Goal: Information Seeking & Learning: Learn about a topic

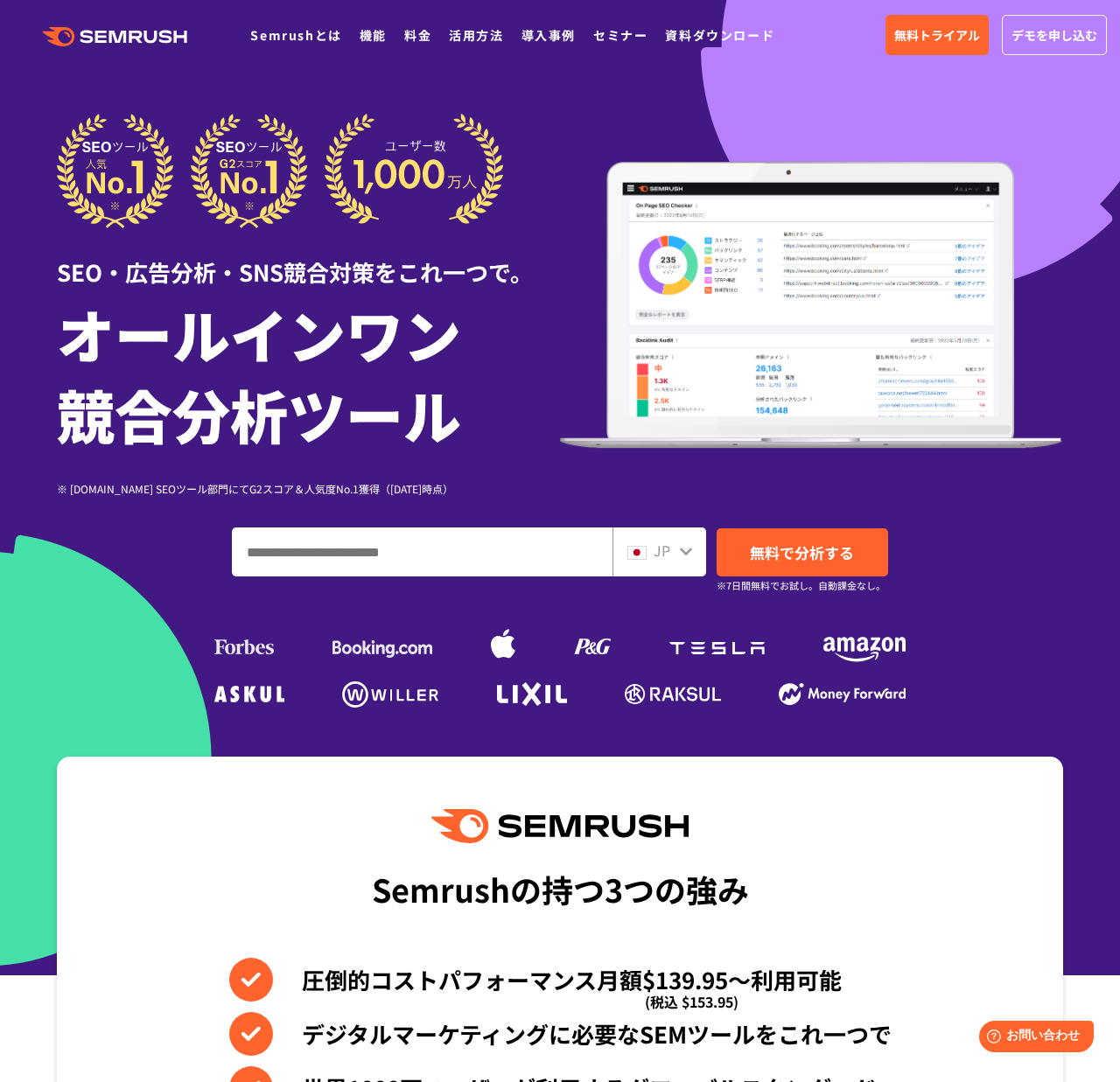
click at [575, 554] on input "ドメイン、キーワードまたはURLを入力してください" at bounding box center [421, 552] width 378 height 47
click at [363, 39] on link "機能" at bounding box center [373, 34] width 27 height 17
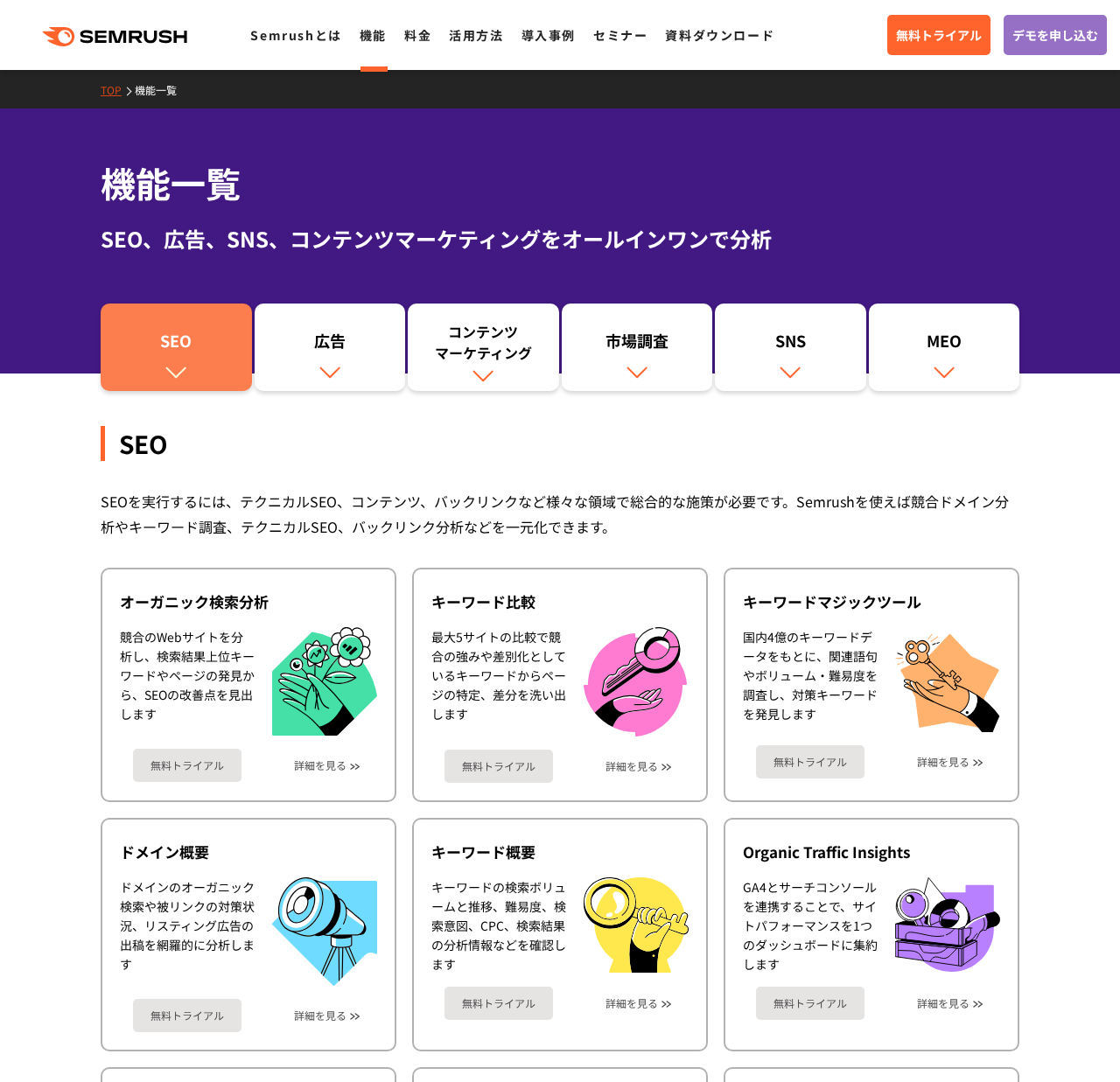
click at [184, 340] on div "SEO" at bounding box center [175, 344] width 133 height 30
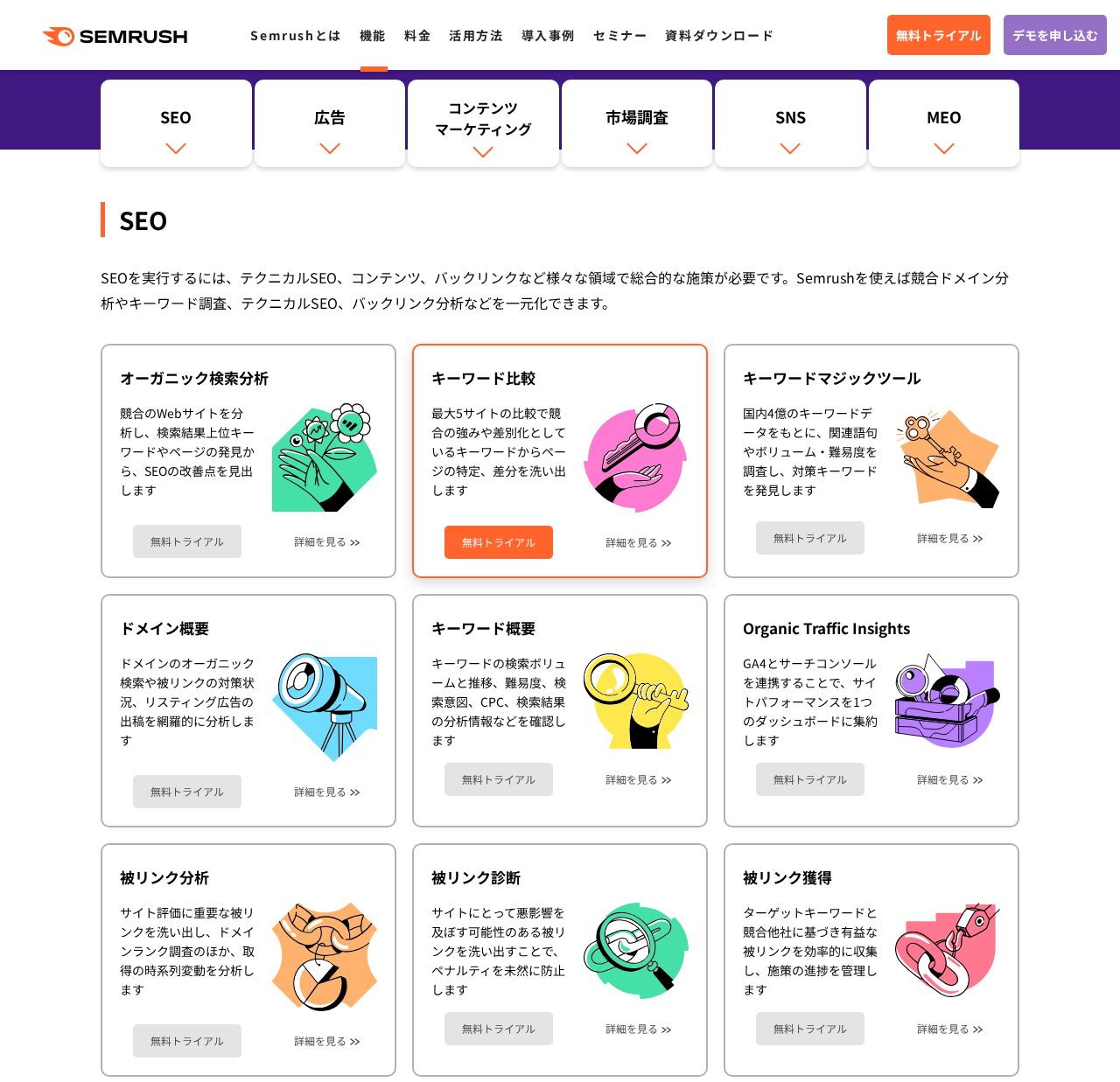
scroll to position [221, 0]
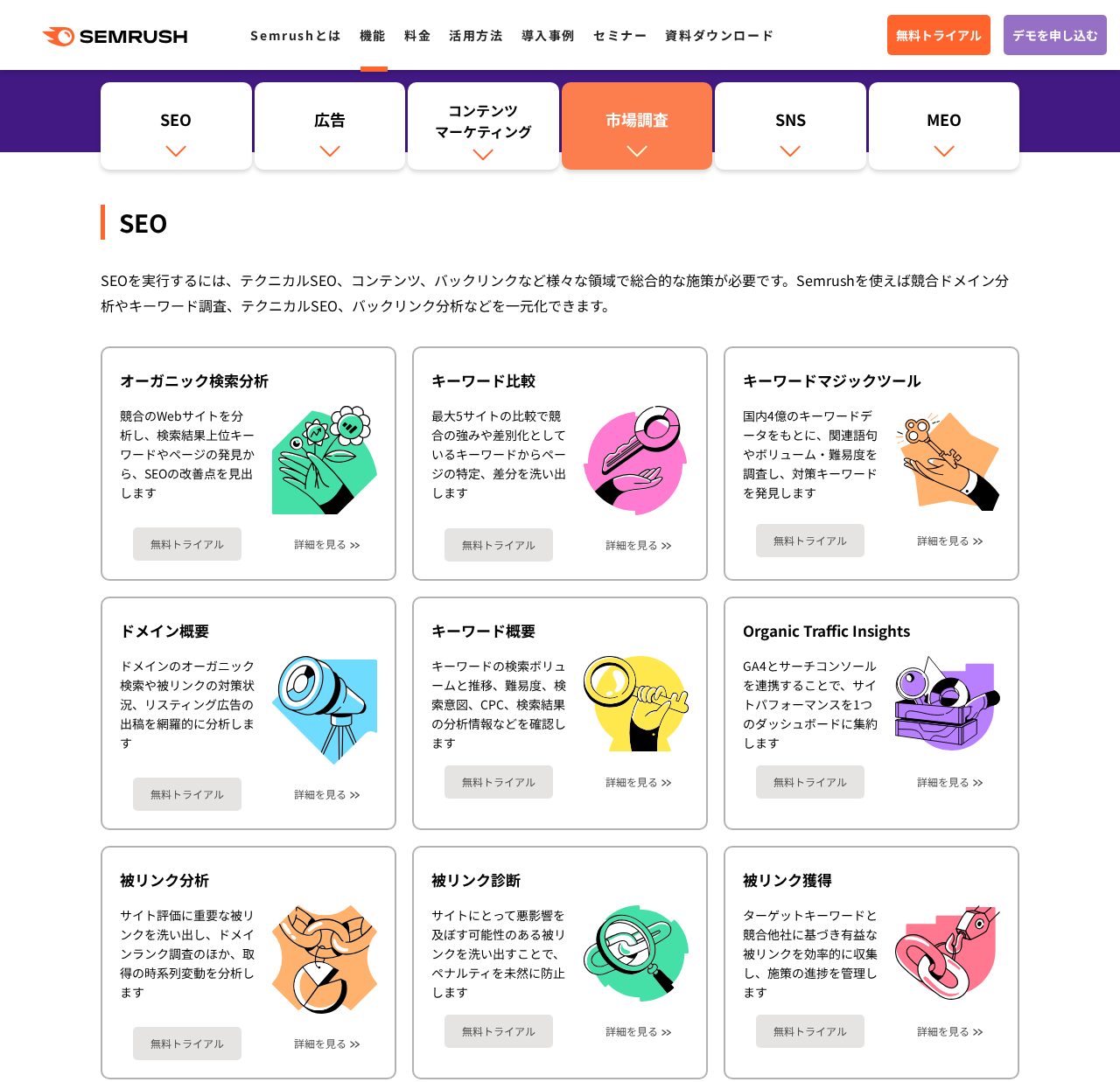
click at [618, 104] on link "市場調査" at bounding box center [637, 126] width 152 height 87
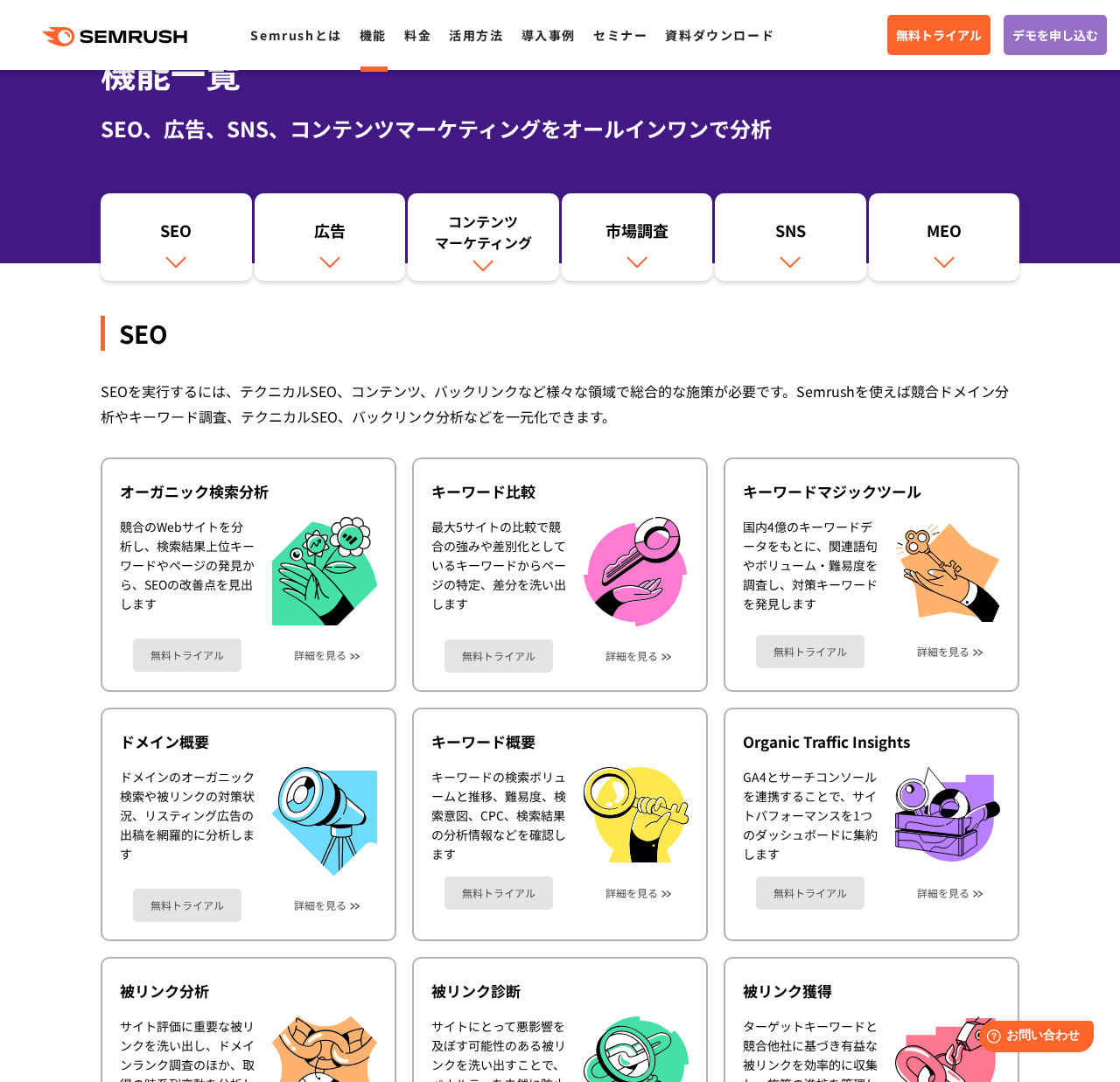
scroll to position [114, 0]
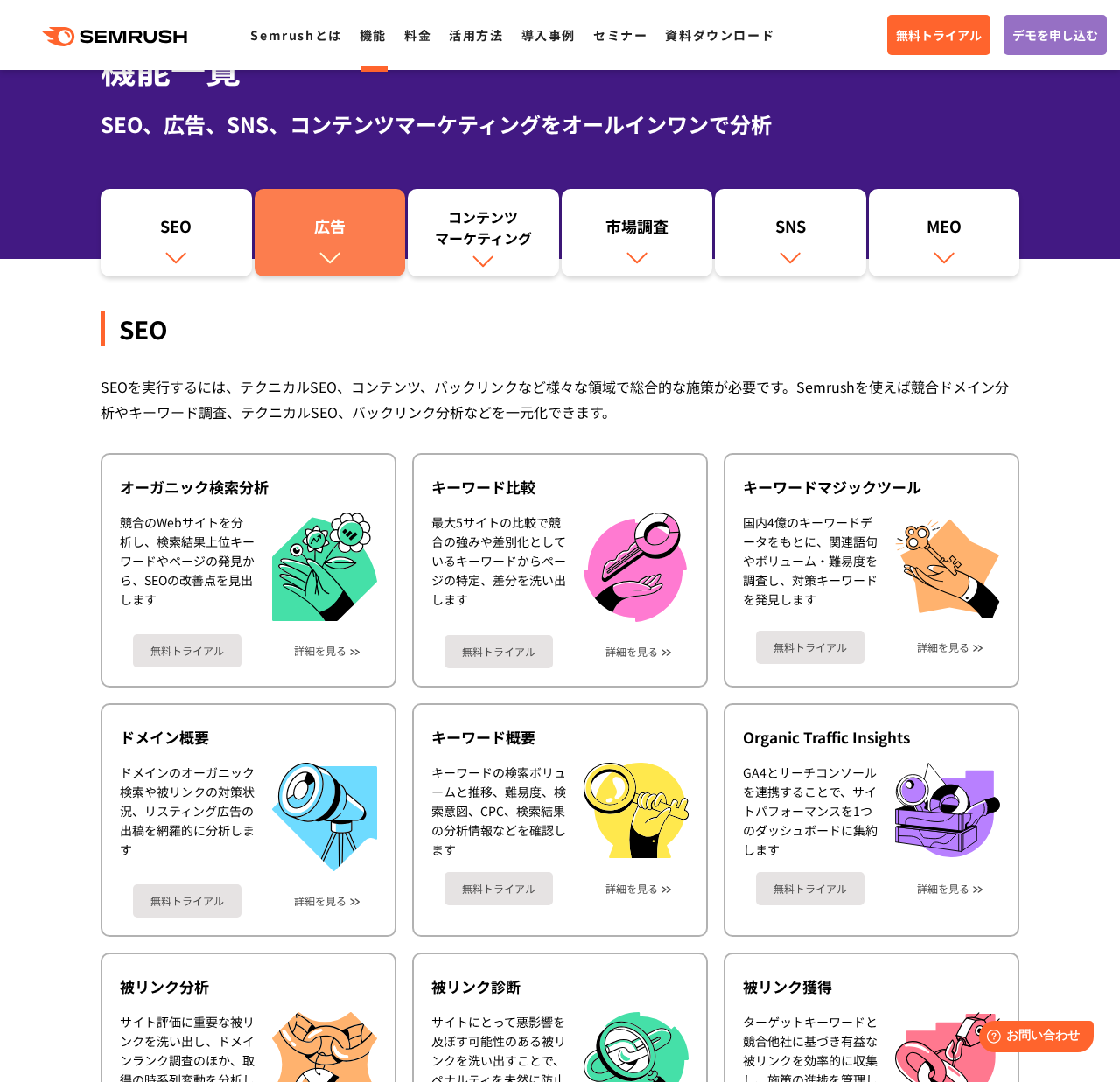
click at [333, 256] on img at bounding box center [329, 257] width 23 height 23
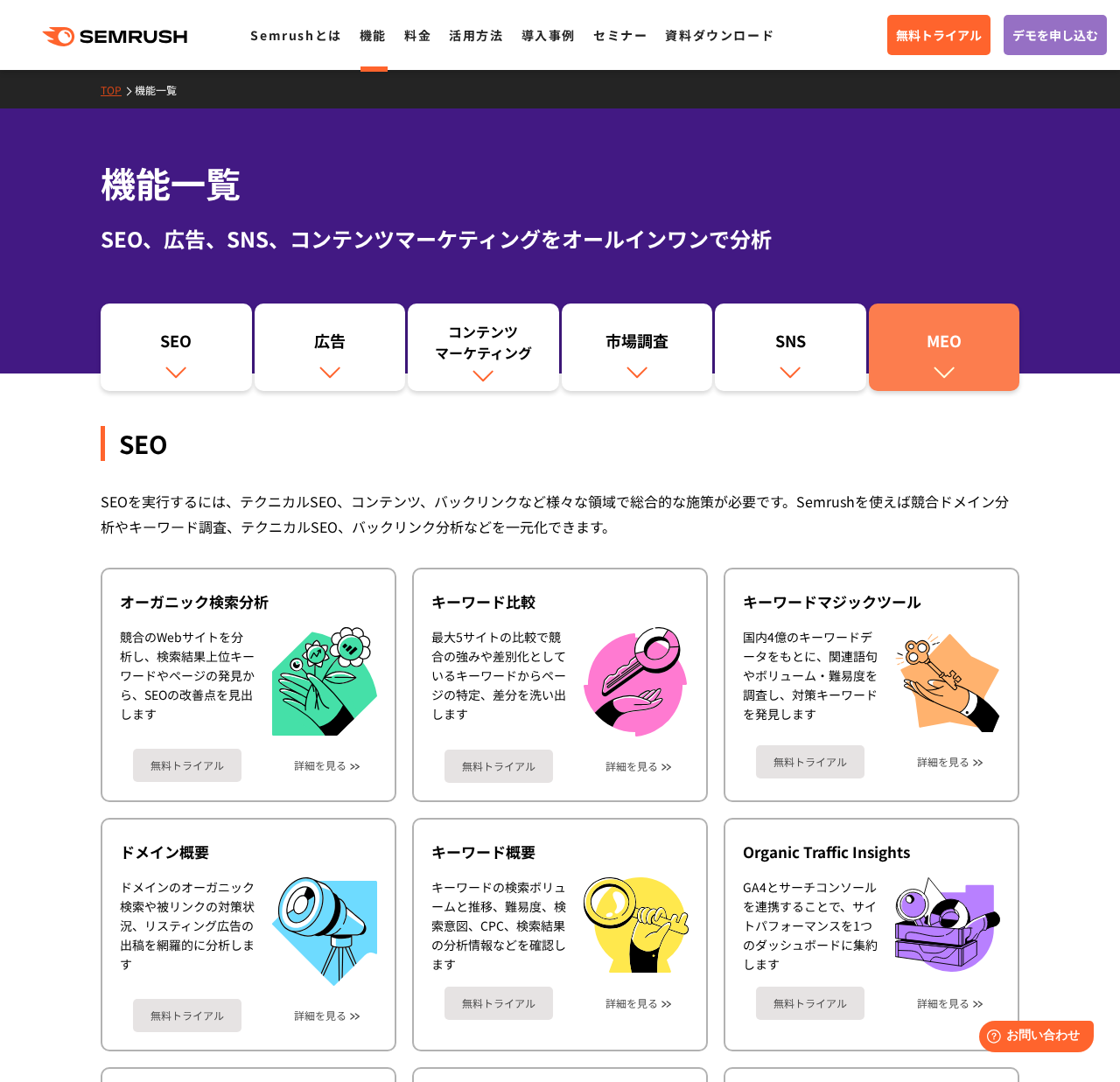
click at [961, 359] on link "MEO" at bounding box center [944, 347] width 152 height 87
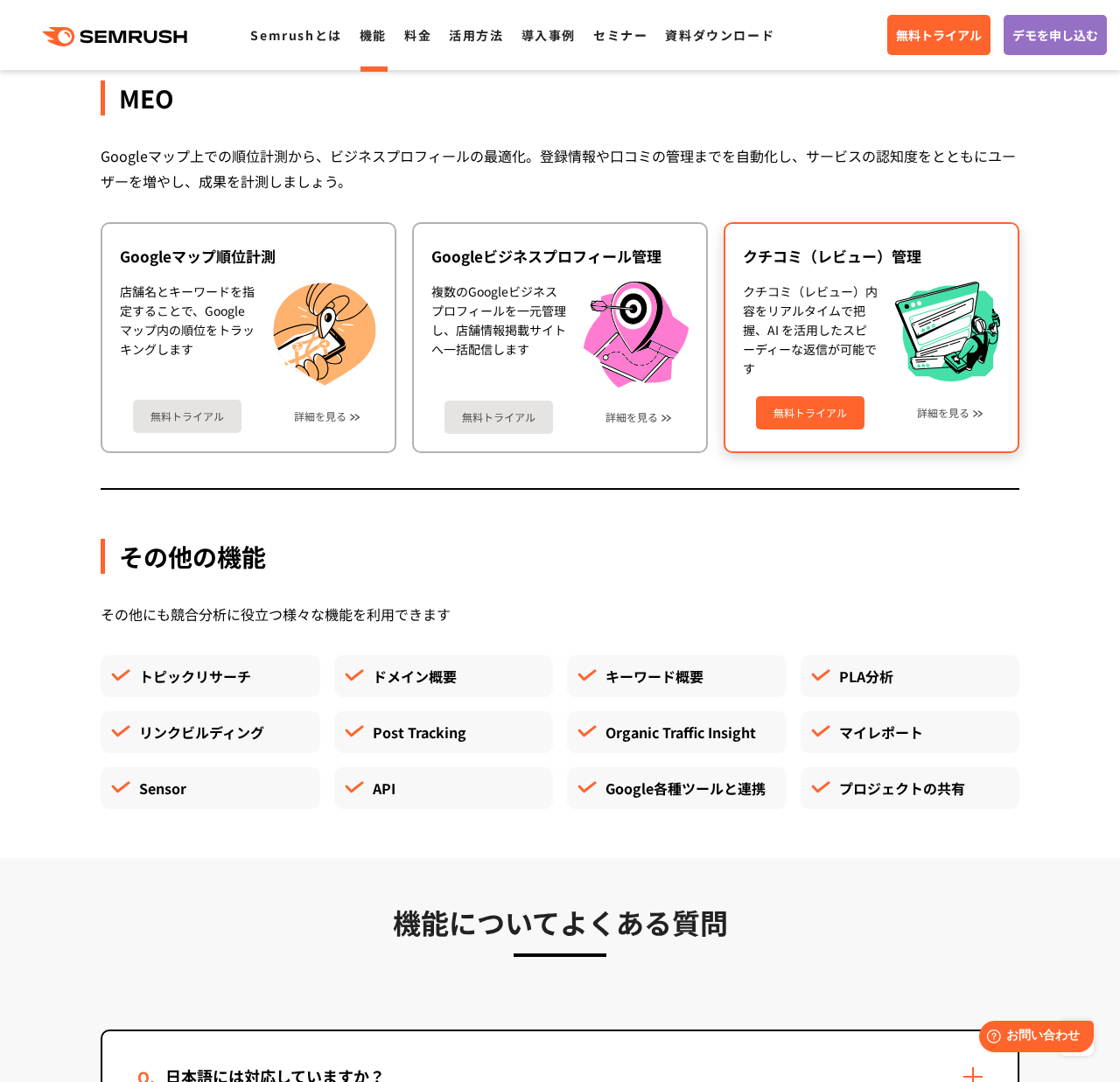
scroll to position [4389, 0]
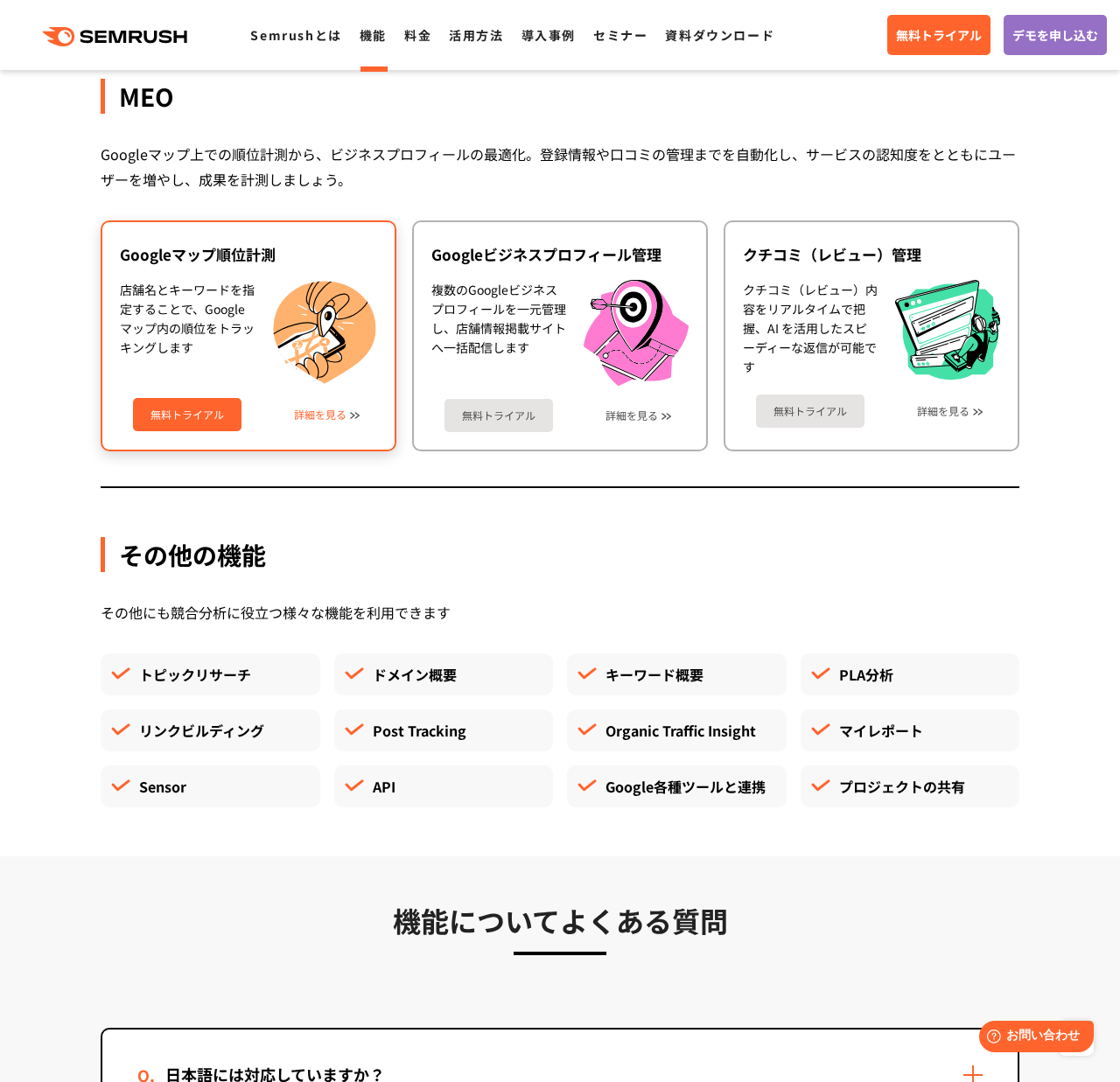
click at [309, 424] on div "無料トライアル 詳細を見る" at bounding box center [248, 408] width 257 height 46
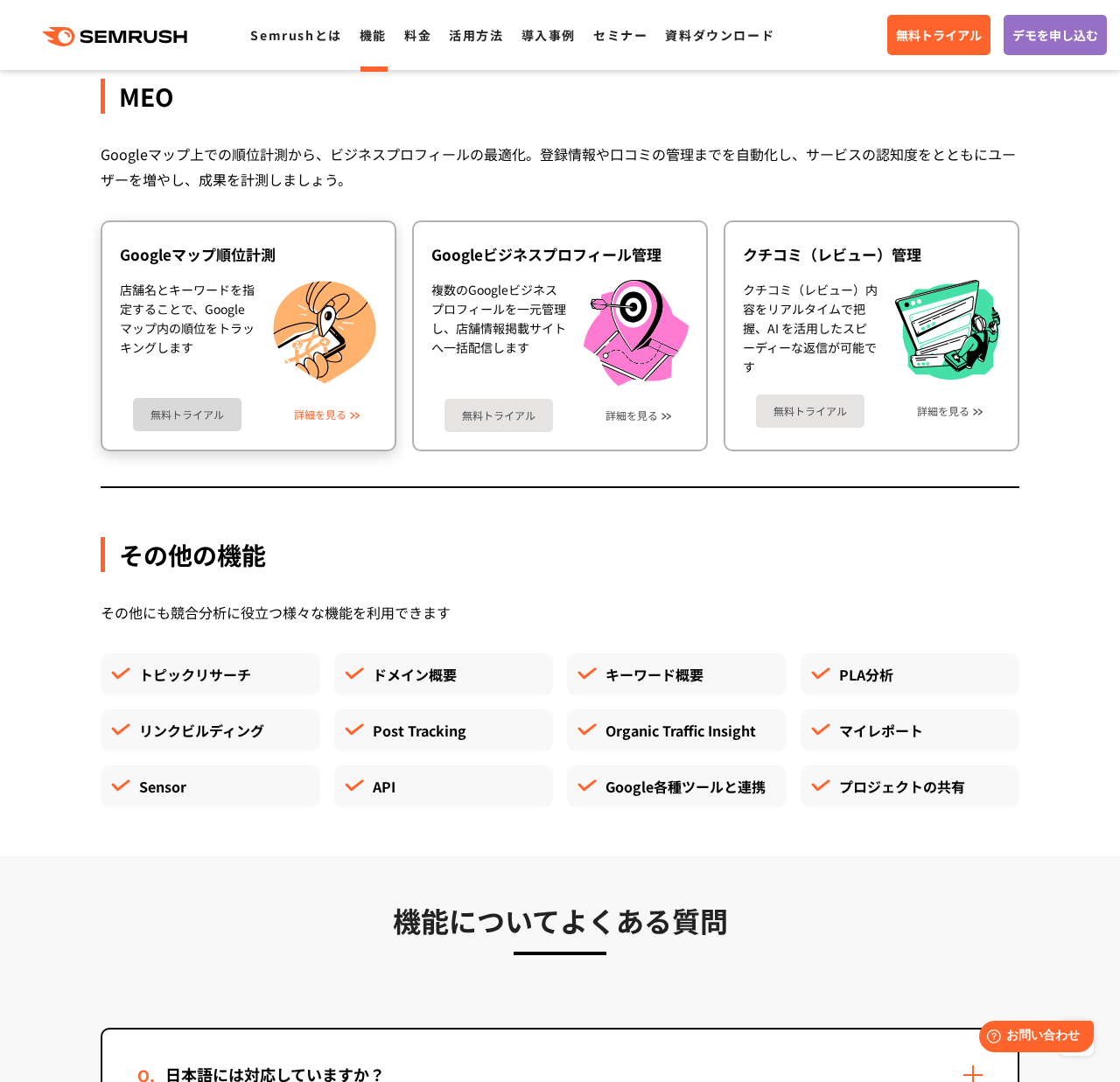
click at [312, 418] on link "詳細を見る" at bounding box center [320, 414] width 53 height 12
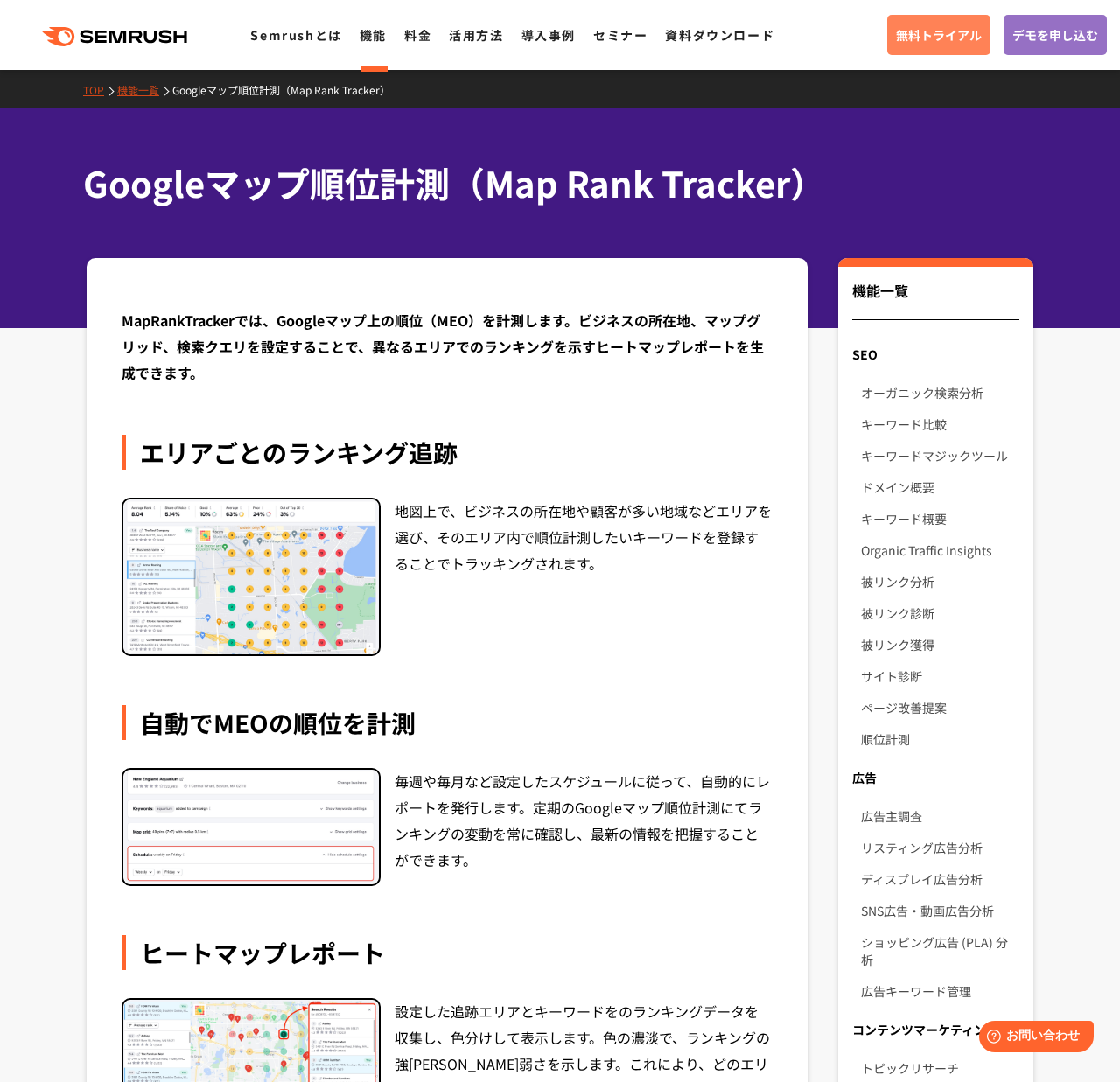
click at [951, 39] on span "無料トライアル" at bounding box center [938, 34] width 85 height 19
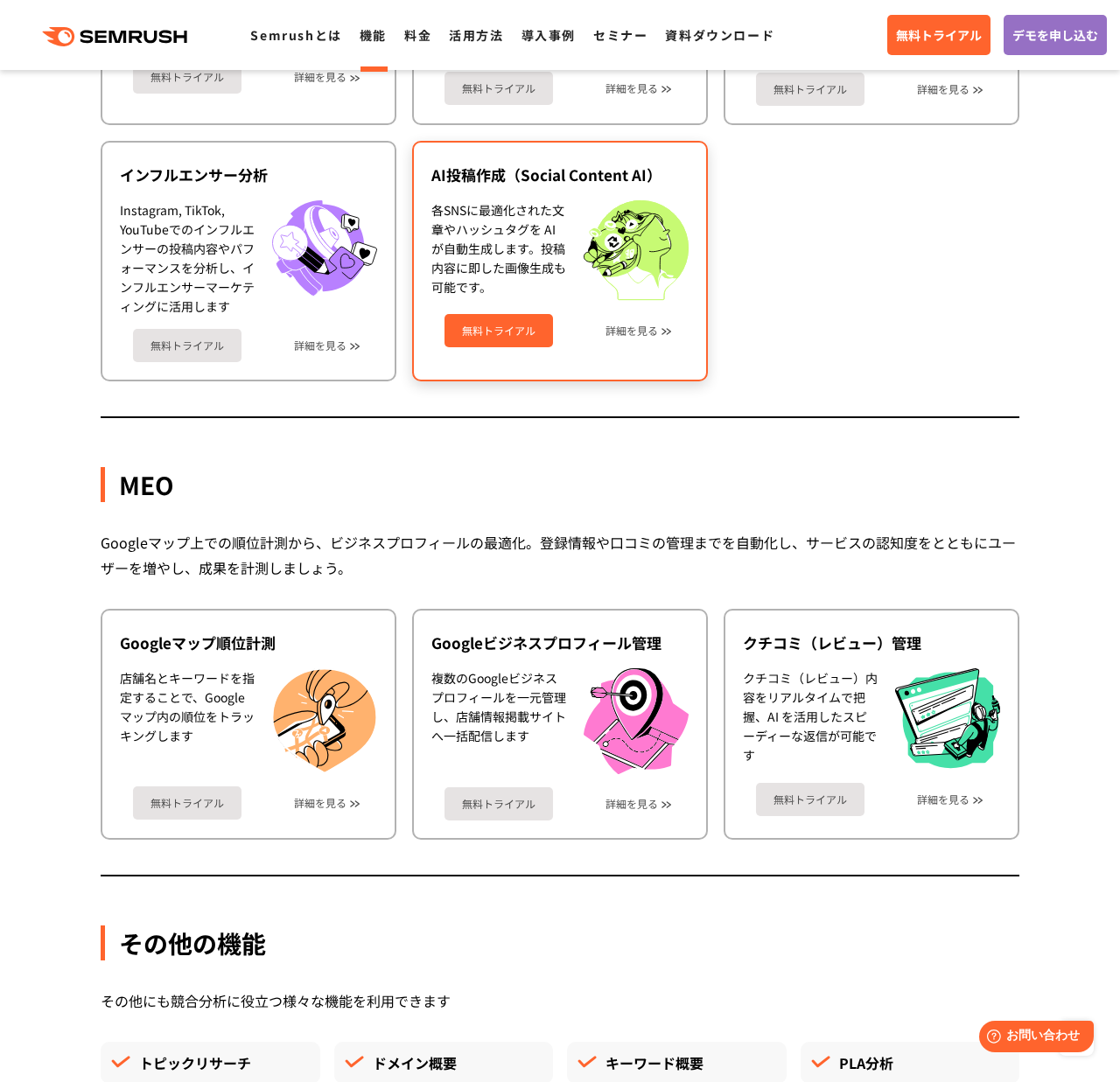
scroll to position [3998, 0]
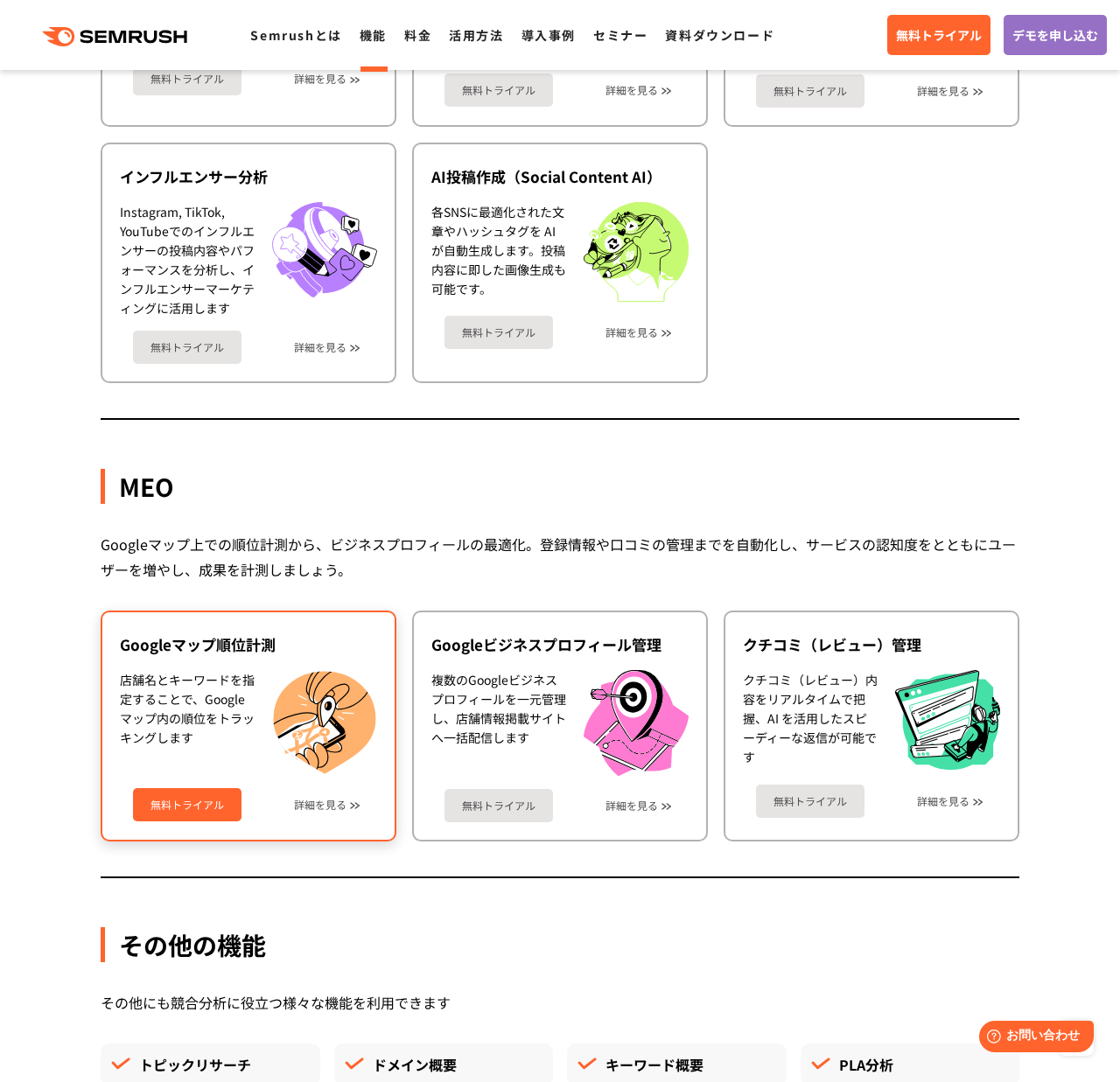
click at [319, 679] on img at bounding box center [325, 723] width 105 height 105
click at [197, 801] on link "無料トライアル" at bounding box center [188, 804] width 109 height 34
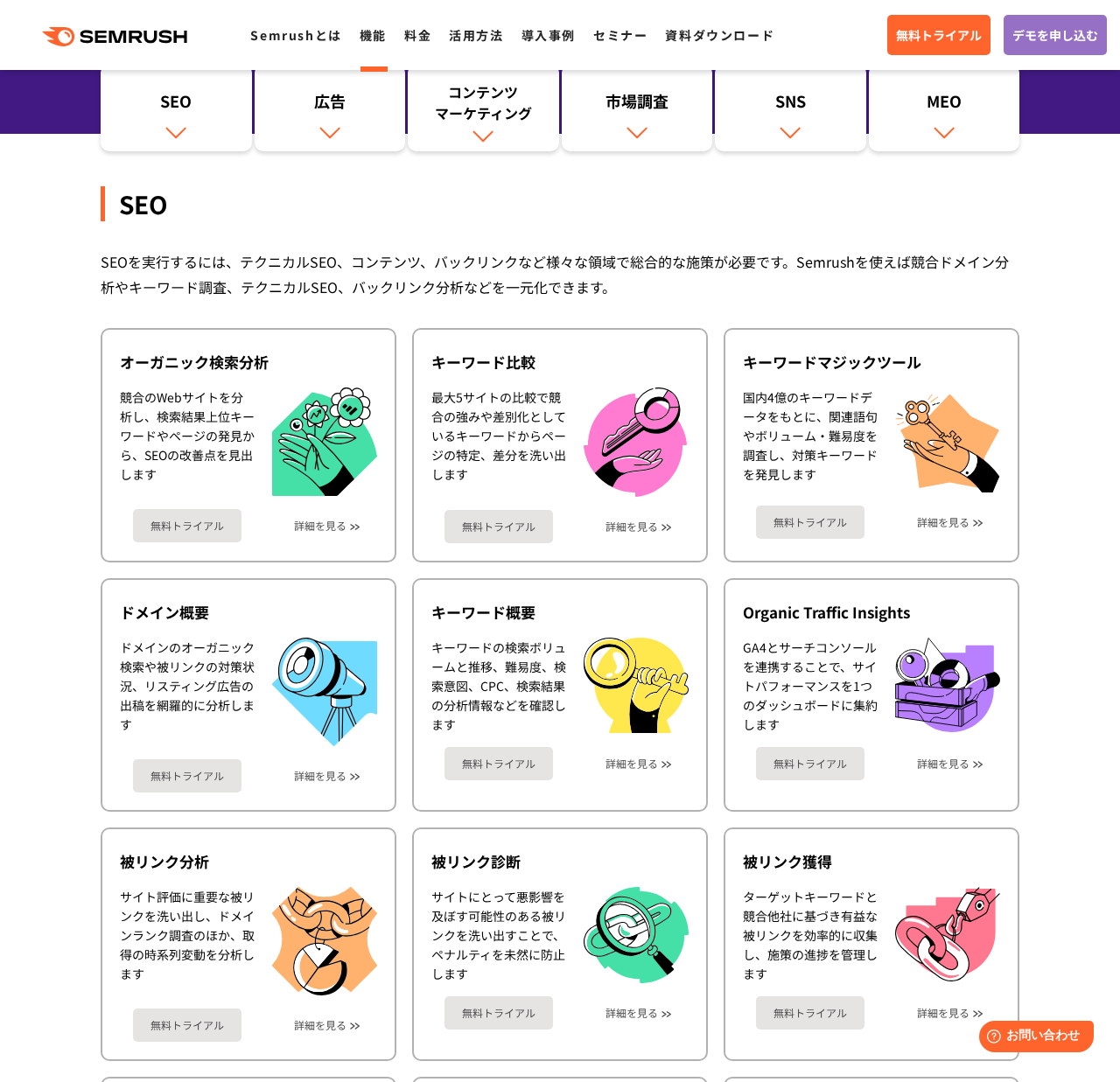
scroll to position [233, 0]
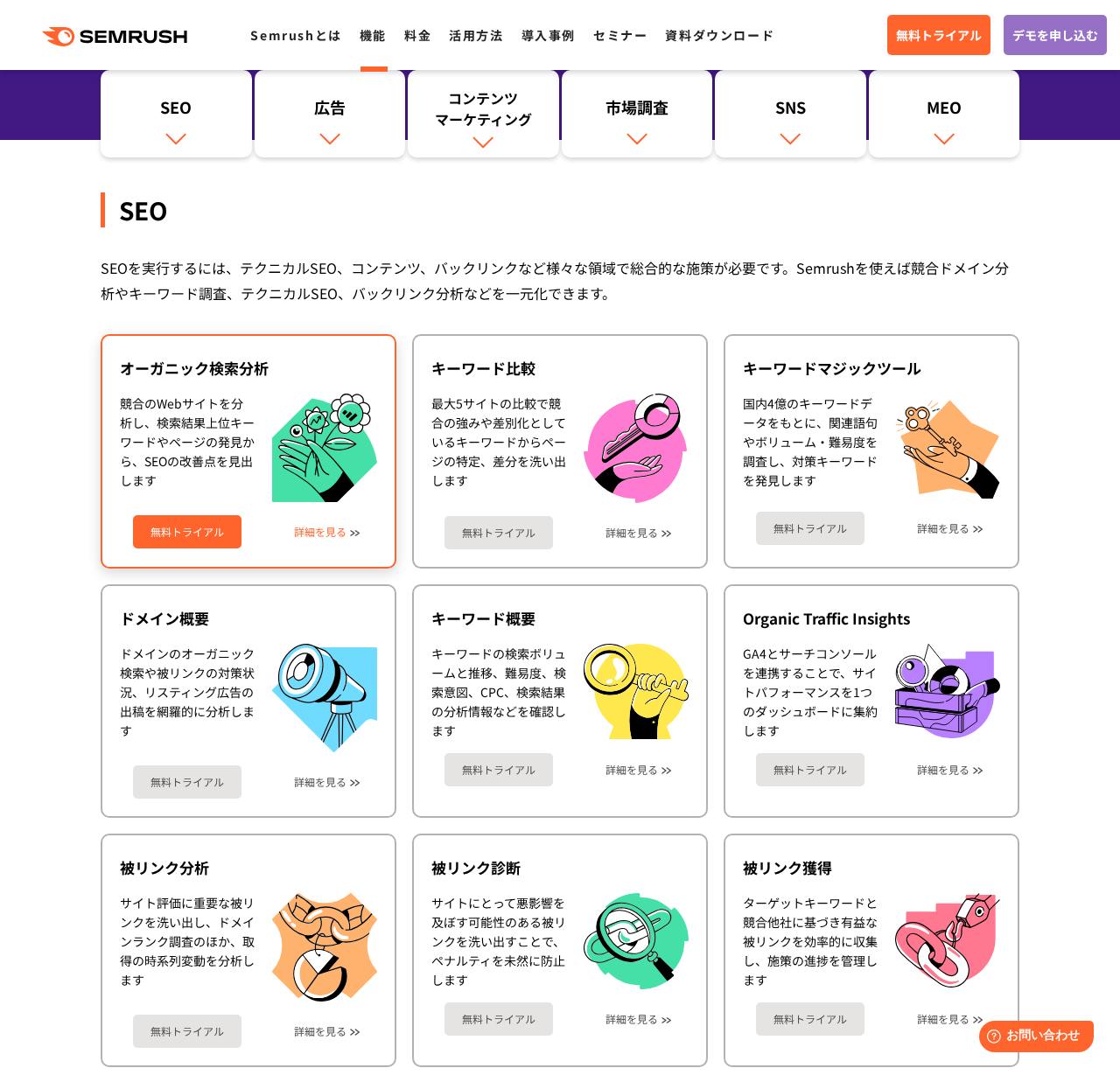
click at [294, 530] on link "詳細を見る" at bounding box center [320, 531] width 53 height 12
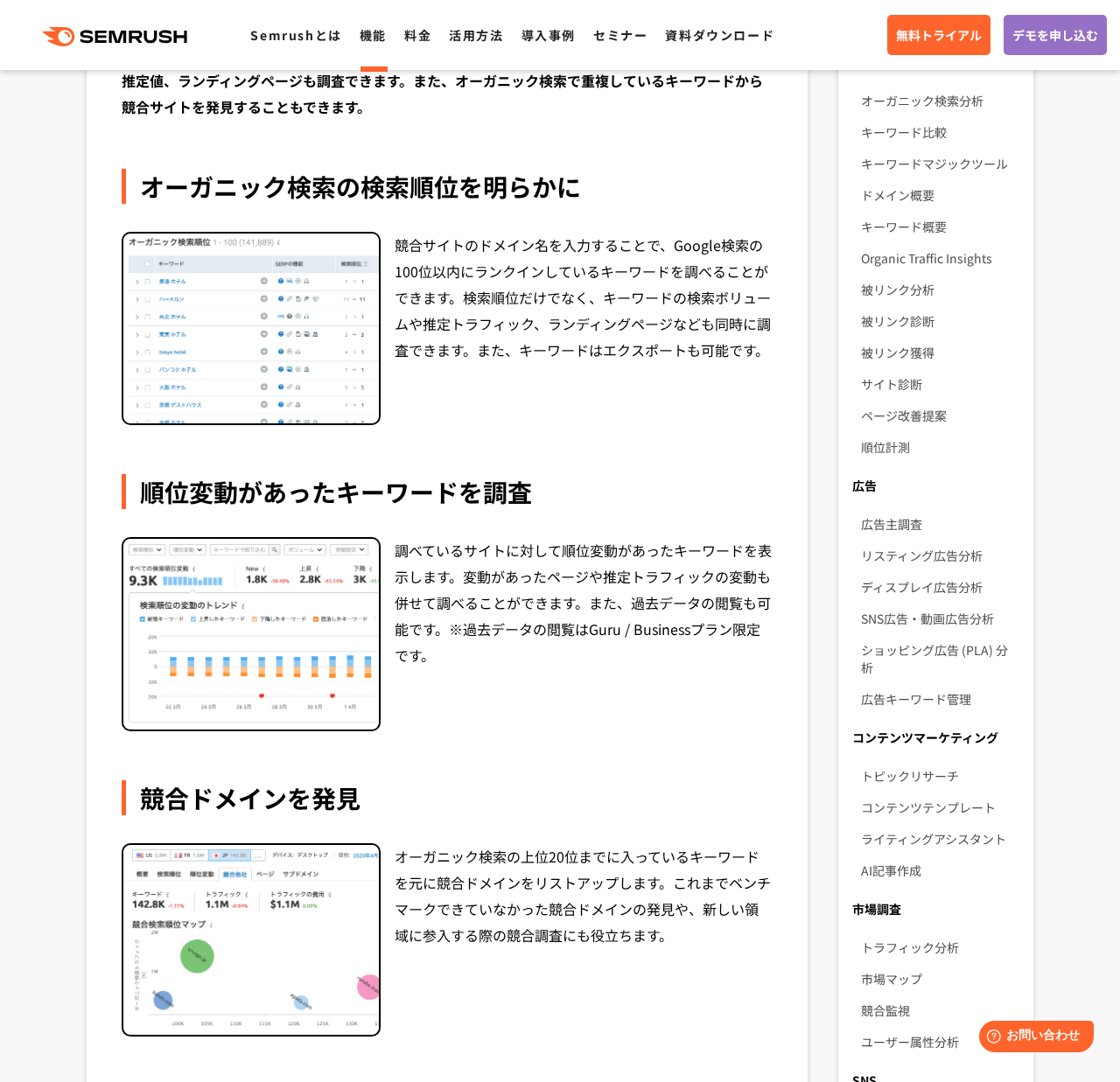
scroll to position [294, 0]
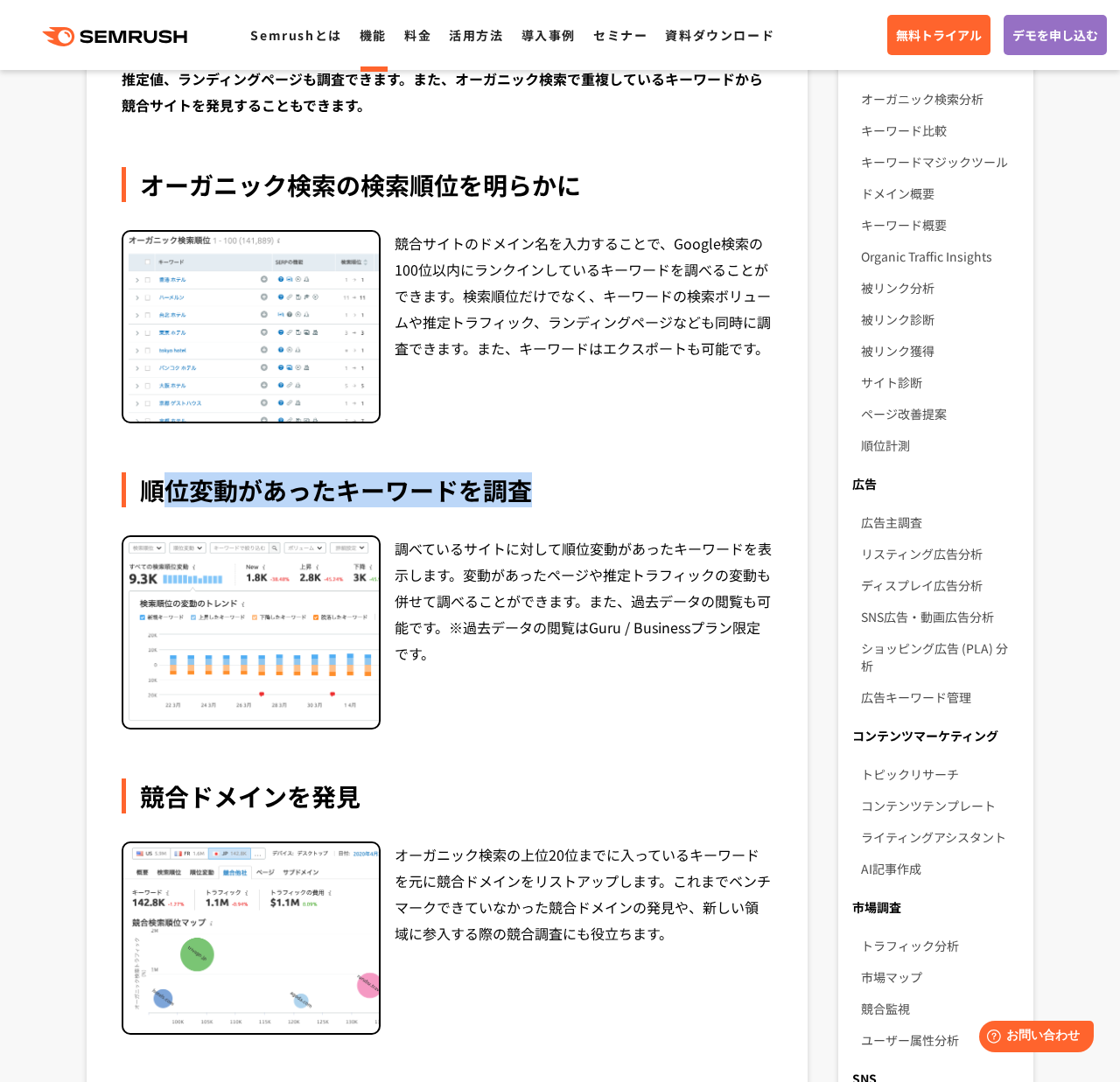
drag, startPoint x: 509, startPoint y: 497, endPoint x: 172, endPoint y: 494, distance: 337.0
click at [172, 494] on div "順位変動があったキーワードを調査" at bounding box center [447, 489] width 651 height 35
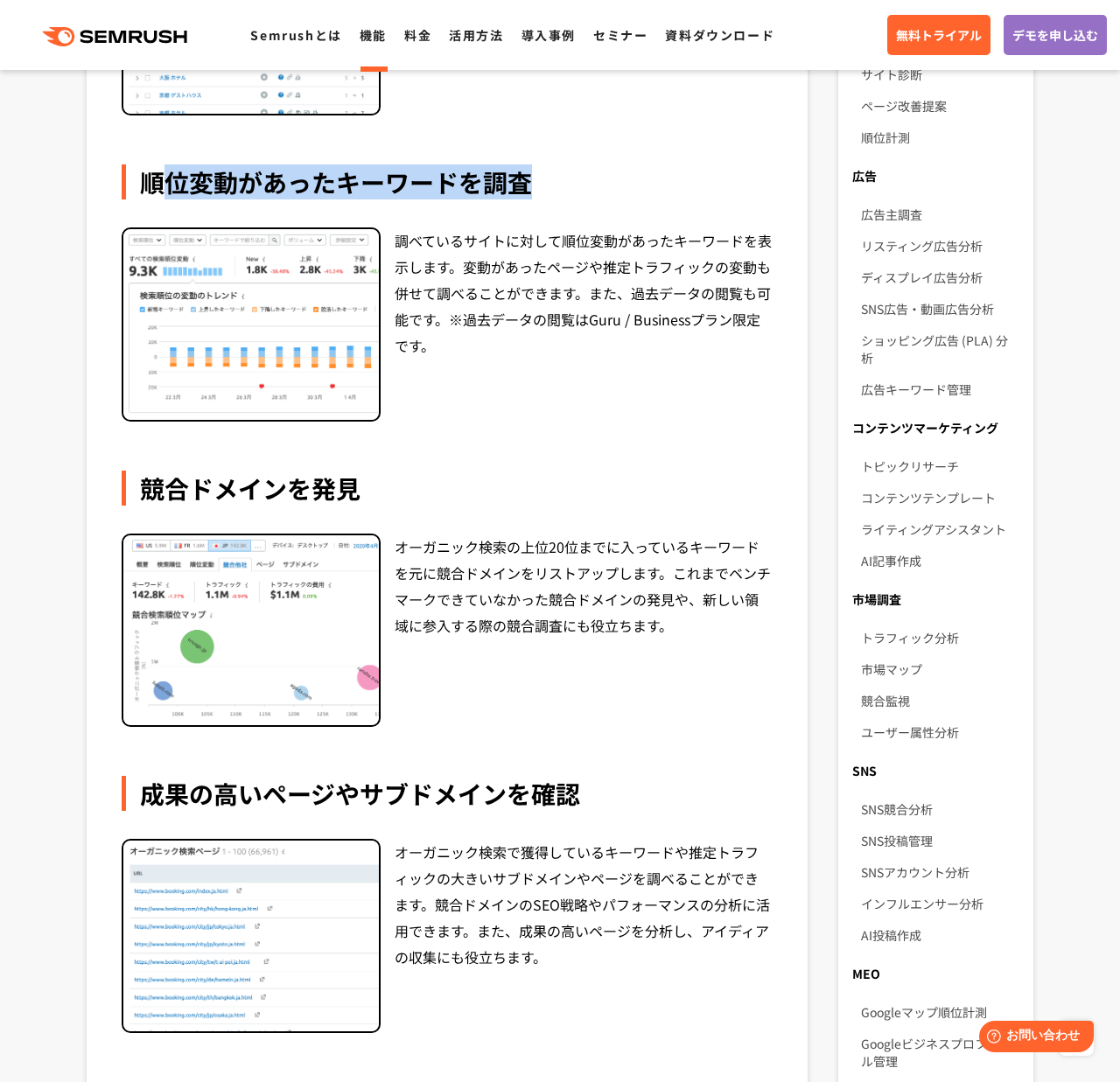
scroll to position [604, 0]
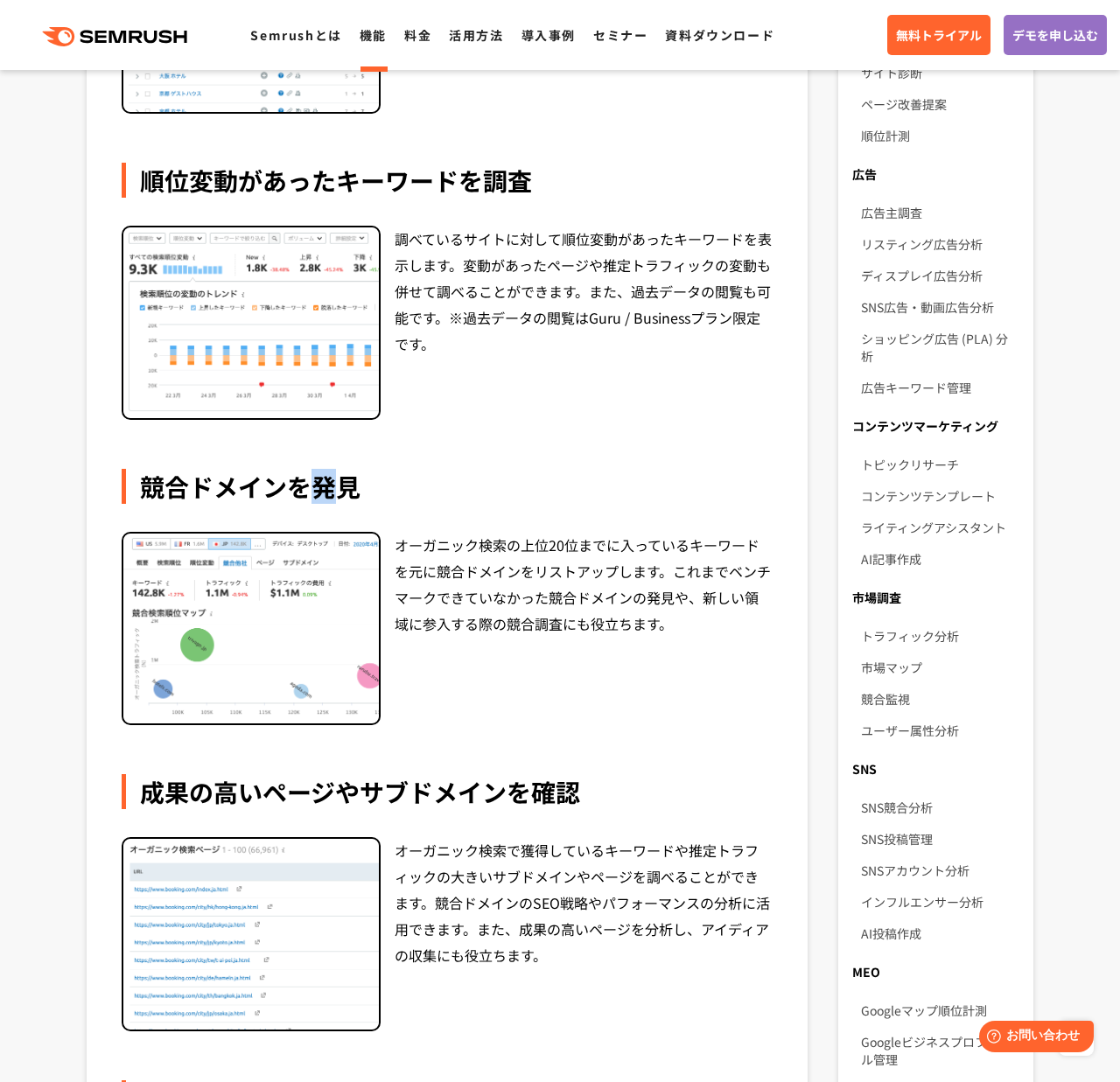
click at [320, 487] on div "競合ドメインを発見" at bounding box center [447, 487] width 651 height 35
click at [362, 488] on div "競合ドメインを発見" at bounding box center [447, 487] width 651 height 35
drag, startPoint x: 364, startPoint y: 488, endPoint x: 158, endPoint y: 489, distance: 206.0
click at [158, 489] on div "競合ドメインを発見" at bounding box center [447, 487] width 651 height 35
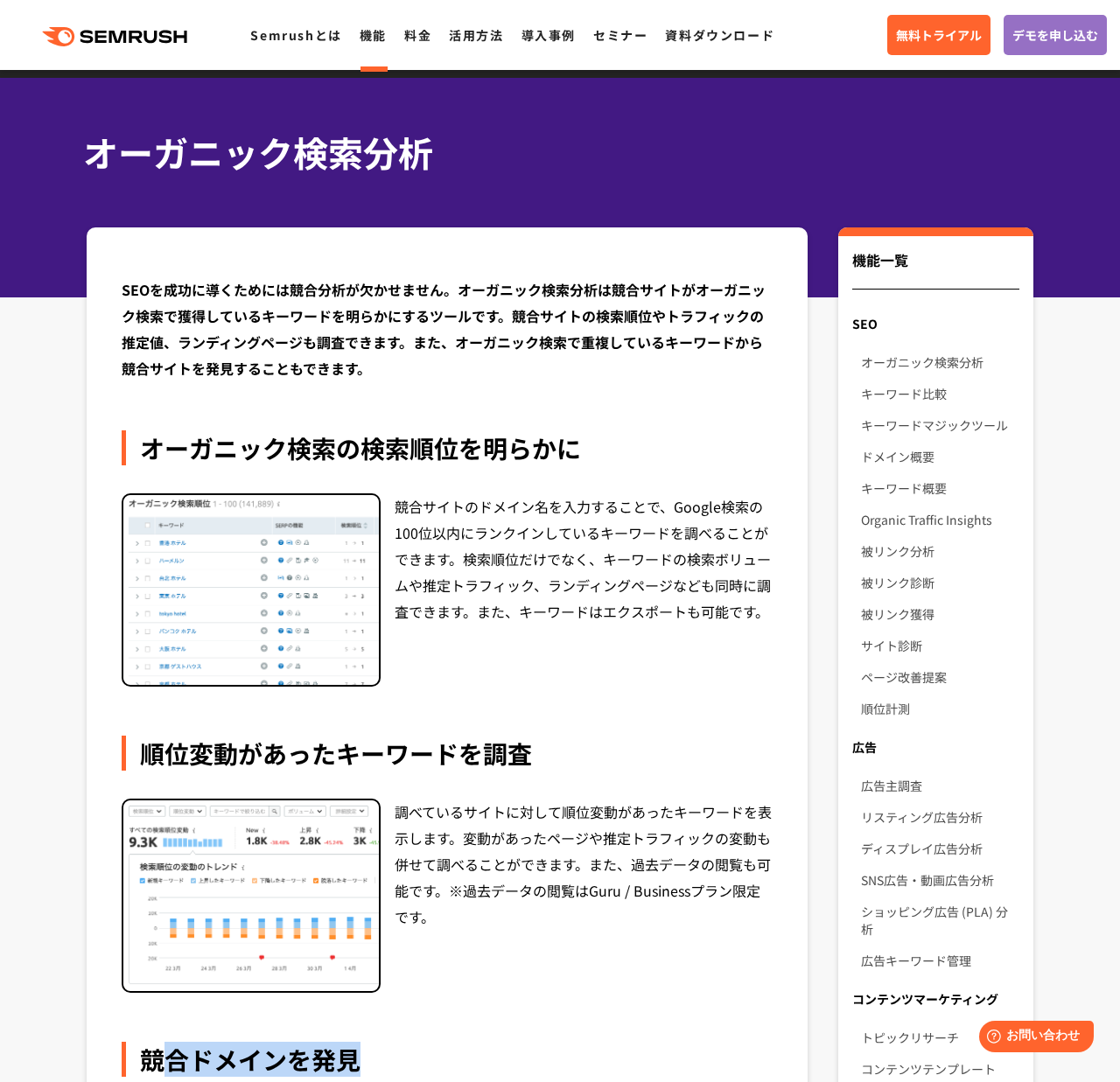
scroll to position [0, 0]
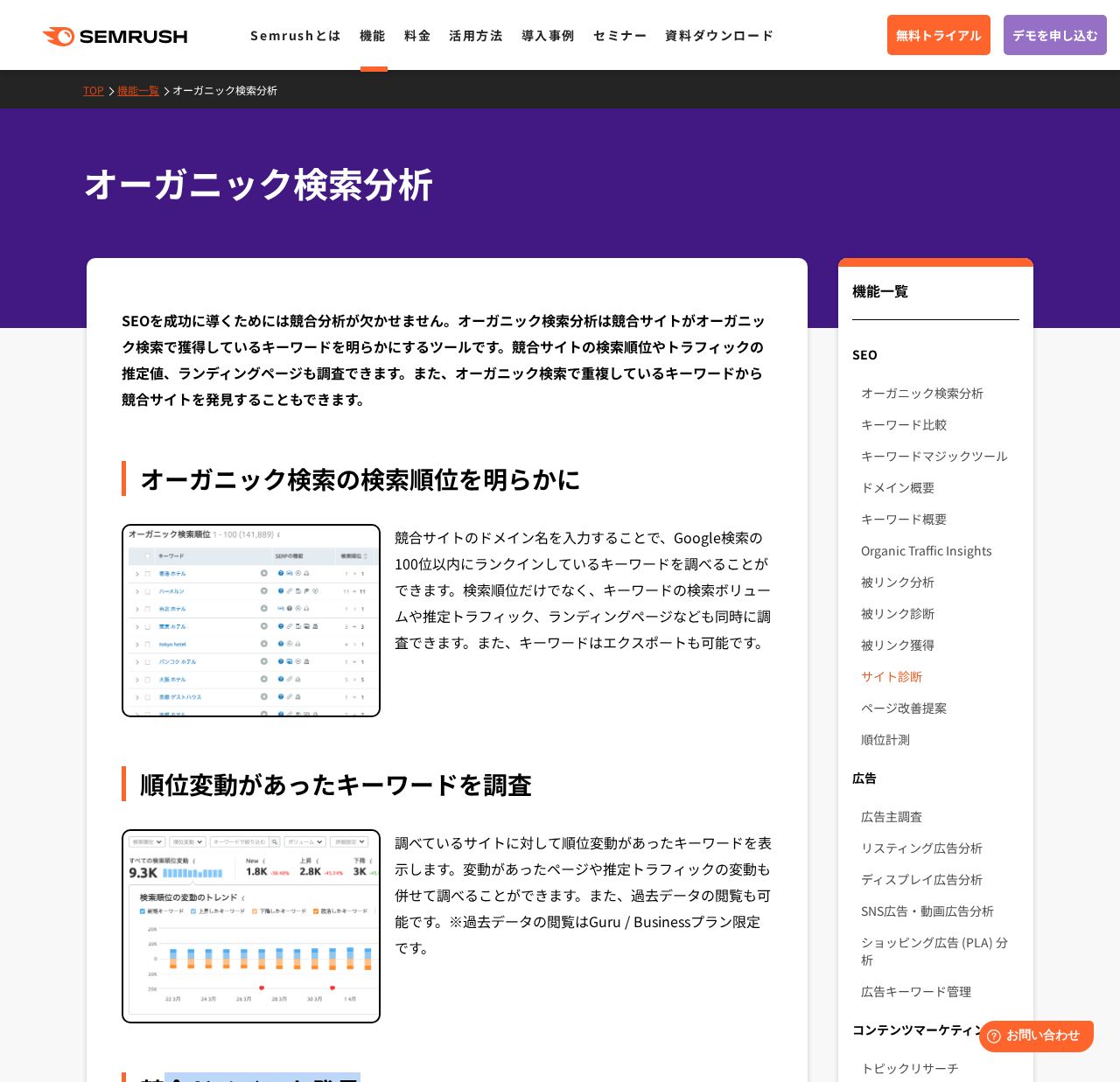
click at [881, 674] on link "サイト診断" at bounding box center [939, 676] width 158 height 32
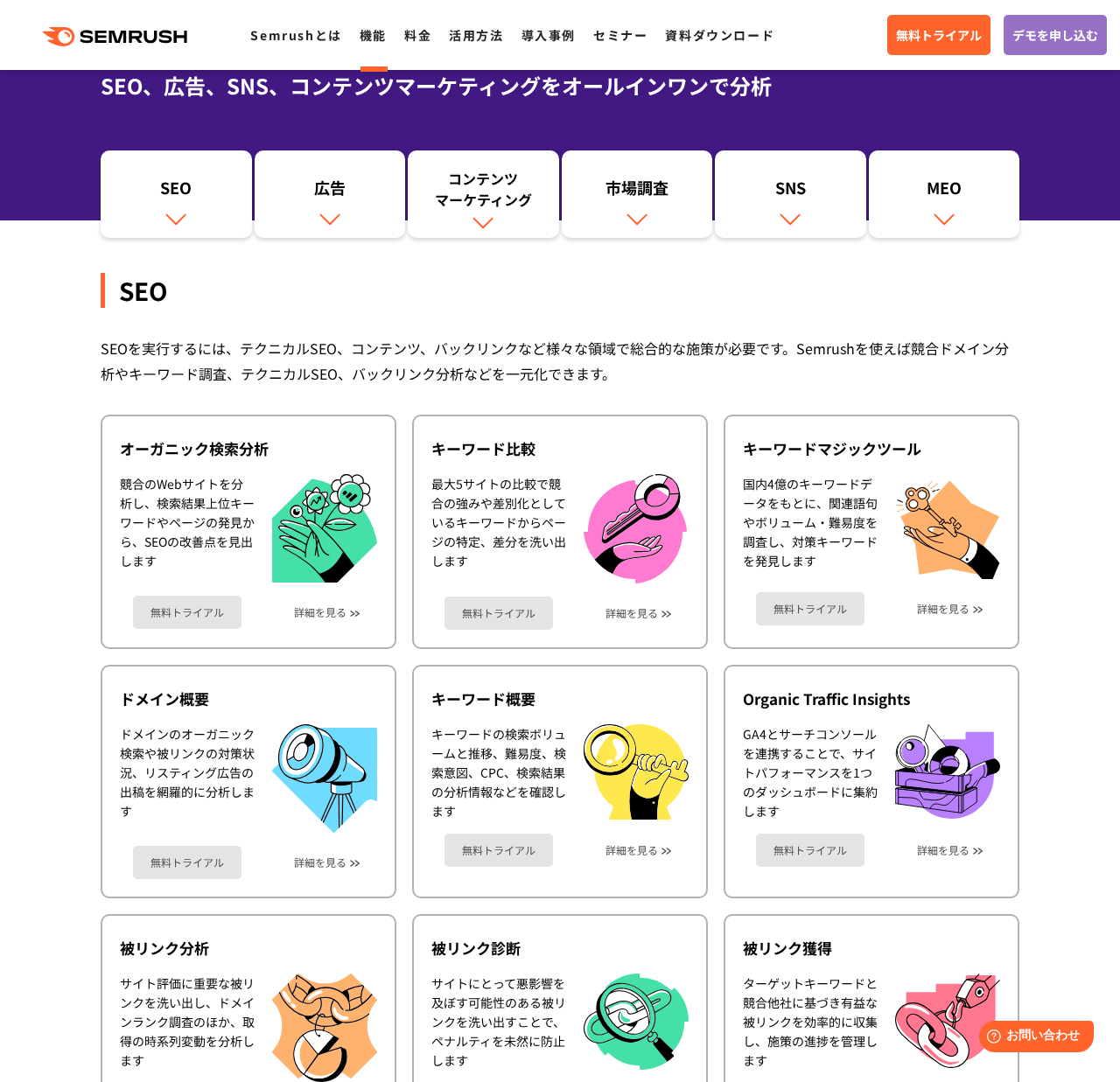
scroll to position [158, 0]
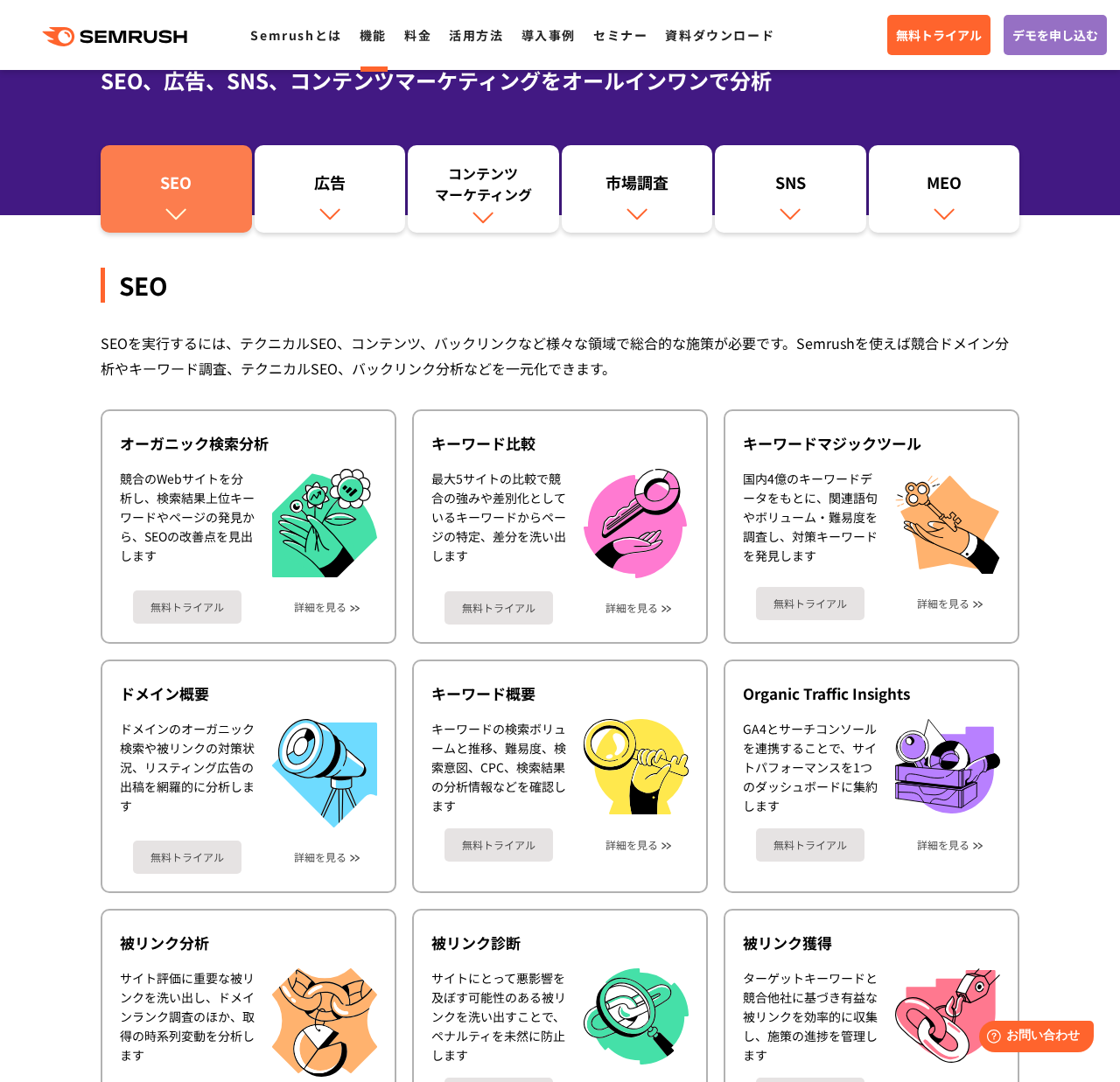
click at [190, 172] on div "SEO" at bounding box center [175, 186] width 133 height 30
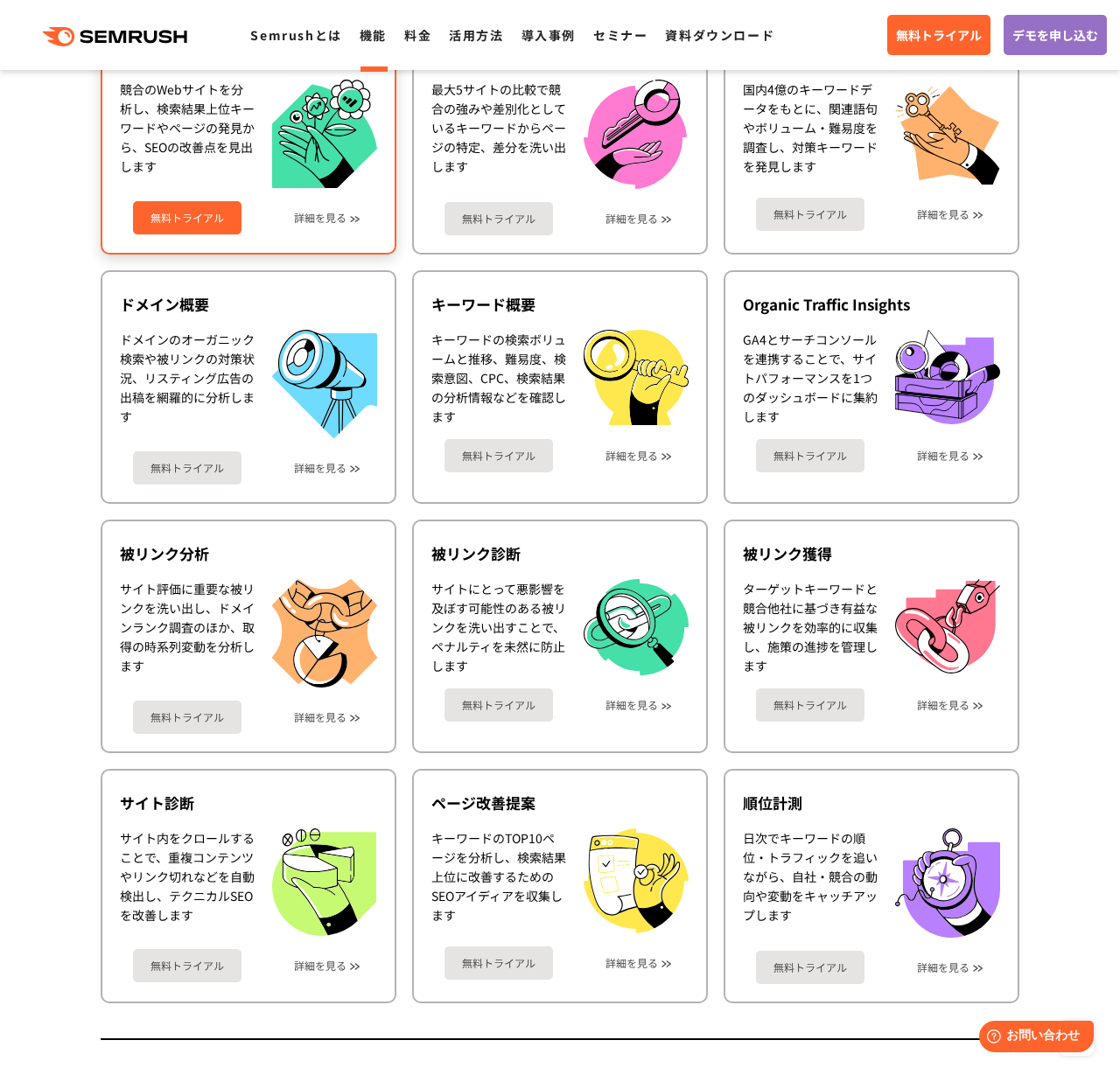
scroll to position [546, 0]
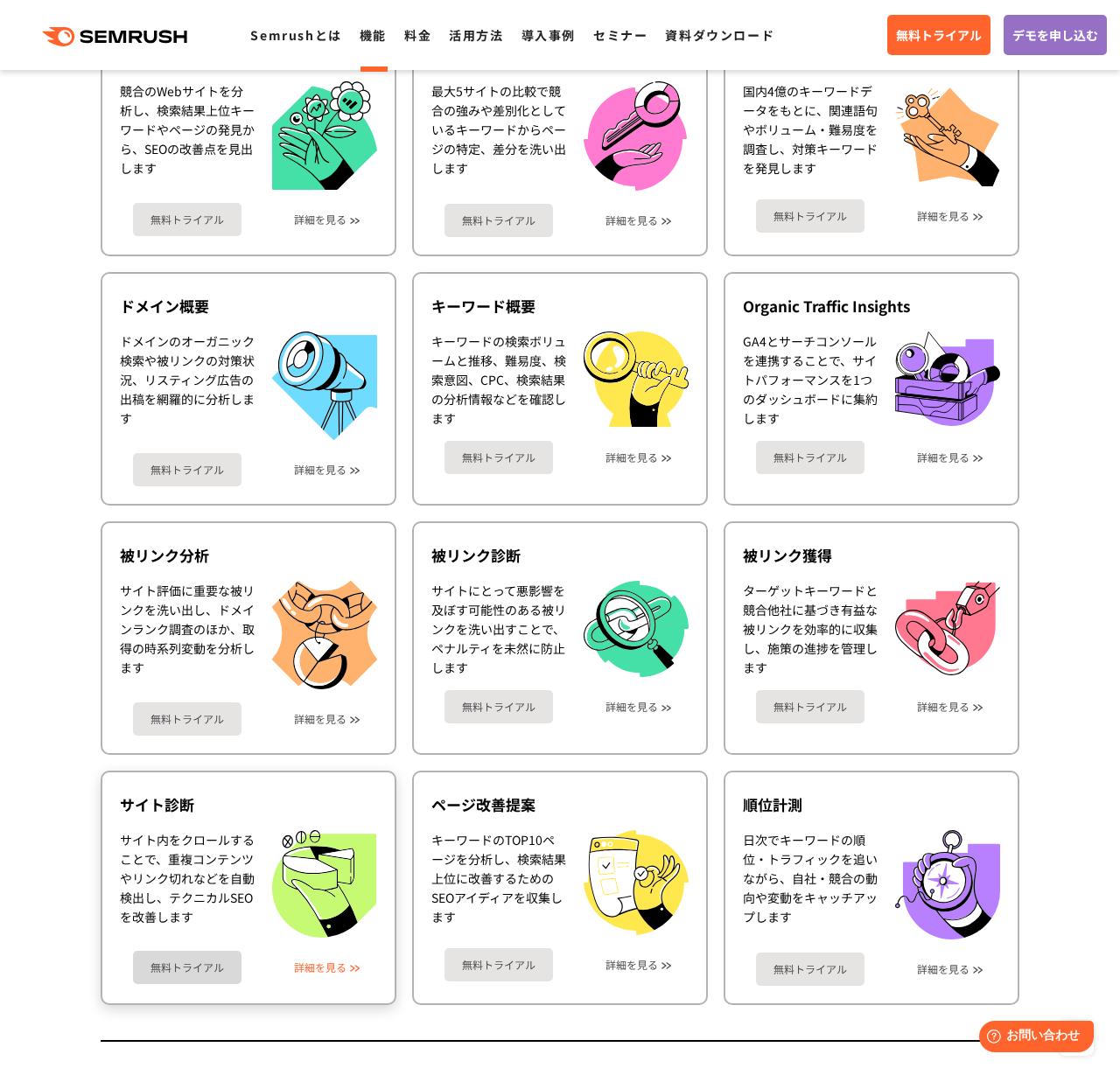
click at [343, 970] on link "詳細を見る" at bounding box center [320, 967] width 53 height 12
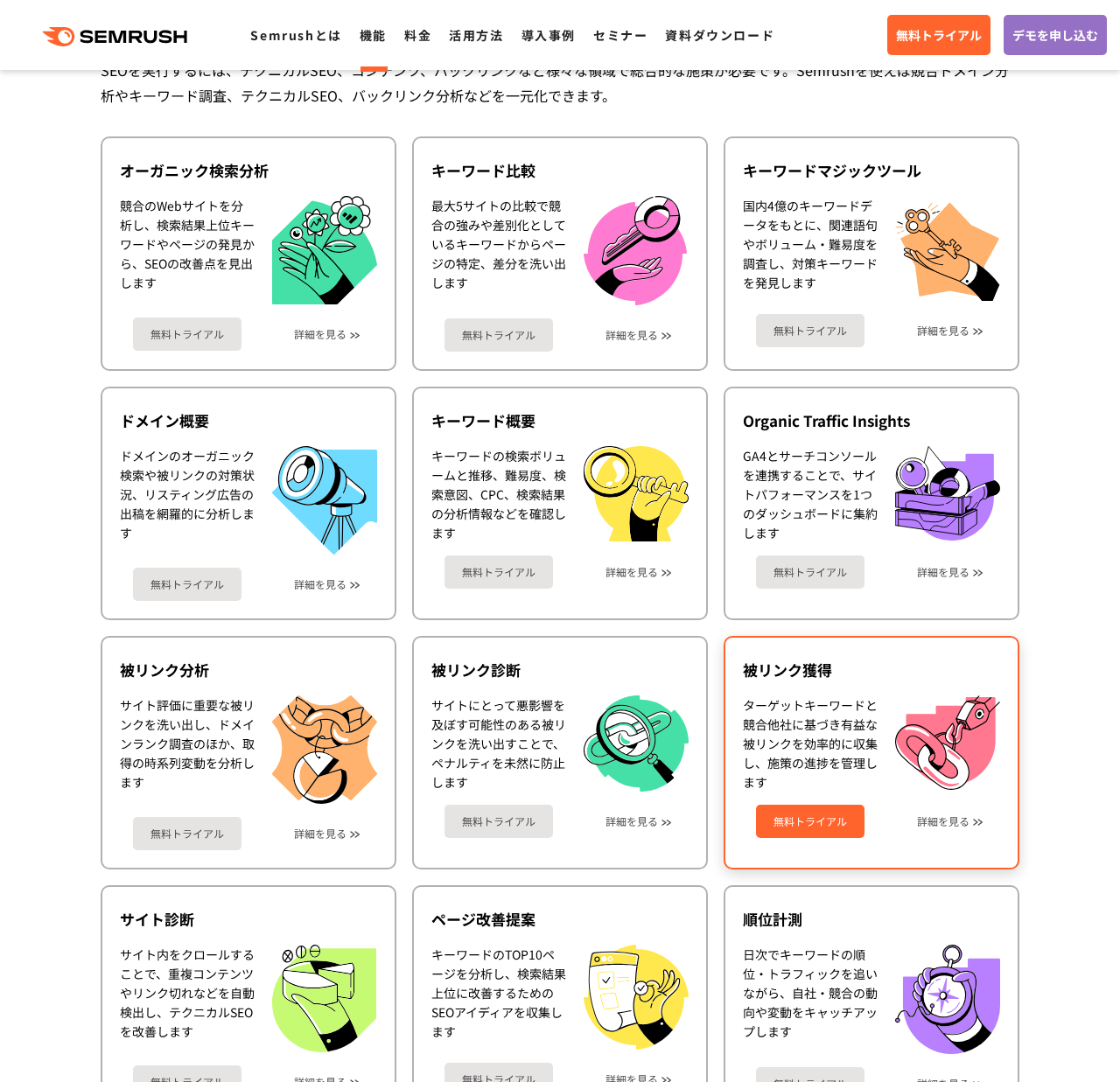
scroll to position [443, 0]
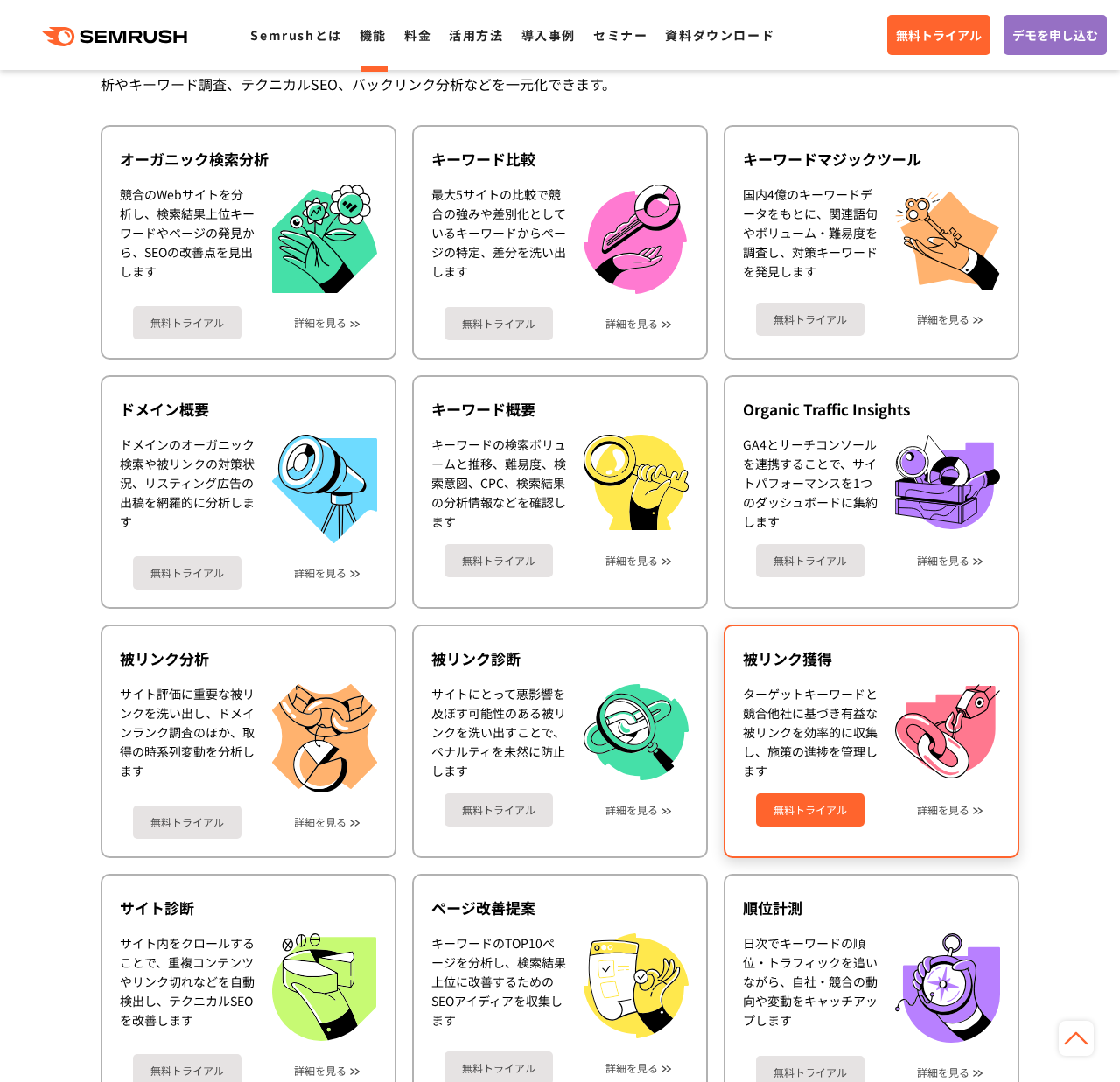
click at [771, 812] on link "無料トライアル" at bounding box center [811, 810] width 109 height 34
click at [958, 815] on link "詳細を見る" at bounding box center [943, 810] width 53 height 12
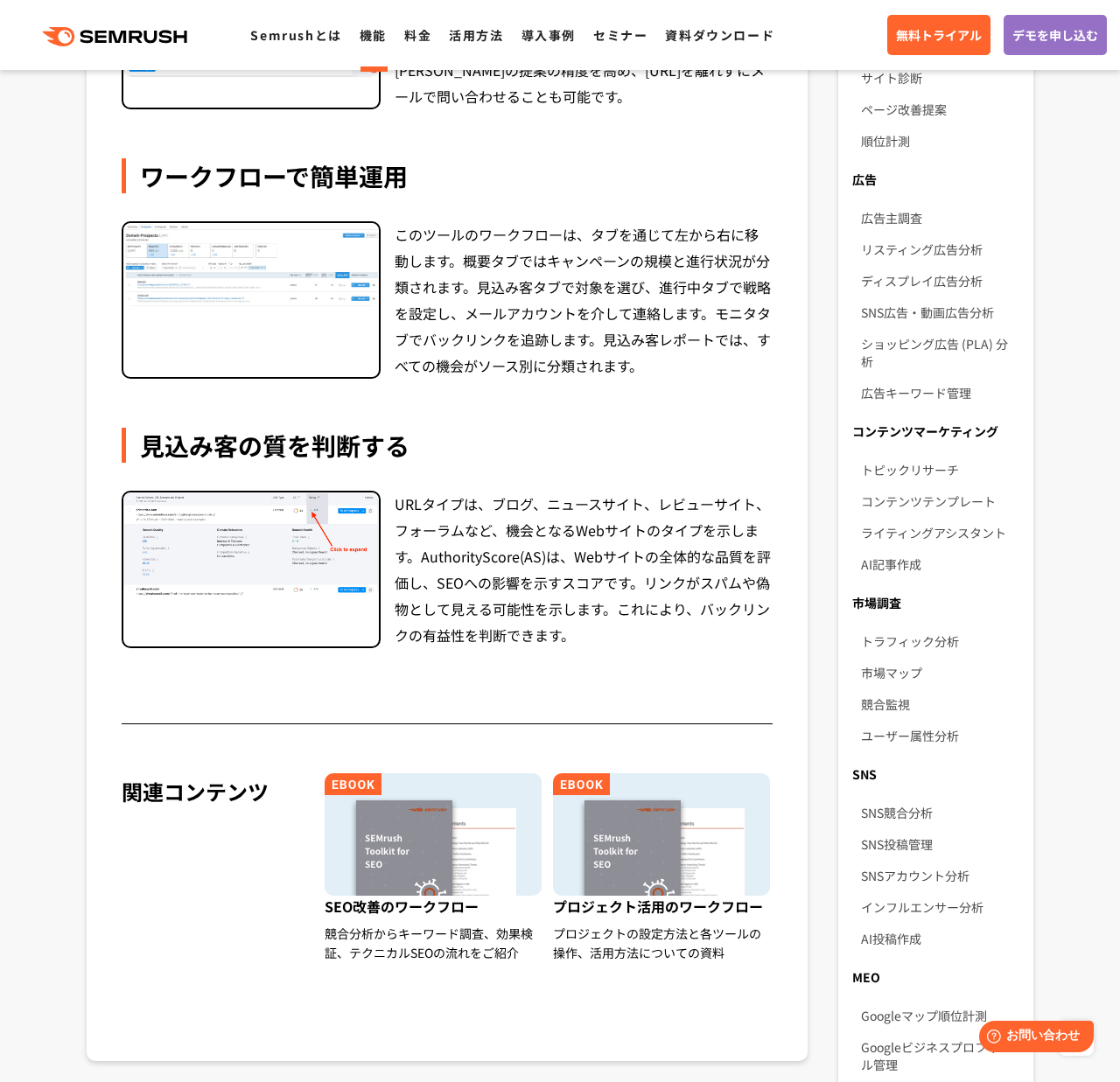
scroll to position [589, 0]
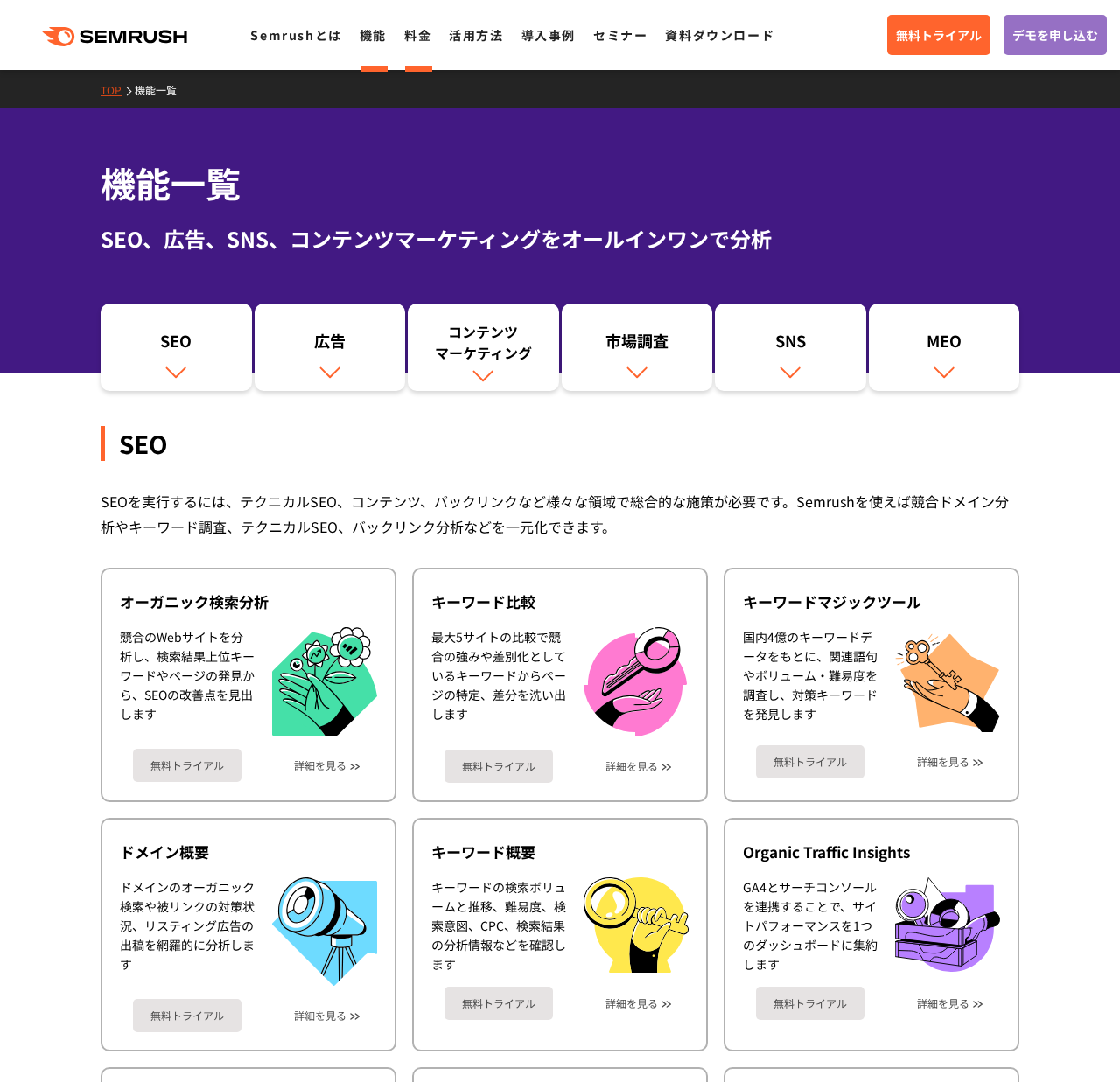
click at [425, 39] on link "料金" at bounding box center [418, 34] width 27 height 17
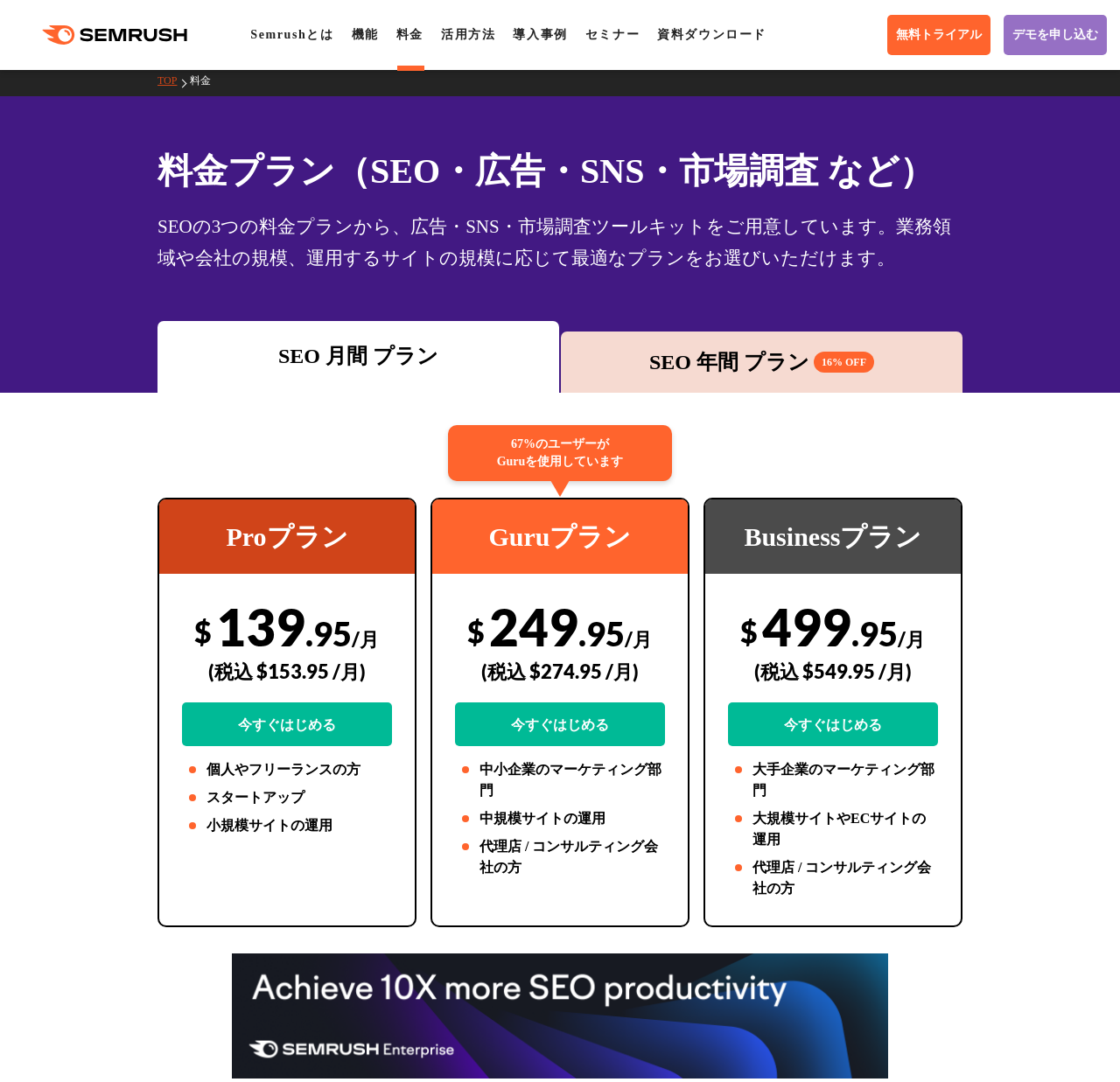
scroll to position [34, 0]
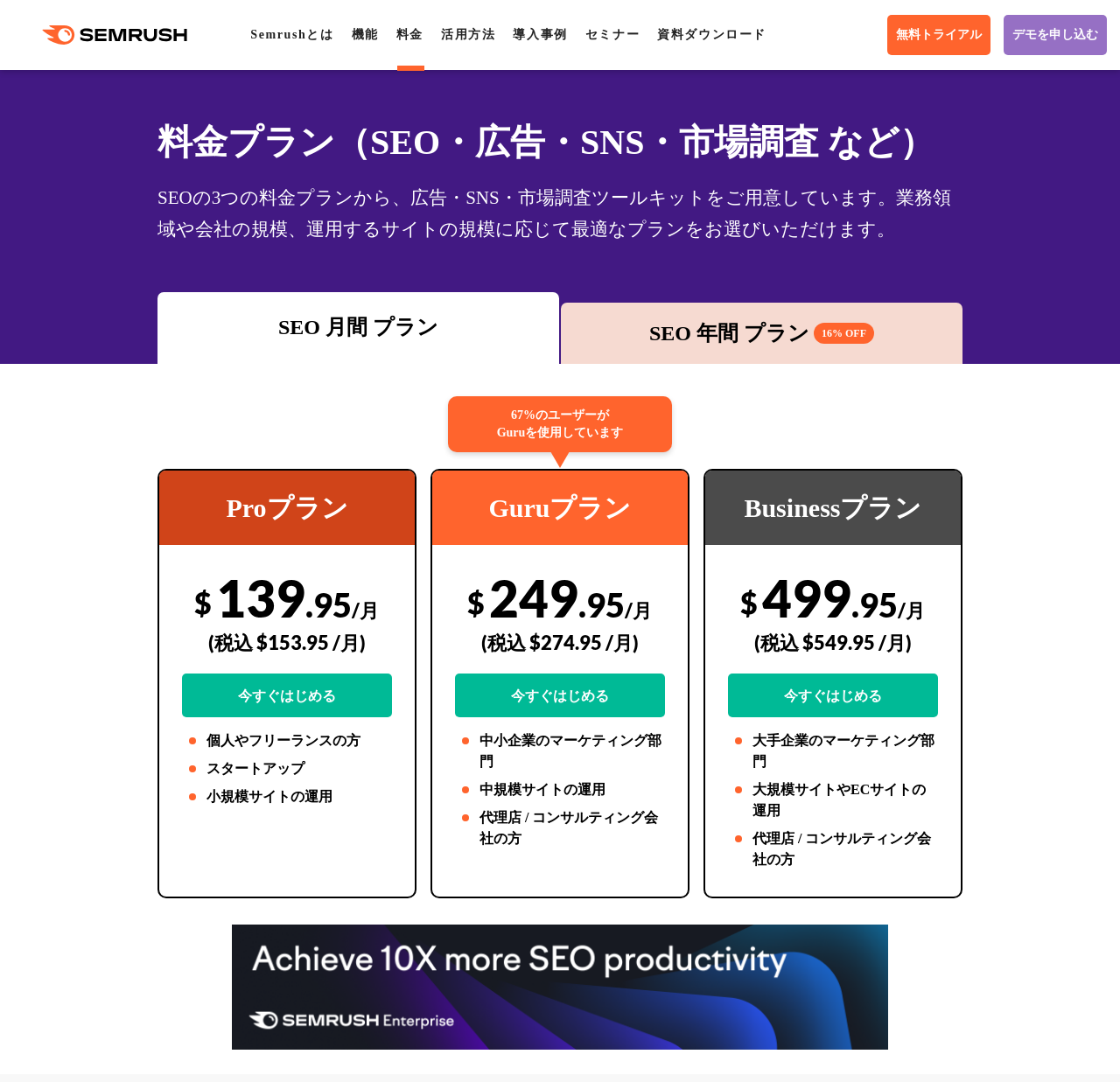
click at [635, 303] on div "SEO 年間 プラン 16% OFF" at bounding box center [761, 332] width 401 height 61
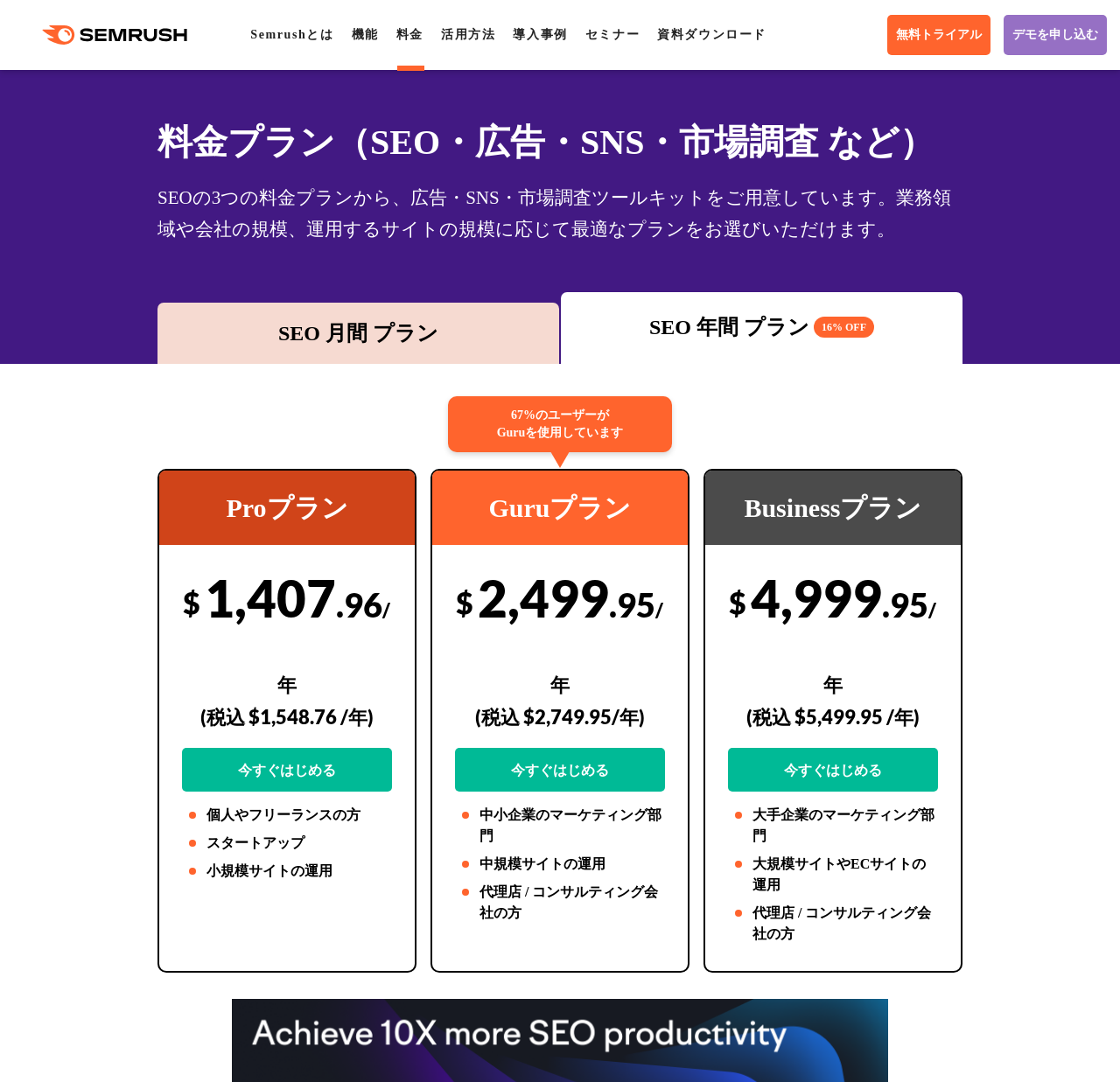
click at [469, 324] on div "SEO 月間 プラン" at bounding box center [358, 333] width 384 height 32
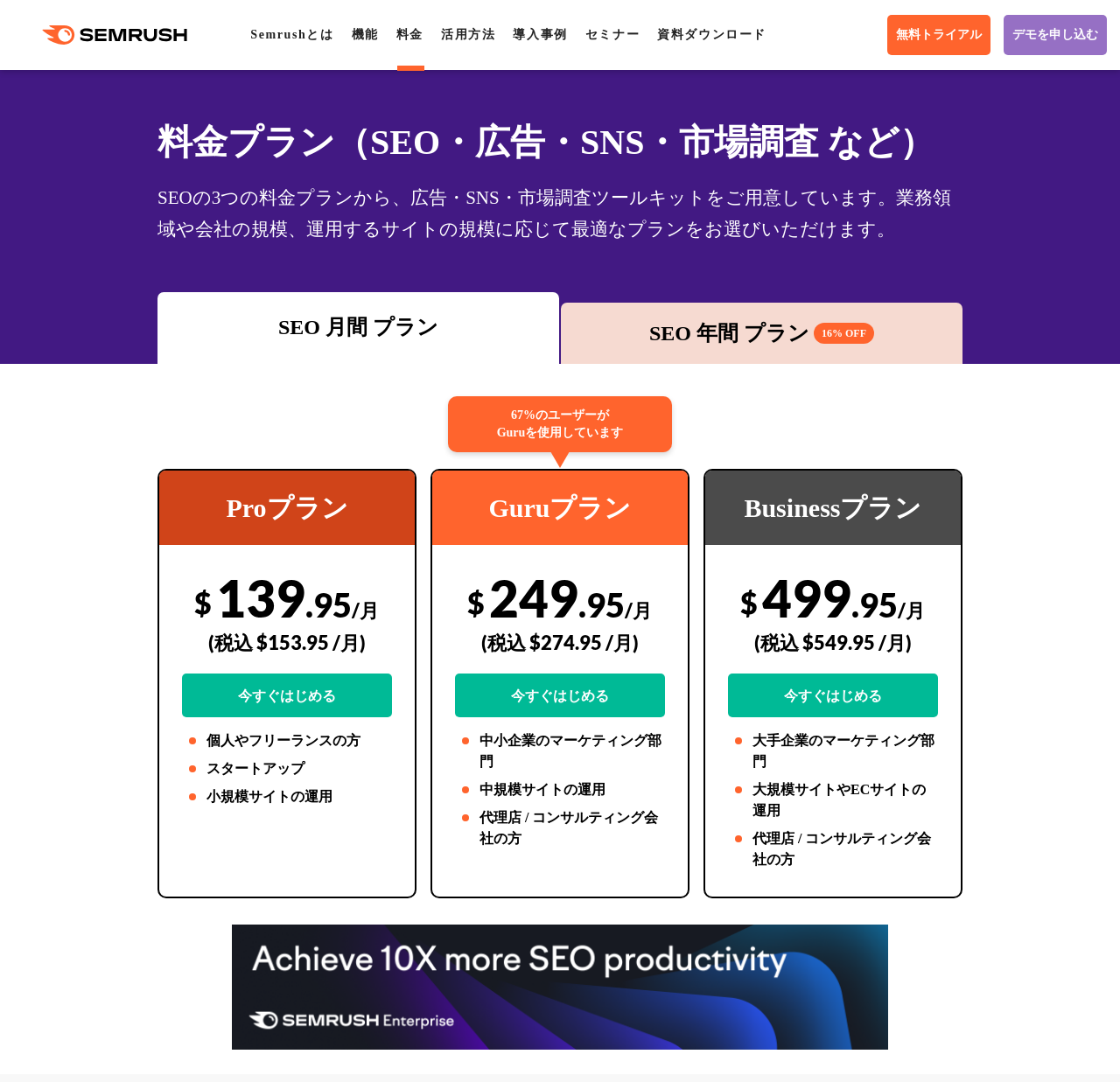
click at [666, 333] on div "SEO 年間 プラン 16% OFF" at bounding box center [761, 333] width 384 height 32
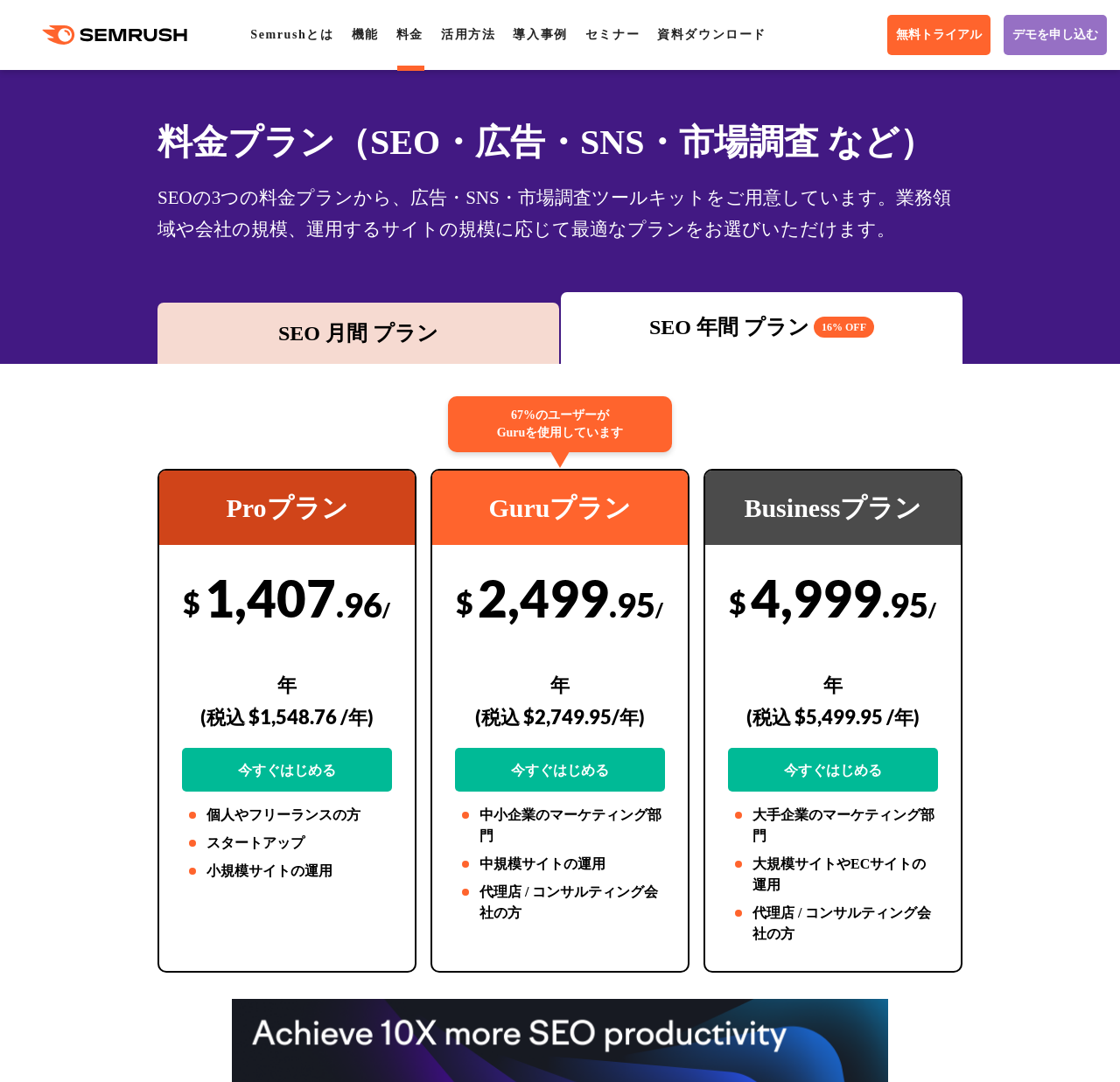
click at [509, 333] on div "SEO 月間 プラン" at bounding box center [358, 333] width 384 height 32
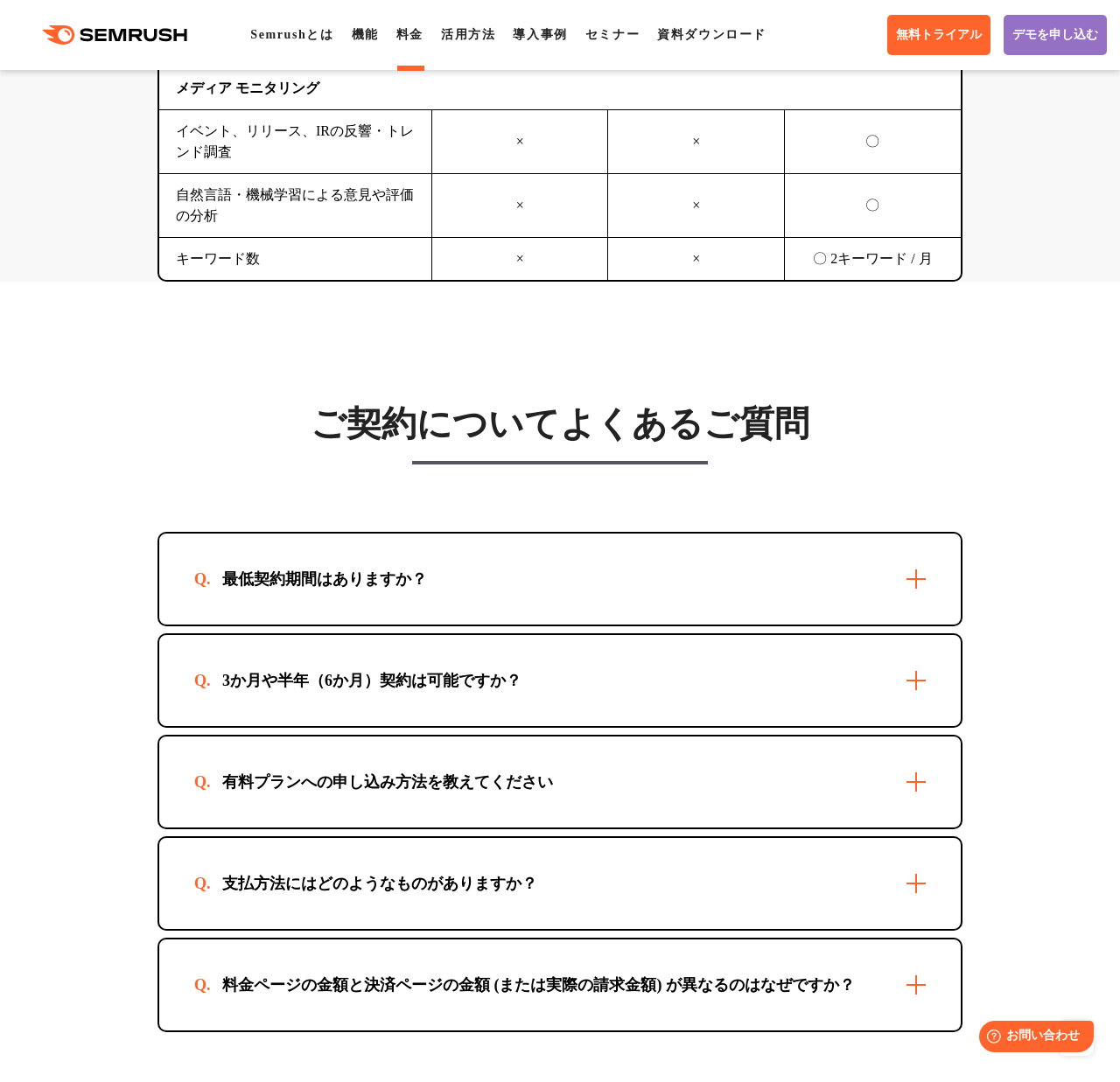
scroll to position [4906, 0]
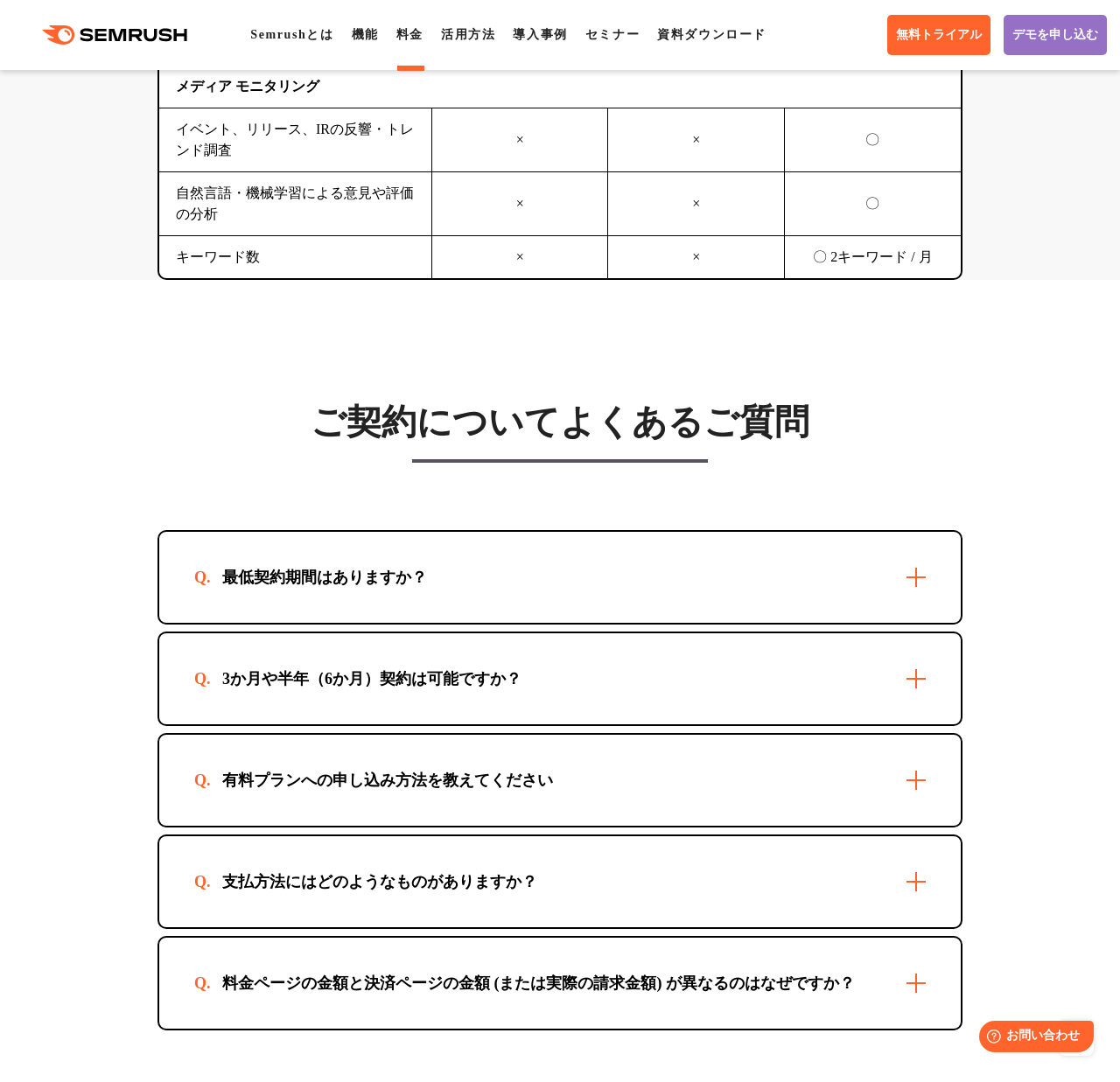
click at [680, 620] on div "最低契約期間はありますか？" at bounding box center [559, 577] width 801 height 91
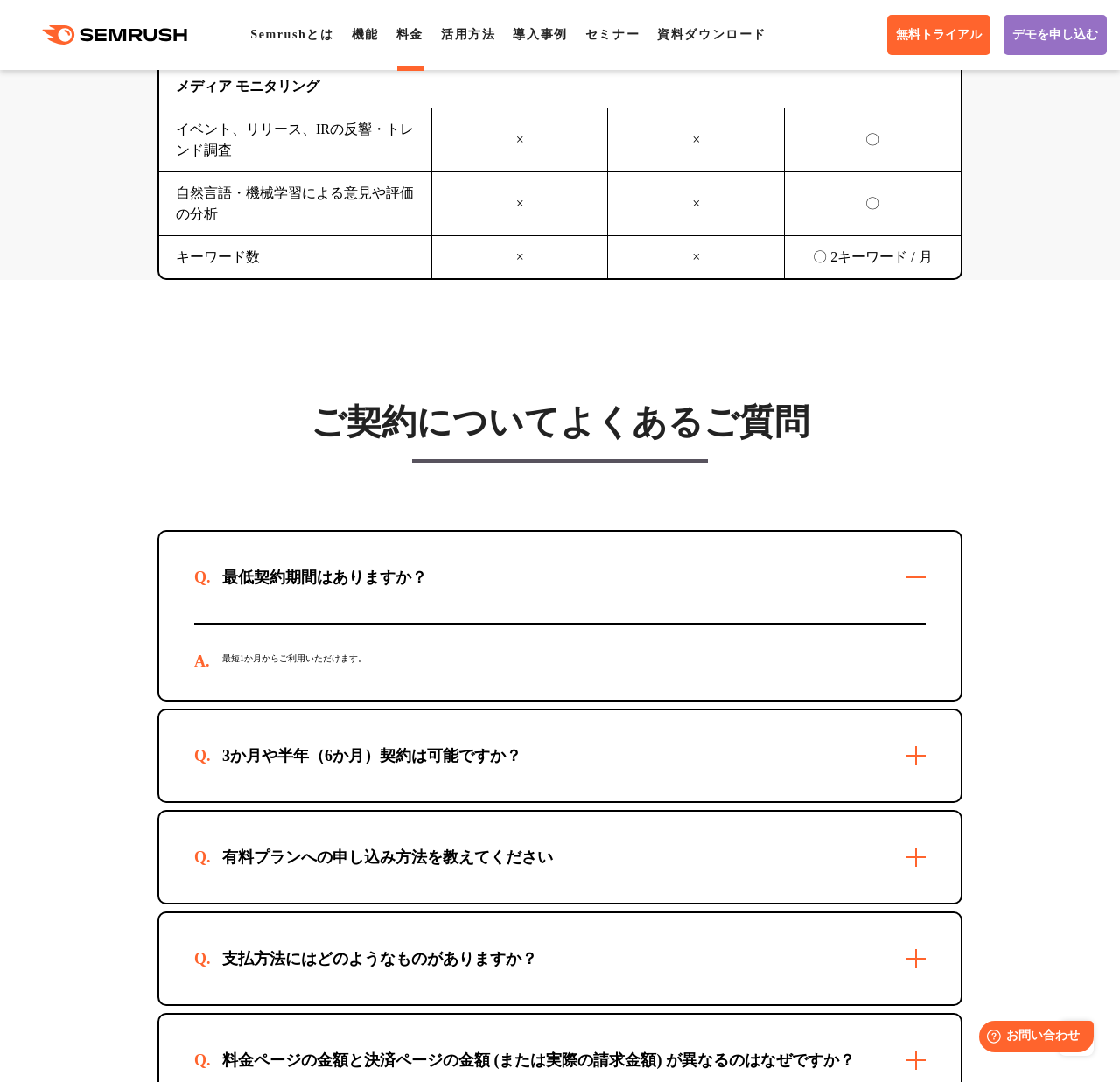
click at [680, 620] on div "最低契約期間はありますか？" at bounding box center [559, 577] width 801 height 91
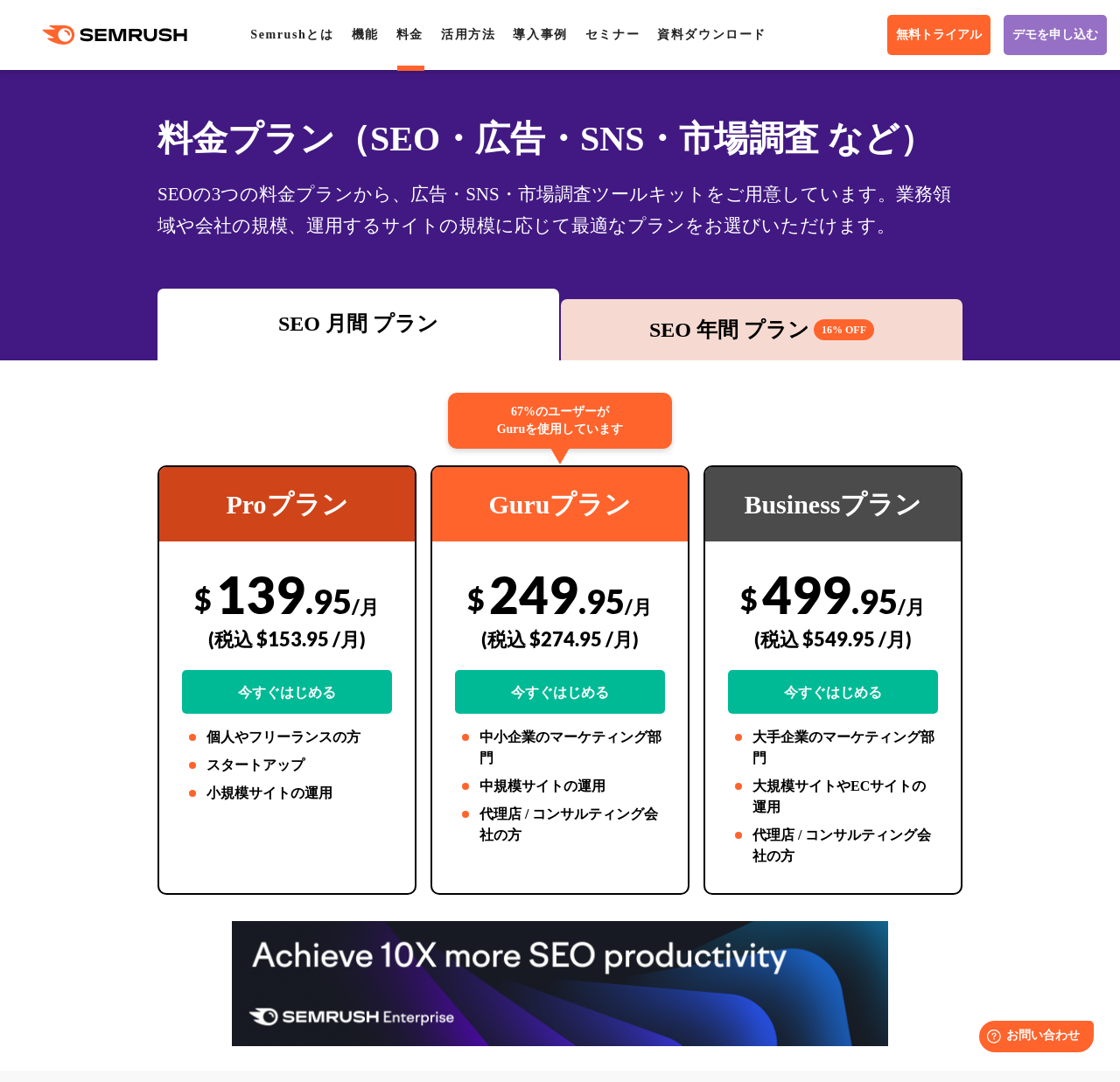
scroll to position [0, 0]
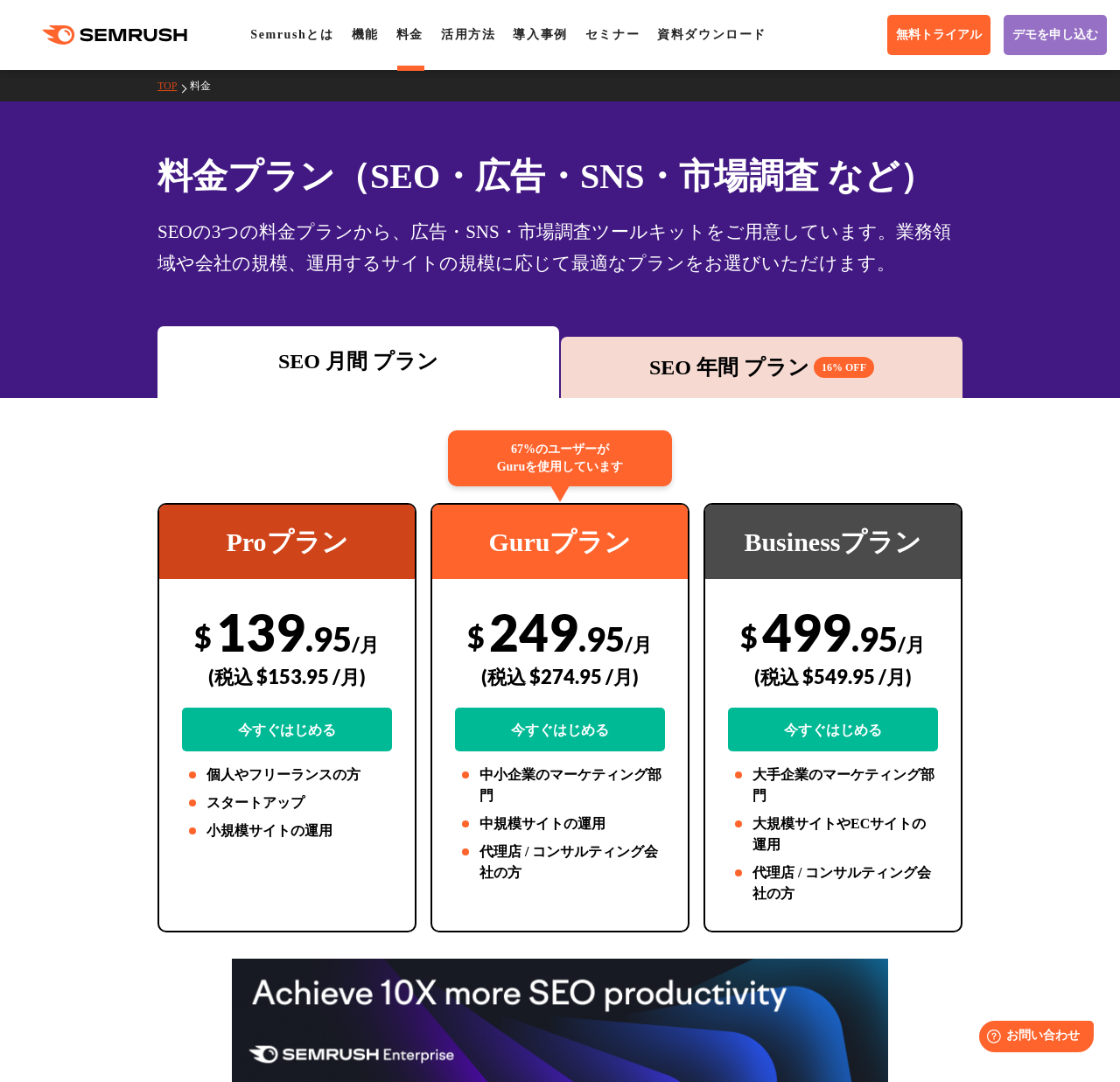
click at [680, 368] on div "SEO 年間 プラン 16% OFF" at bounding box center [761, 367] width 384 height 32
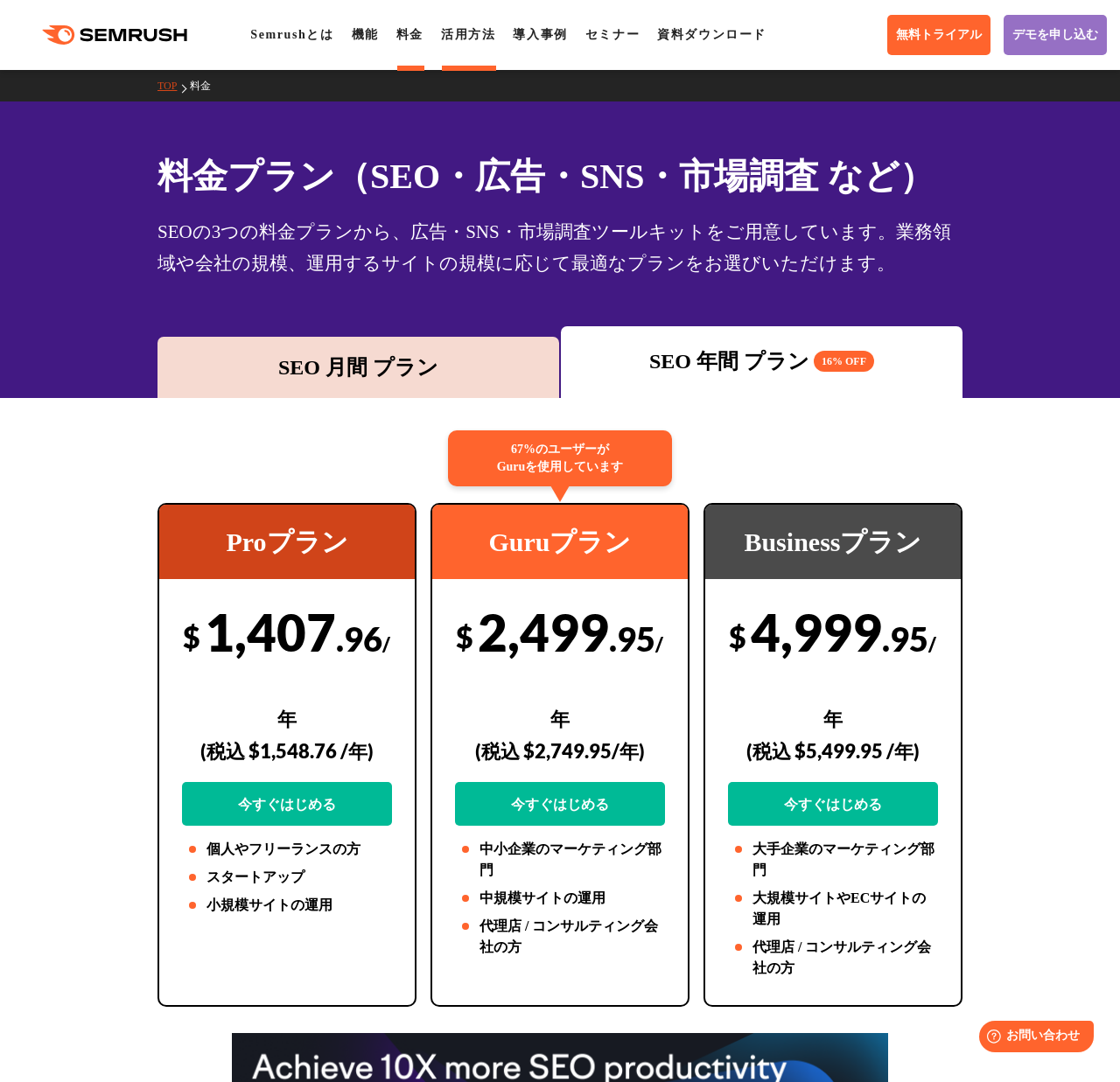
click at [472, 34] on link "活用方法" at bounding box center [468, 34] width 54 height 13
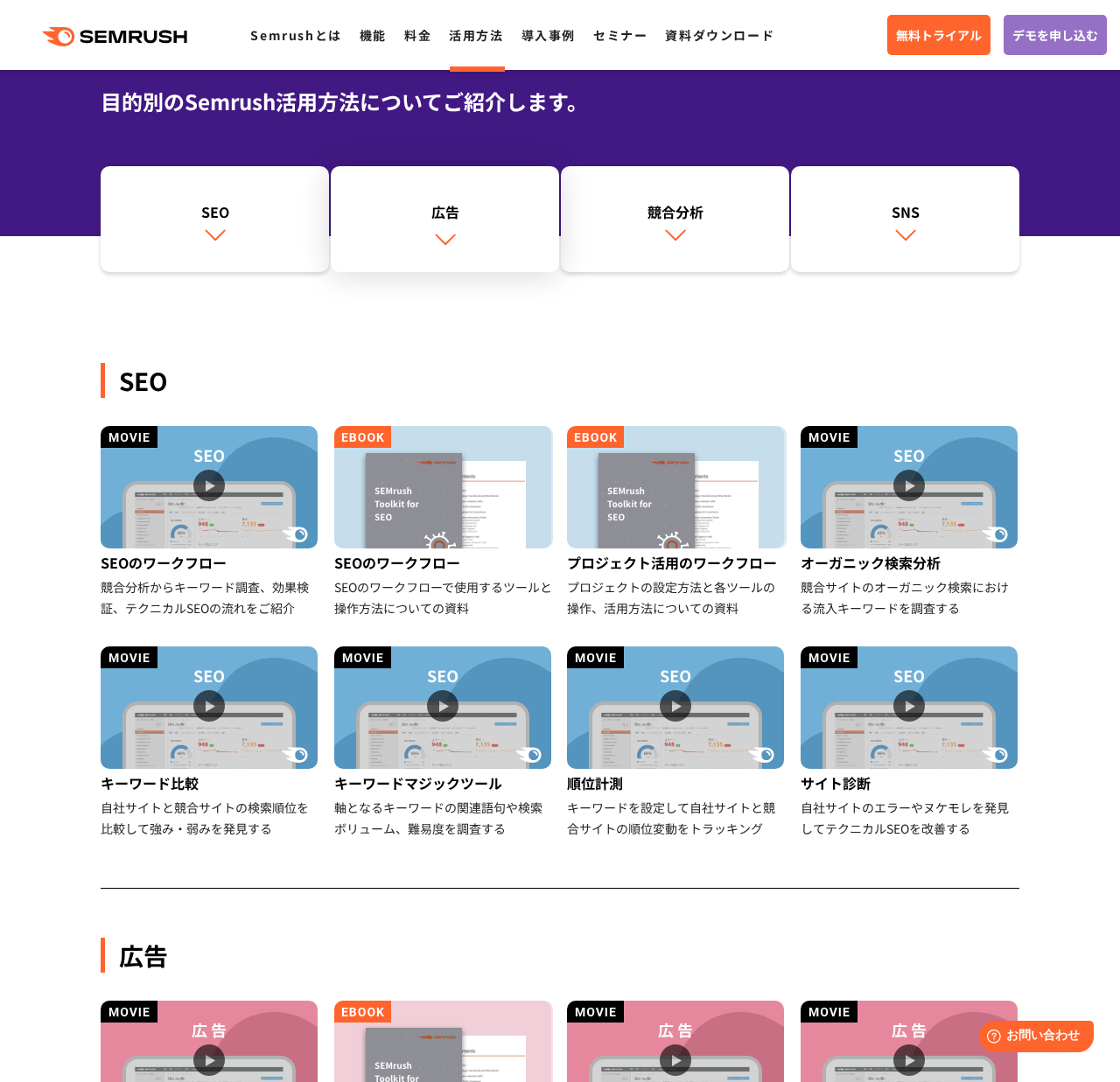
scroll to position [143, 0]
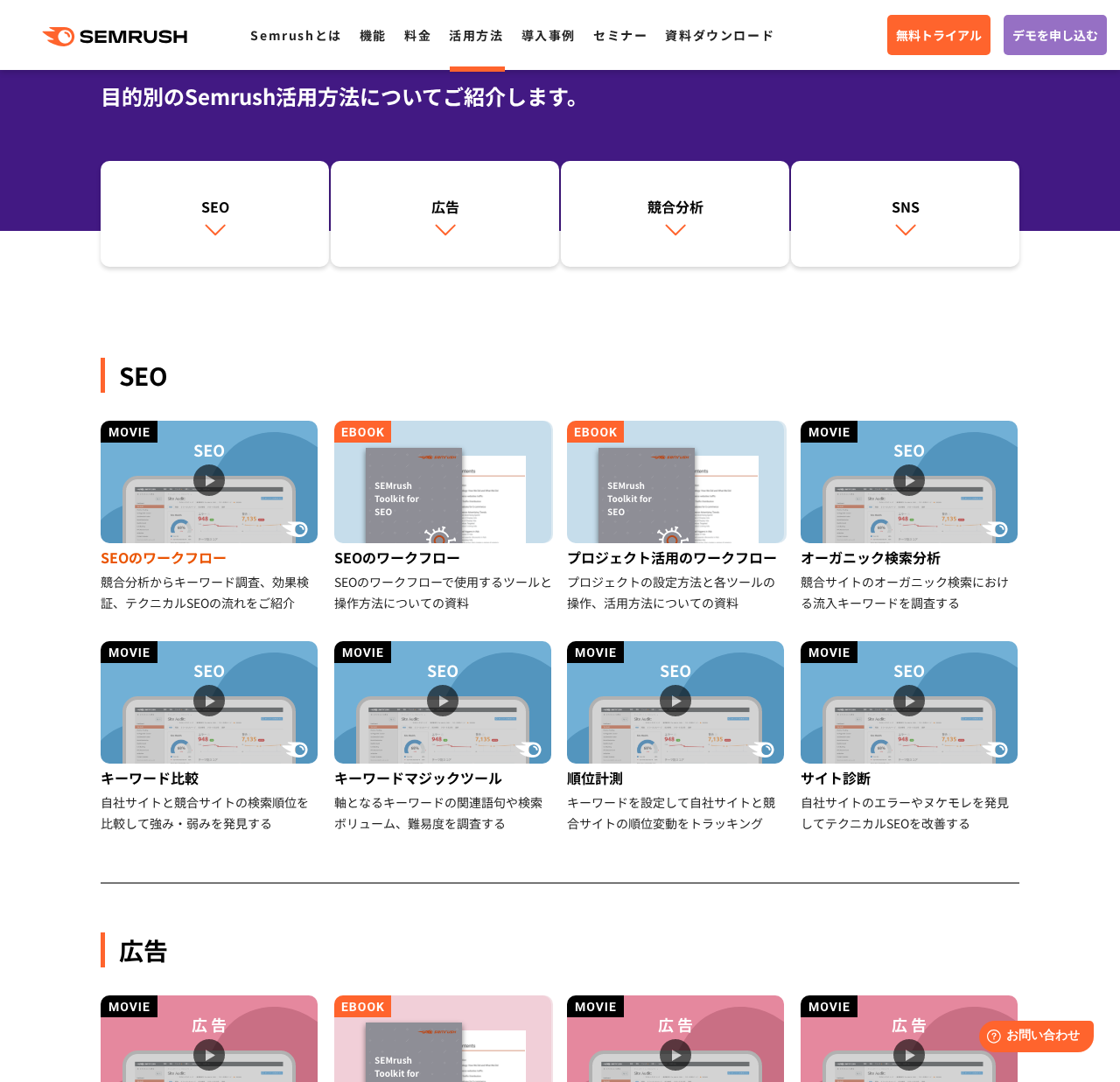
click at [254, 497] on img at bounding box center [209, 482] width 217 height 123
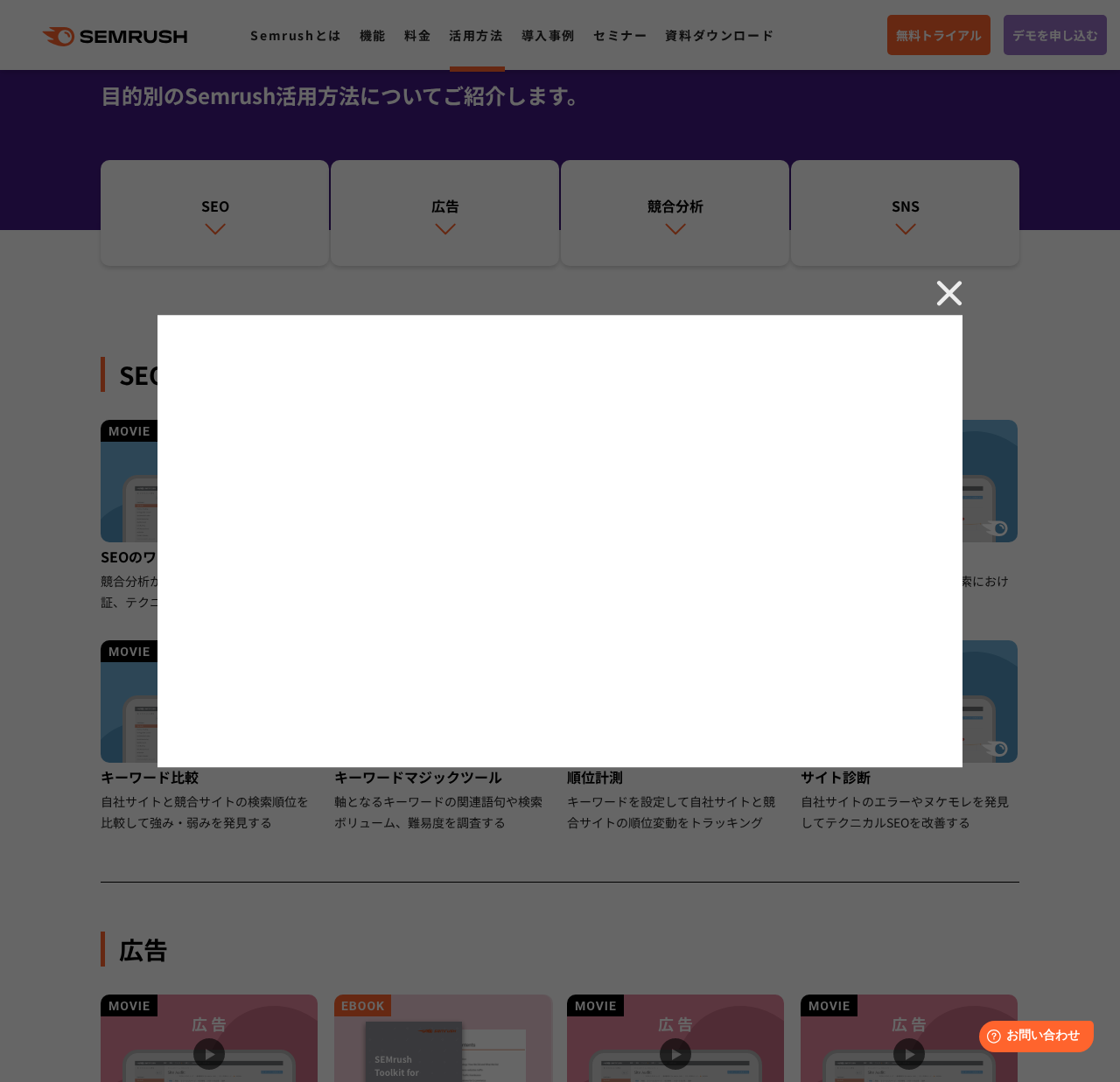
click at [954, 287] on img at bounding box center [948, 292] width 26 height 26
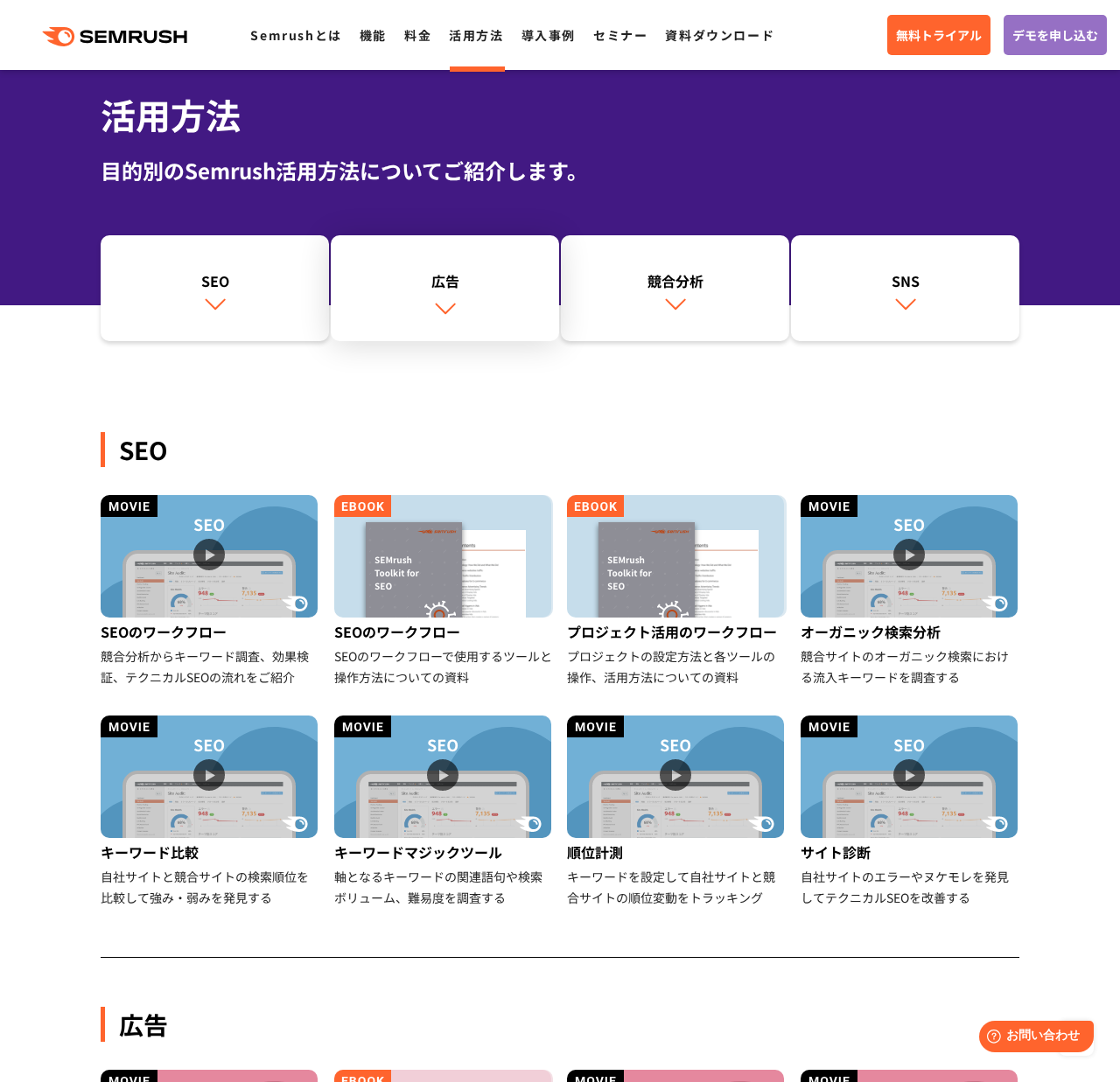
scroll to position [32, 0]
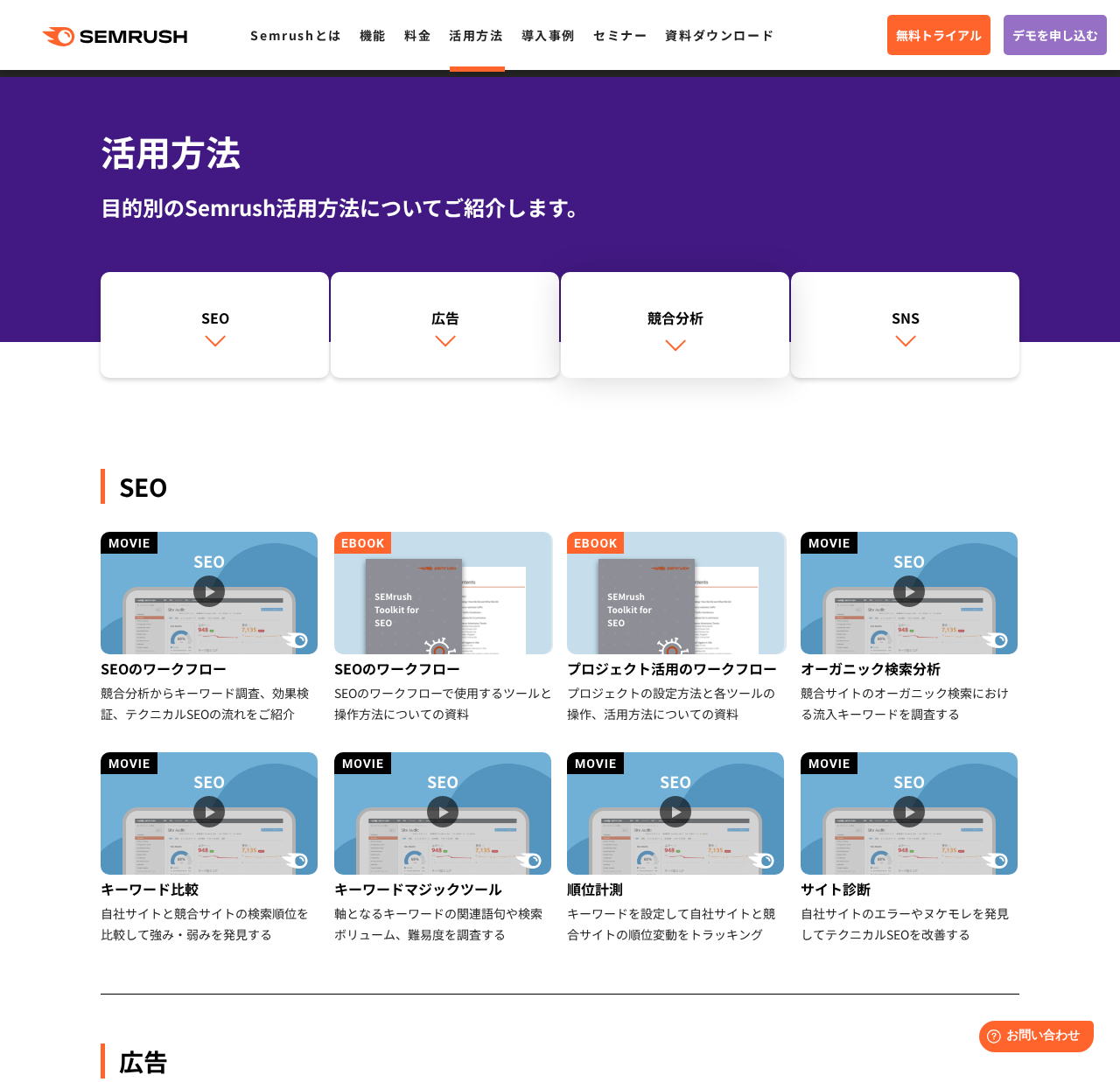
click at [683, 331] on link "競合分析" at bounding box center [675, 326] width 229 height 107
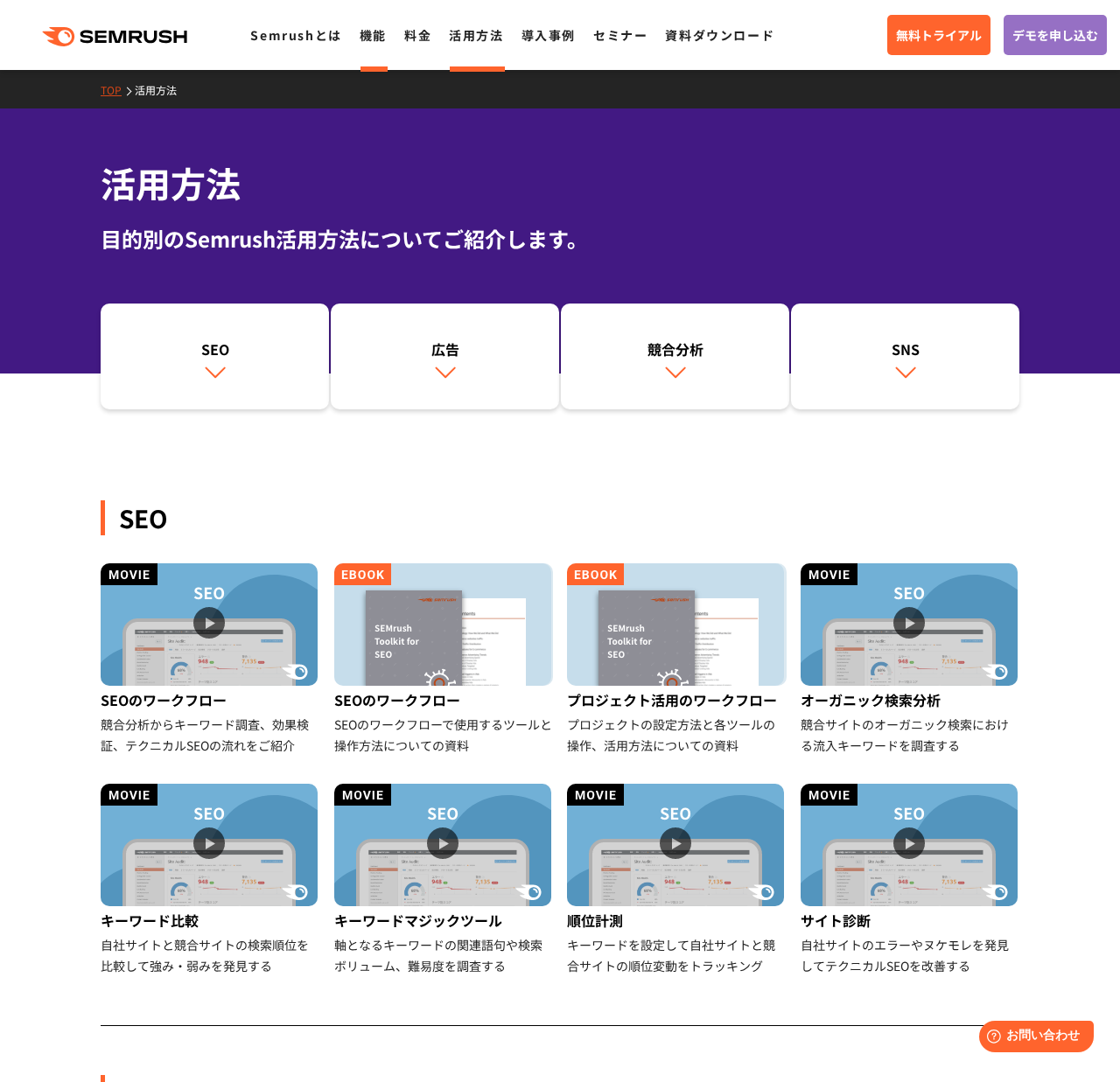
click at [367, 43] on link "機能" at bounding box center [373, 34] width 27 height 17
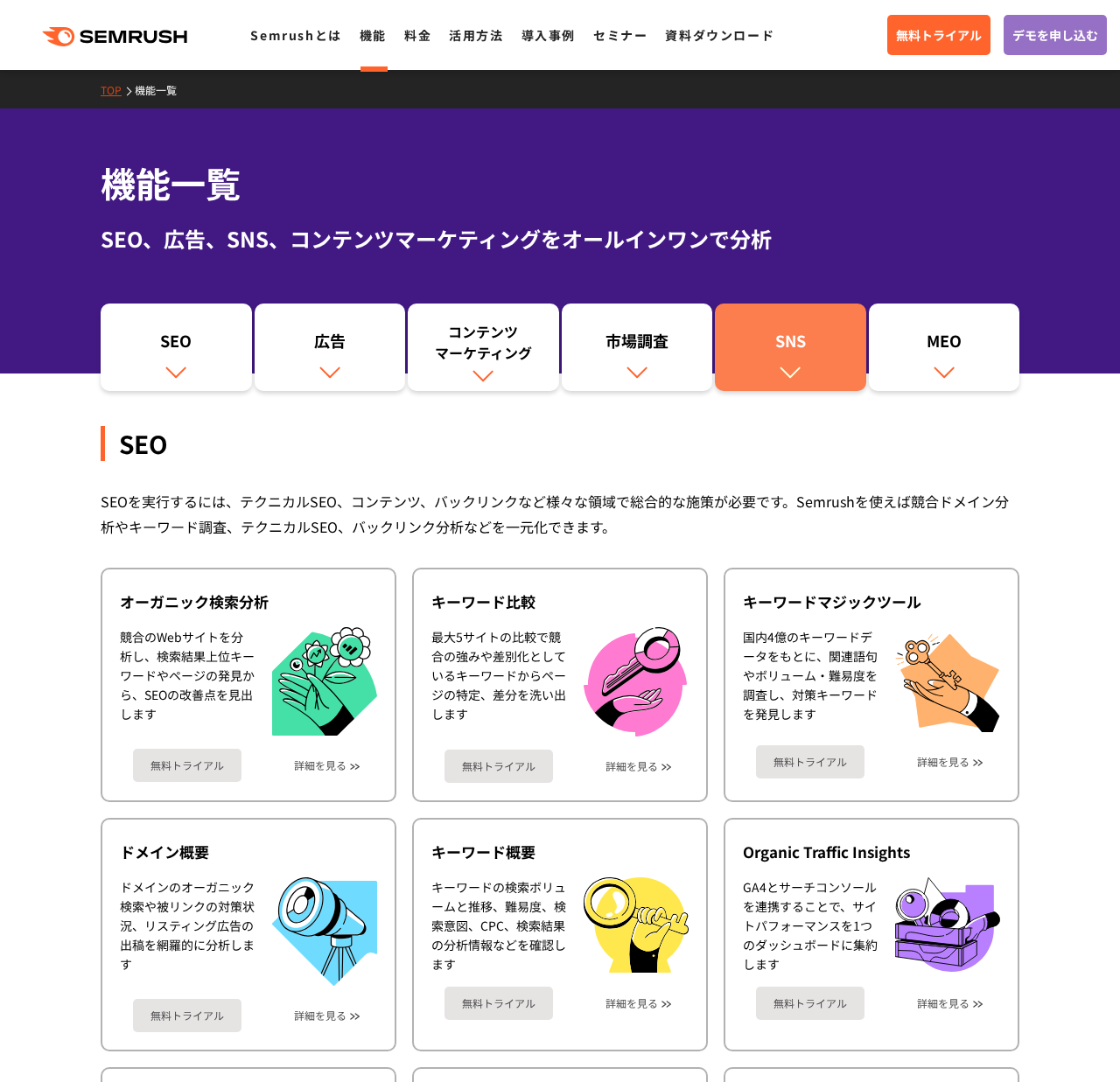
click at [811, 347] on div "SNS" at bounding box center [790, 344] width 133 height 30
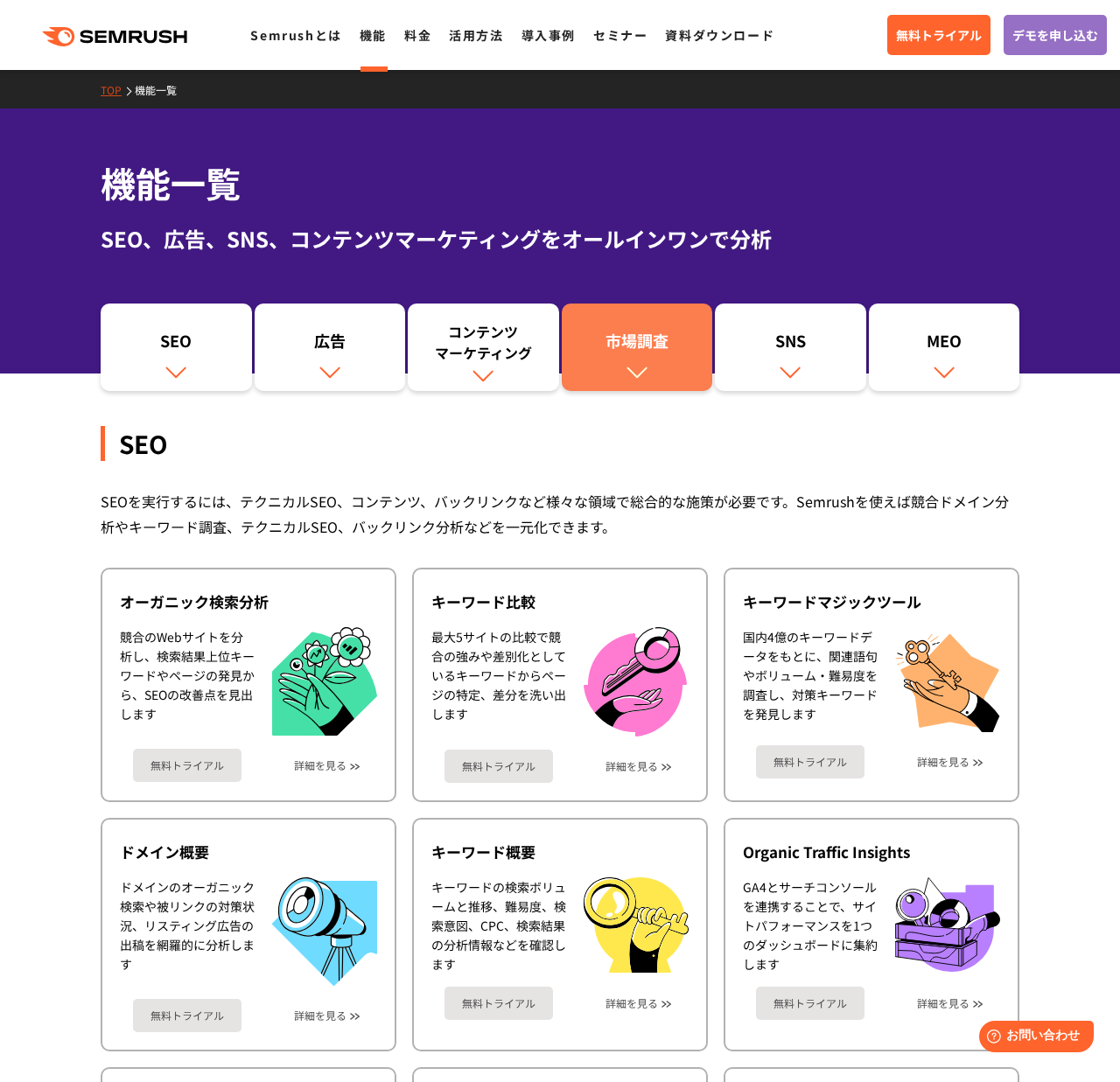
click at [693, 348] on div "市場調査" at bounding box center [636, 344] width 133 height 30
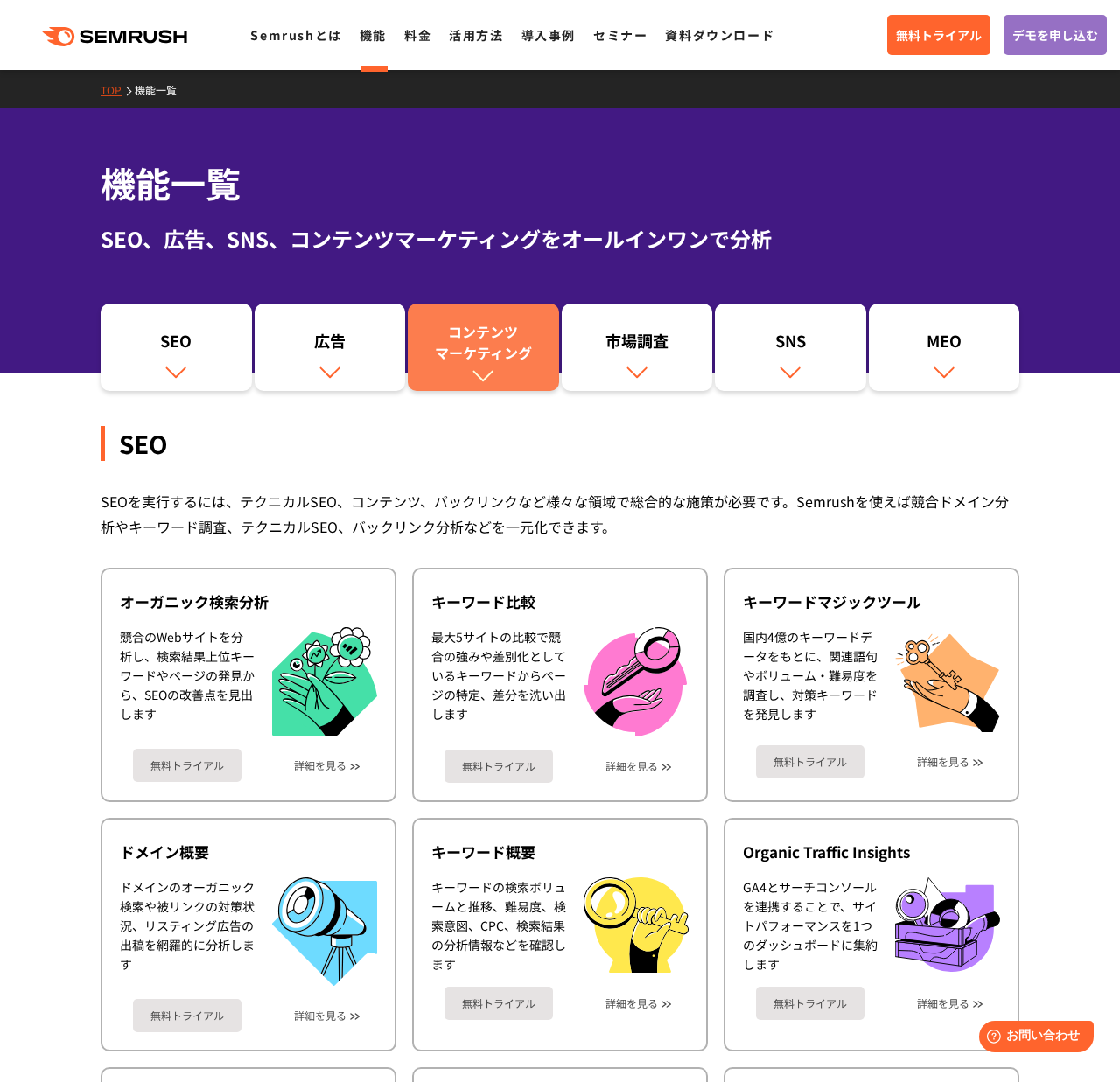
click at [513, 351] on div "コンテンツ マーケティング" at bounding box center [483, 342] width 133 height 42
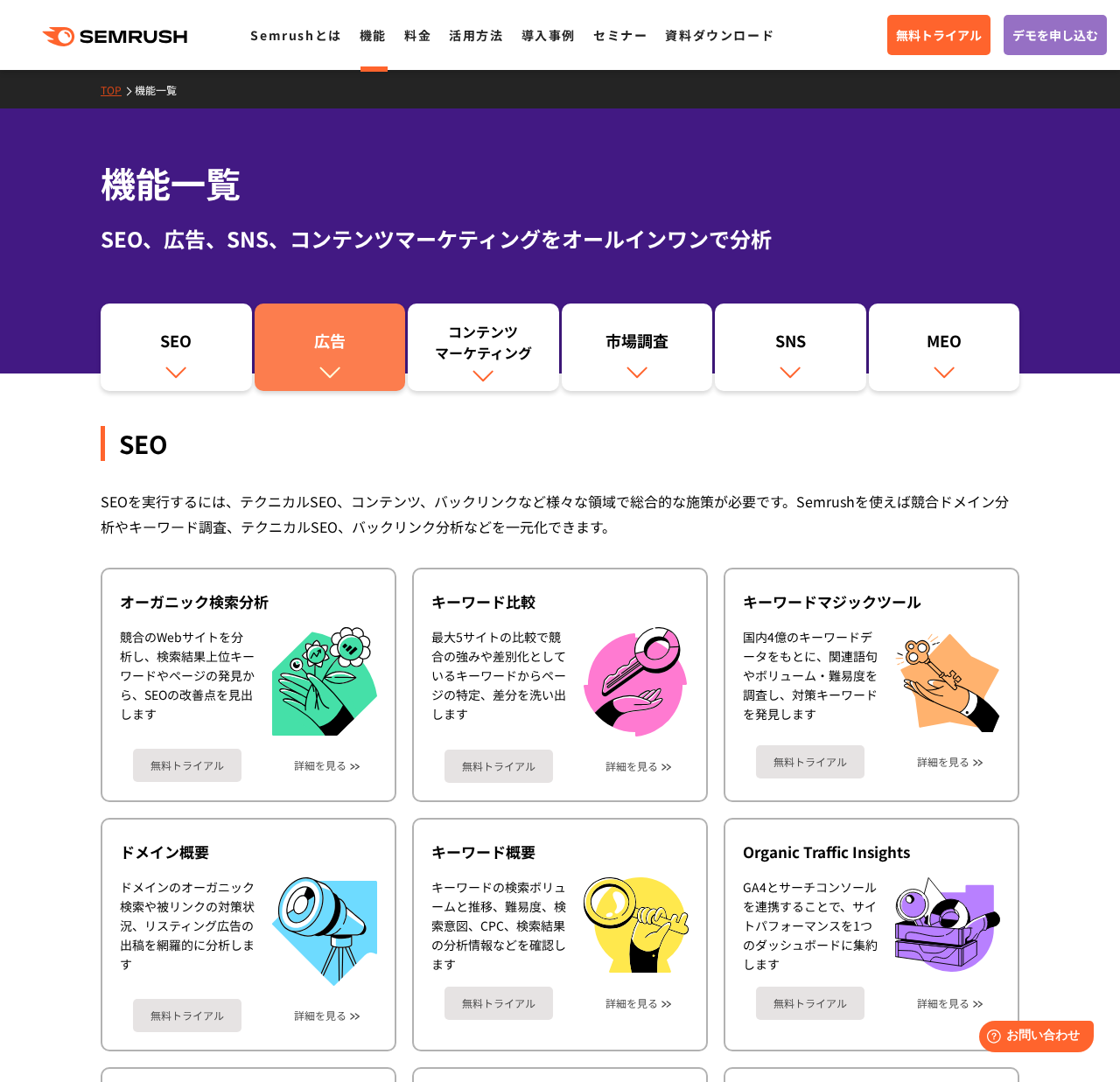
click at [339, 369] on img at bounding box center [329, 371] width 23 height 23
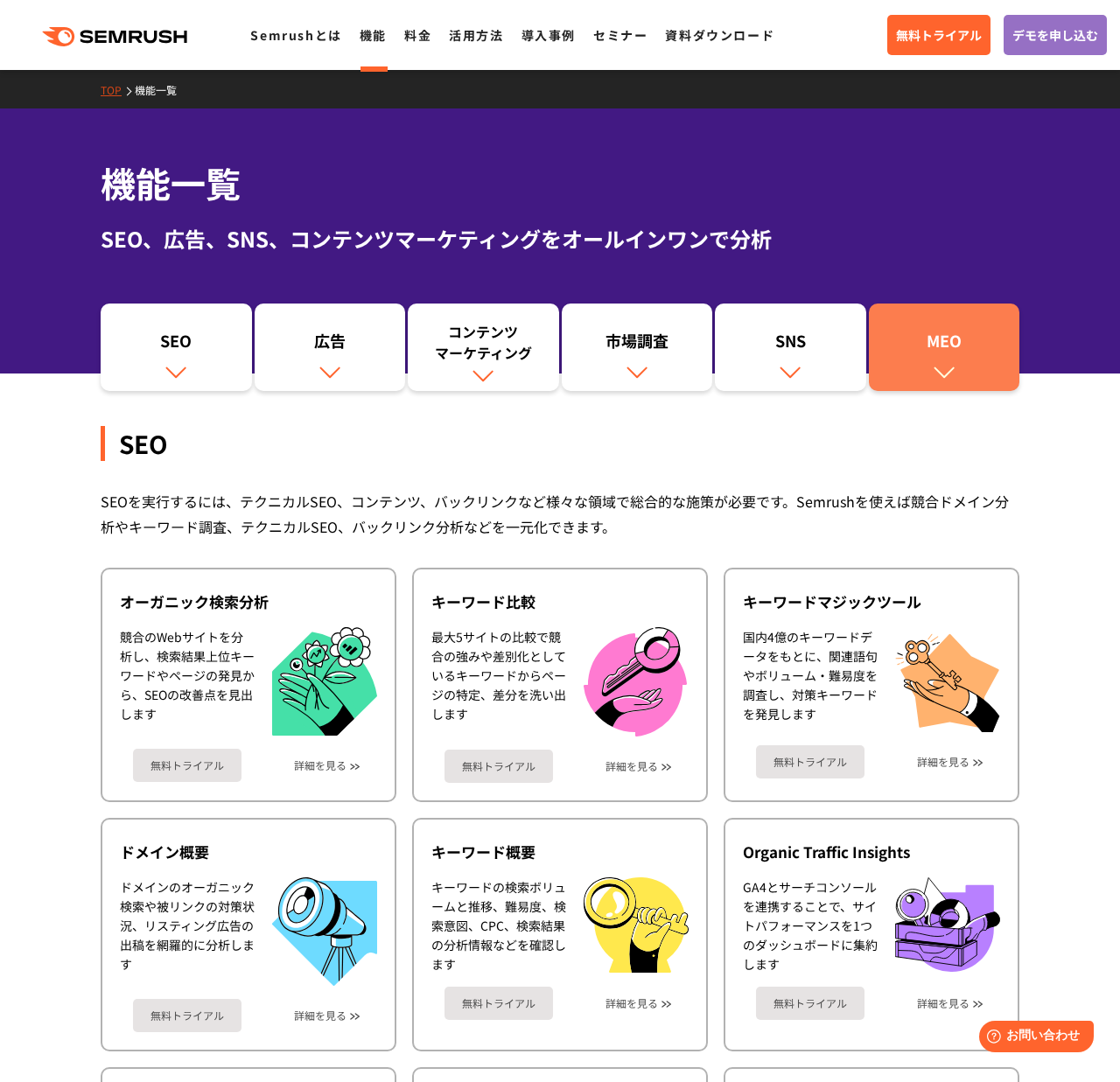
click at [972, 365] on link "MEO" at bounding box center [944, 347] width 152 height 87
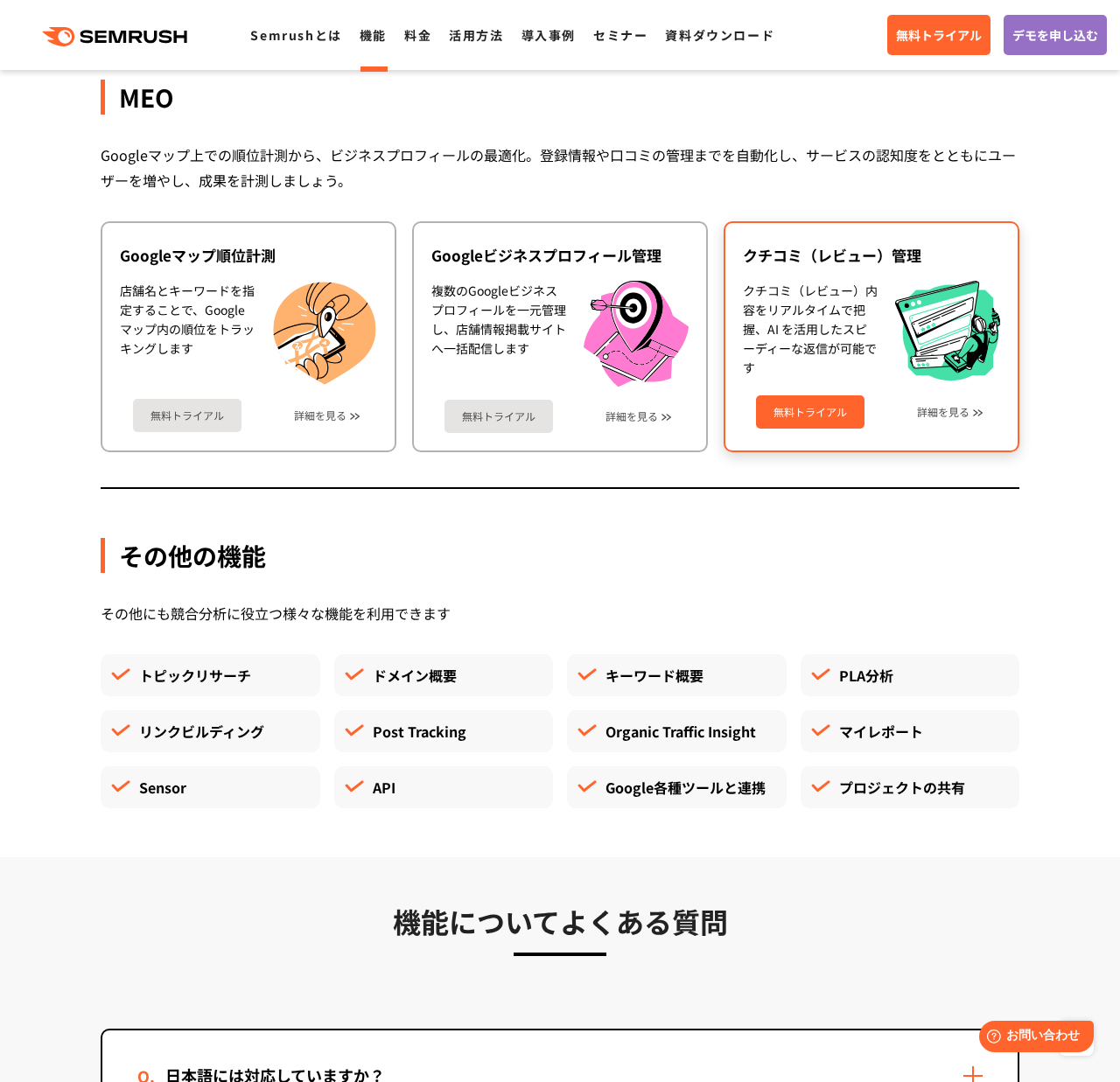
scroll to position [4389, 0]
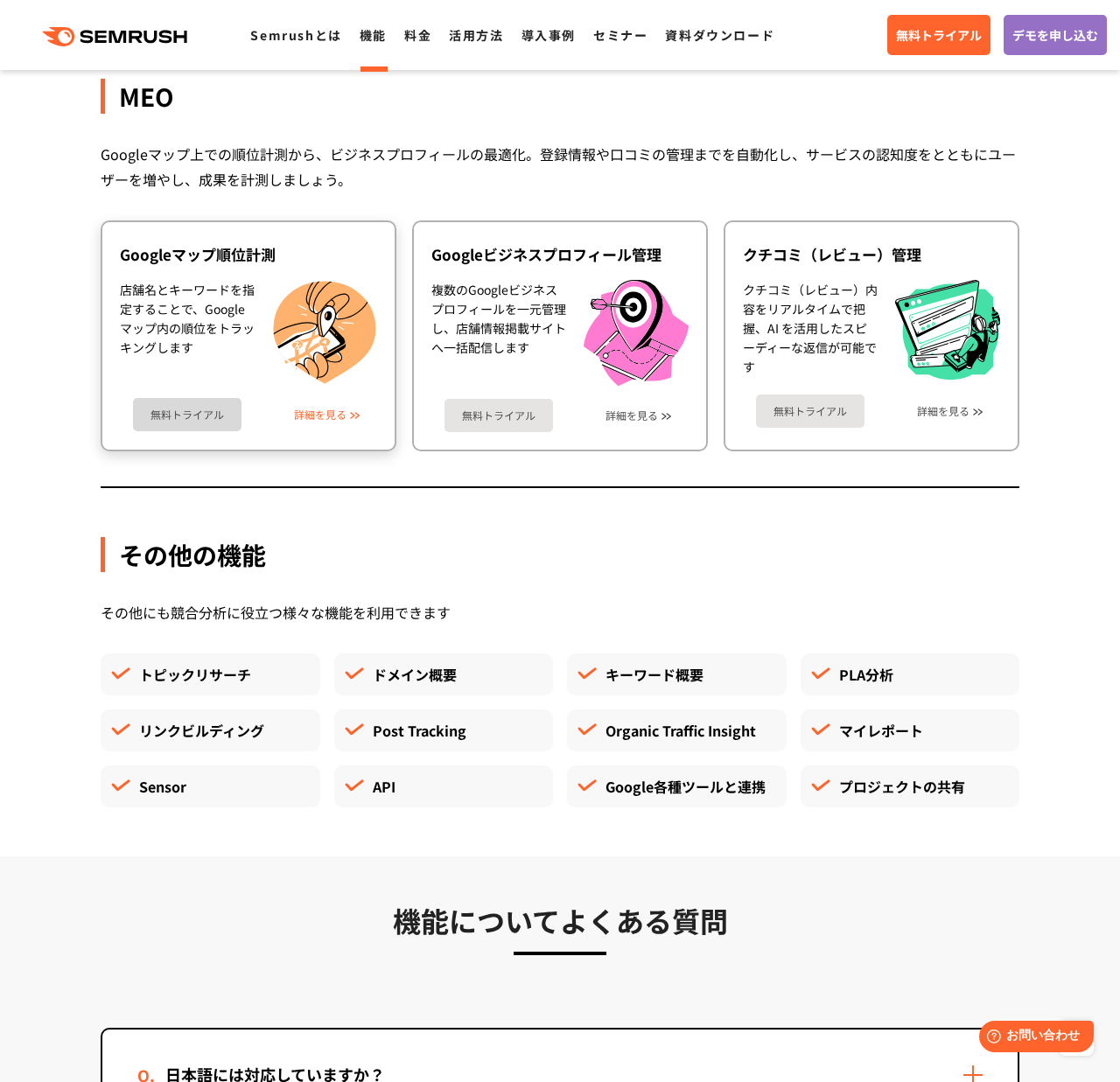
click at [322, 411] on link "詳細を見る" at bounding box center [320, 414] width 53 height 12
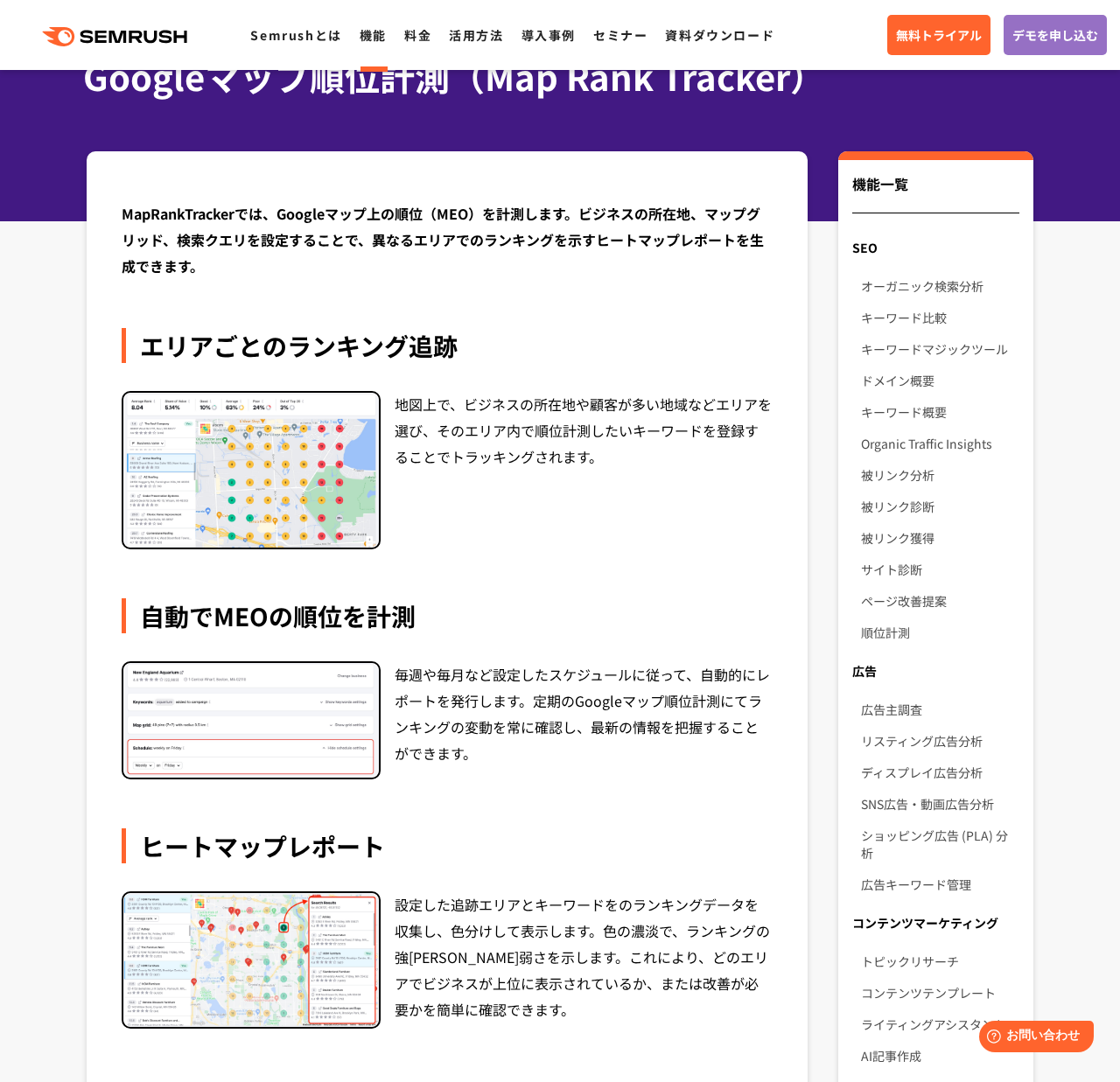
scroll to position [103, 0]
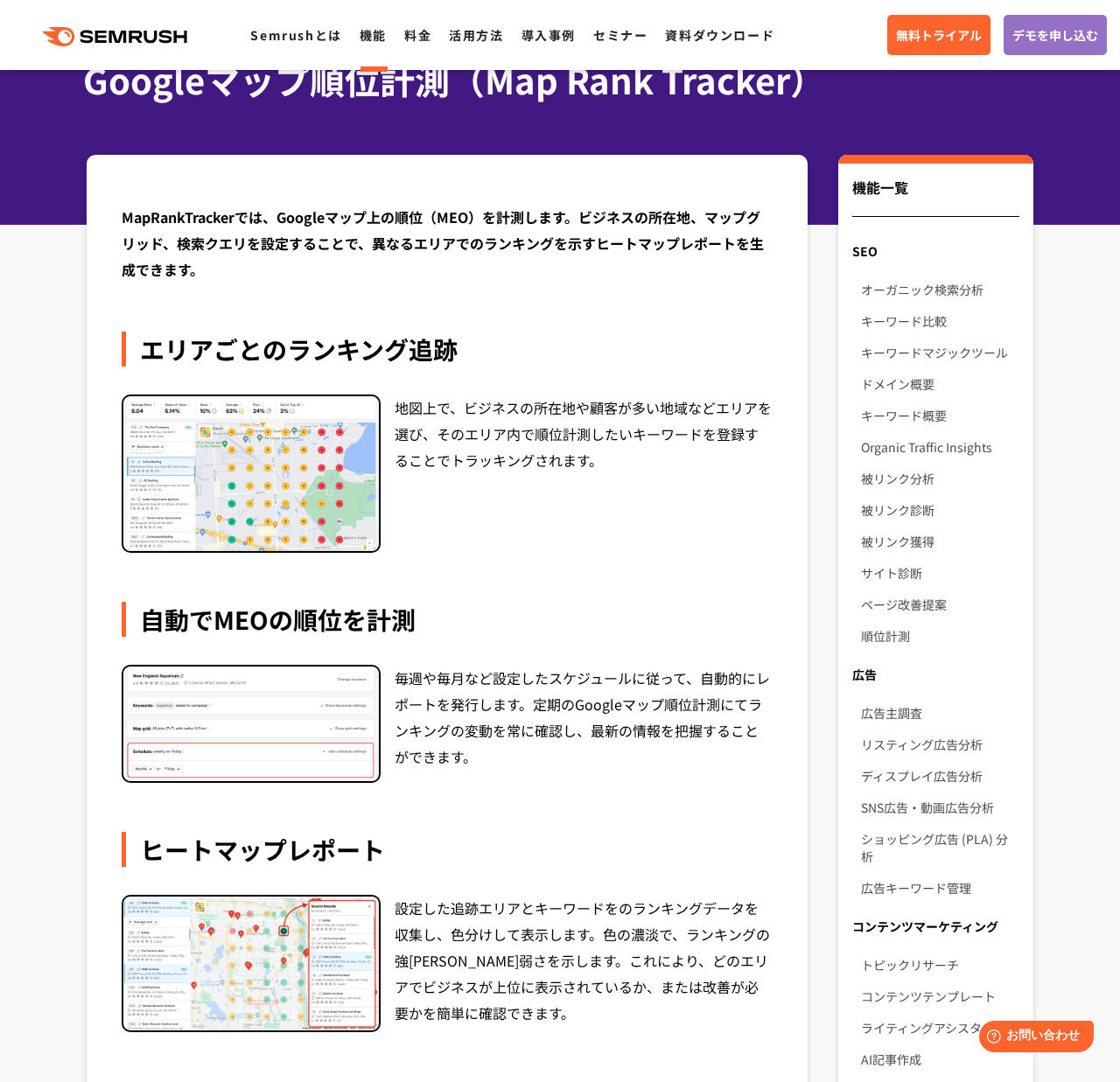
drag, startPoint x: 401, startPoint y: 679, endPoint x: 711, endPoint y: 690, distance: 310.2
click at [710, 690] on div "毎週や毎月など設定したスケジュールに従って、自動的にレポートを発行します。定期のGoogleマップ順位計測にてランキングの変動を常に確認し、最新の情報を把握す…" at bounding box center [584, 724] width 378 height 118
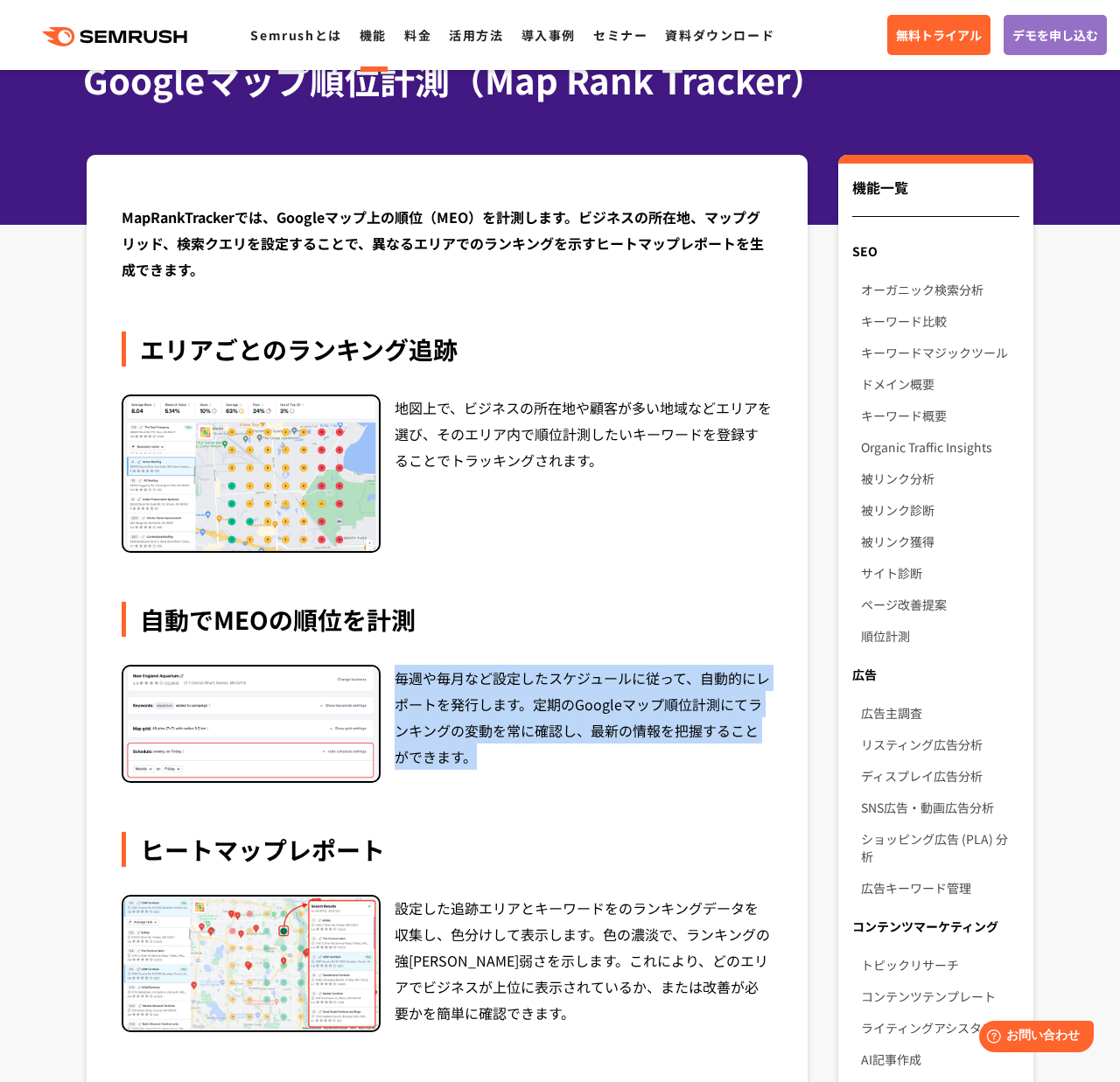
drag, startPoint x: 453, startPoint y: 754, endPoint x: 388, endPoint y: 686, distance: 94.1
click at [388, 686] on div "毎週や毎月など設定したスケジュールに従って、自動的にレポートを発行します。定期のGoogleマップ順位計測にてランキングの変動を常に確認し、最新の情報を把握す…" at bounding box center [447, 724] width 651 height 118
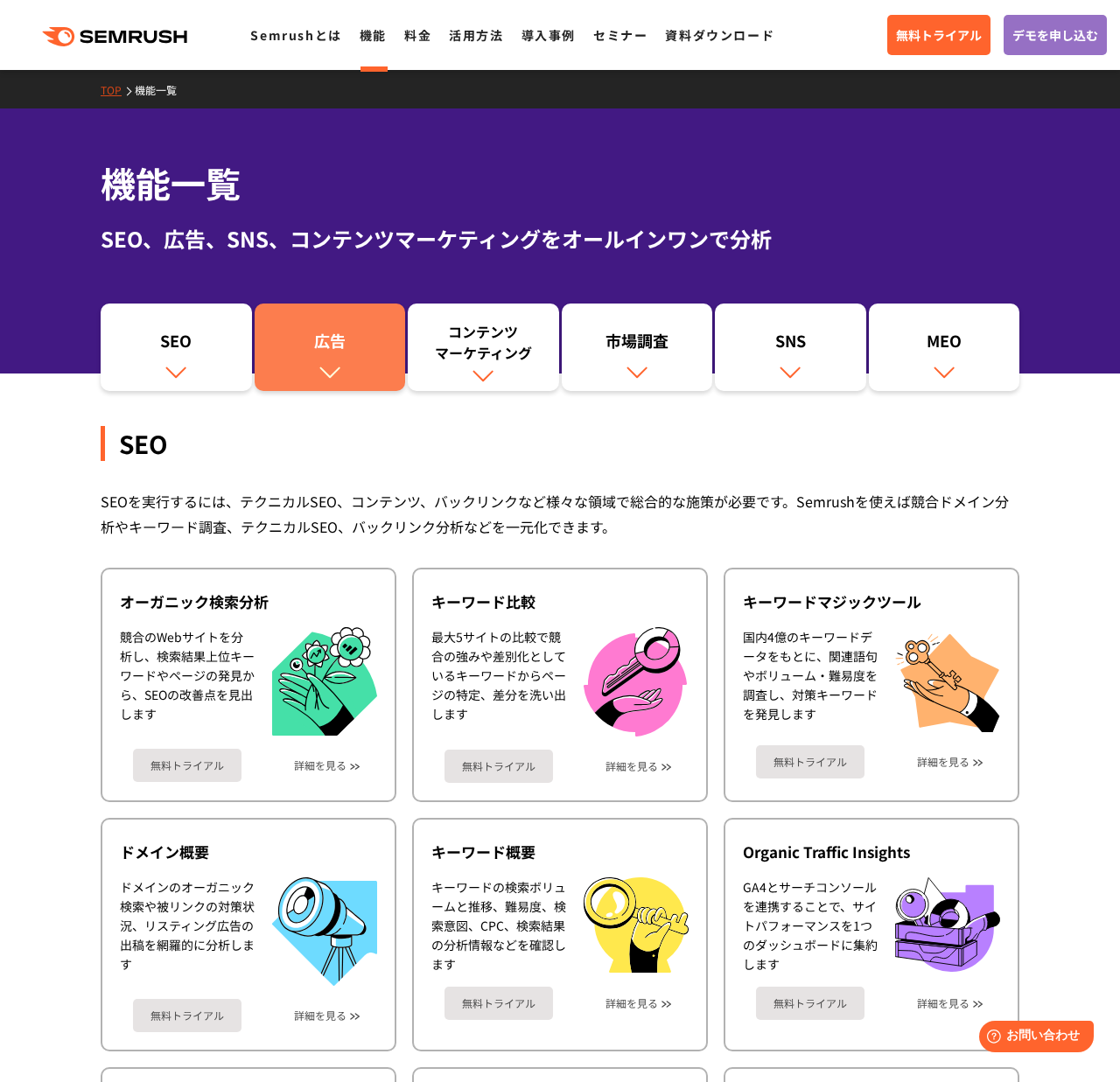
click at [358, 331] on div "広告" at bounding box center [329, 344] width 133 height 30
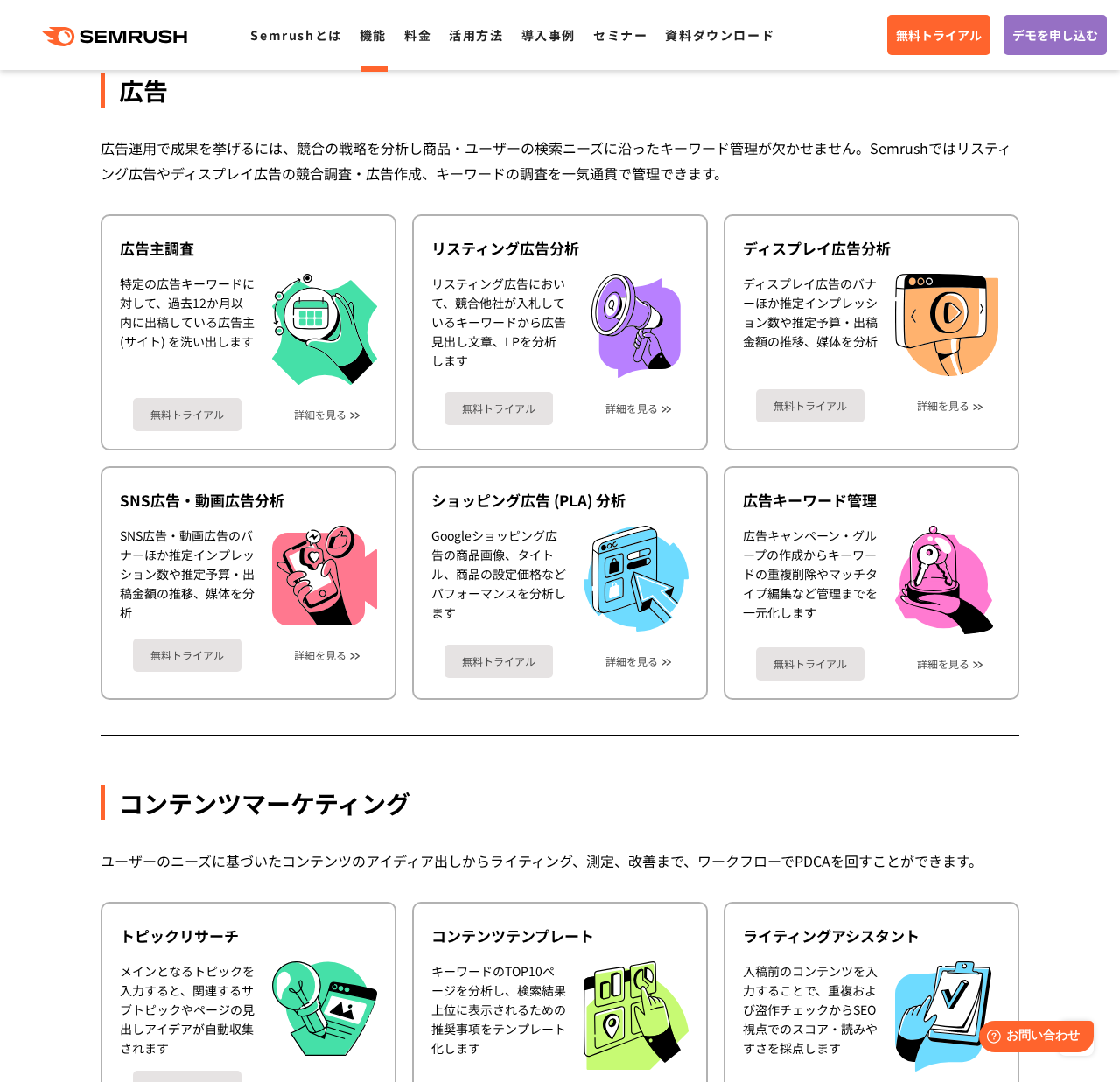
scroll to position [1558, 0]
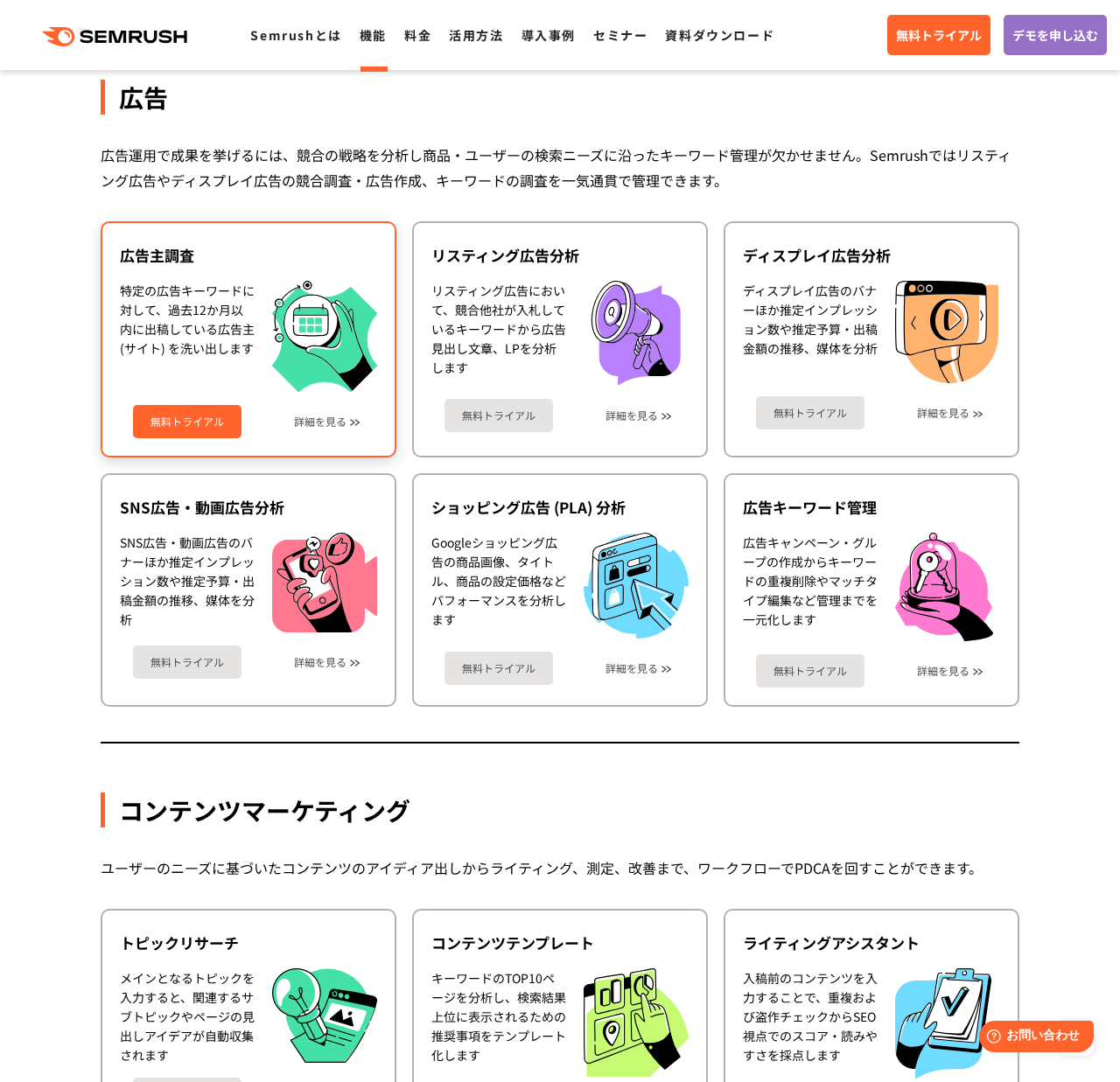
click at [162, 287] on div "特定の広告キーワードに対して、過去12か月以内に出稿している広告主 (サイト) を洗い出します" at bounding box center [187, 336] width 134 height 111
drag, startPoint x: 244, startPoint y: 311, endPoint x: 123, endPoint y: 315, distance: 121.1
click at [123, 315] on div "特定の広告キーワードに対して、過去12か月以内に出稿している広告主 (サイト) を洗い出します" at bounding box center [187, 336] width 134 height 111
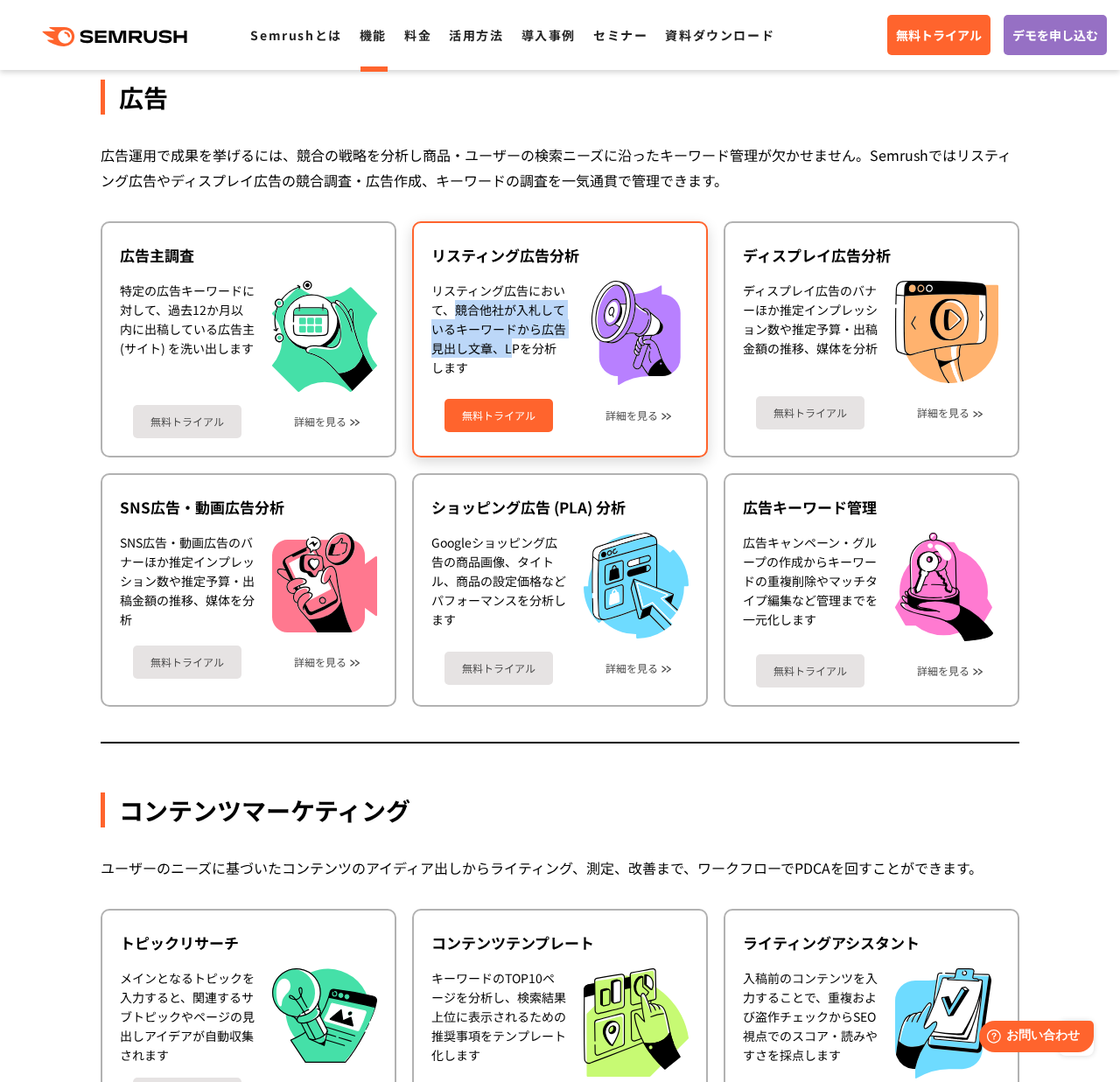
drag, startPoint x: 457, startPoint y: 310, endPoint x: 509, endPoint y: 355, distance: 68.8
click at [509, 355] on div "リスティング広告において、競合他社が入札しているキーワードから広告見出し文章、LPを分析します" at bounding box center [498, 333] width 134 height 105
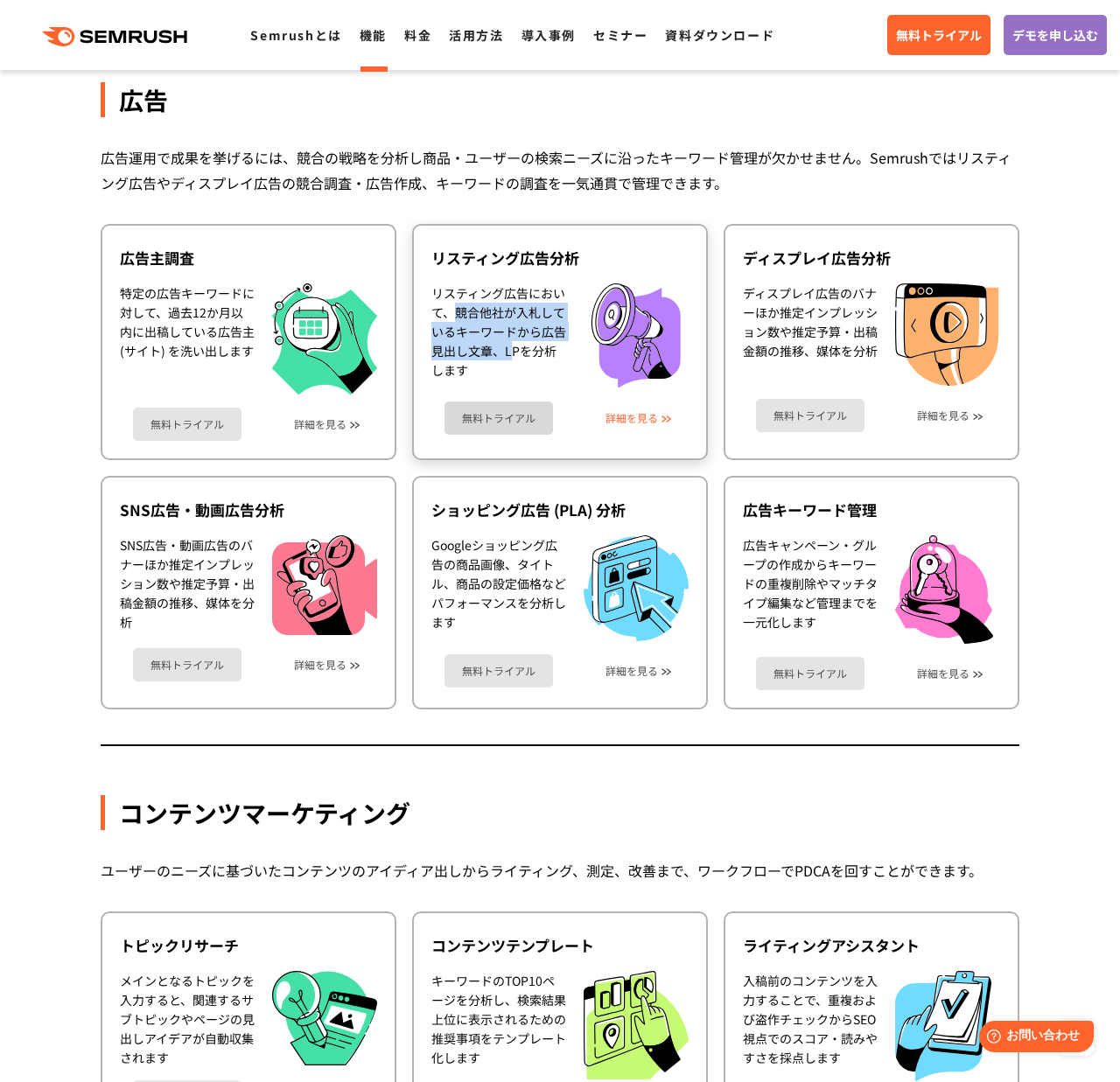
click at [624, 412] on link "詳細を見る" at bounding box center [632, 418] width 53 height 12
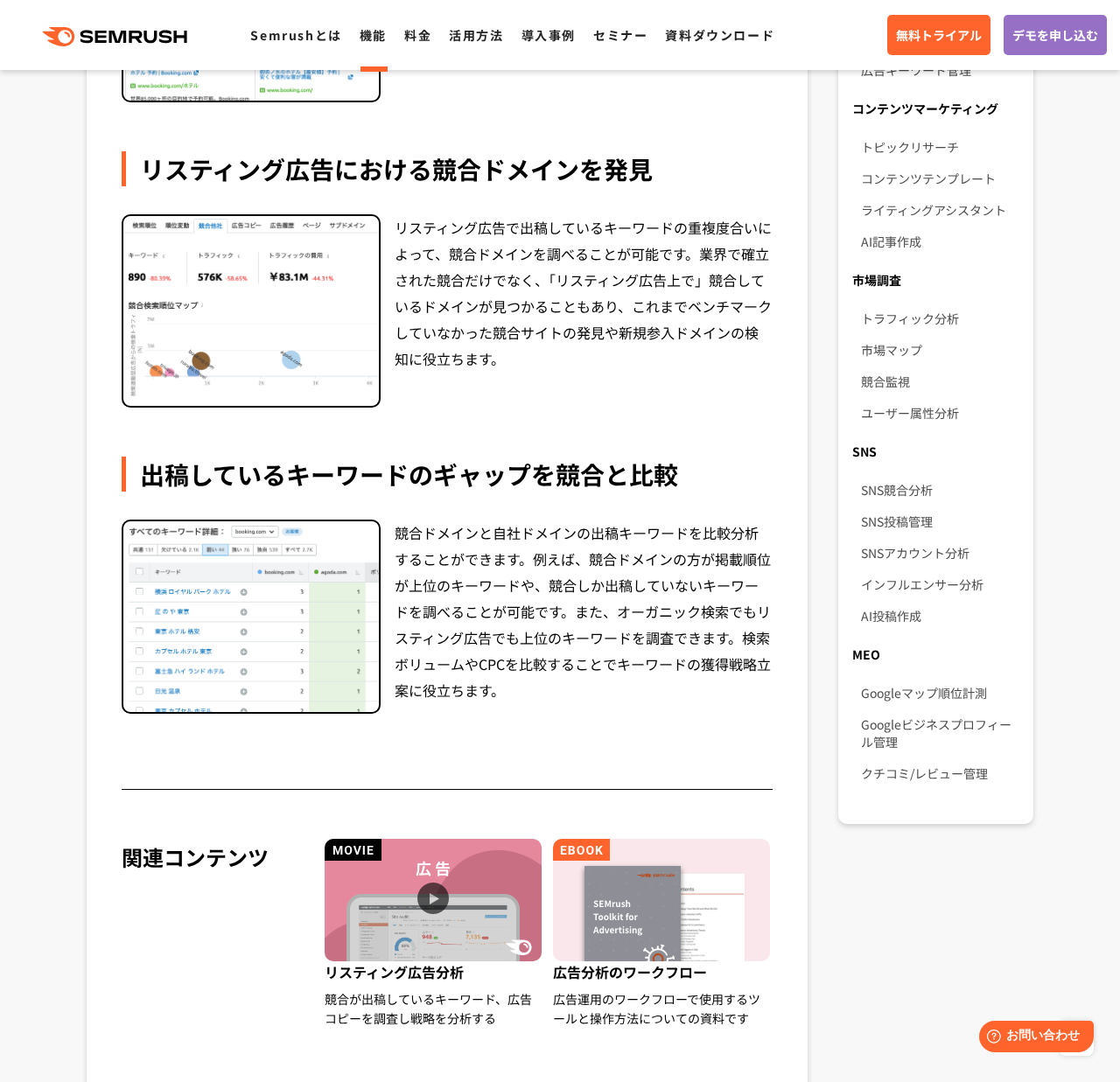
scroll to position [194, 0]
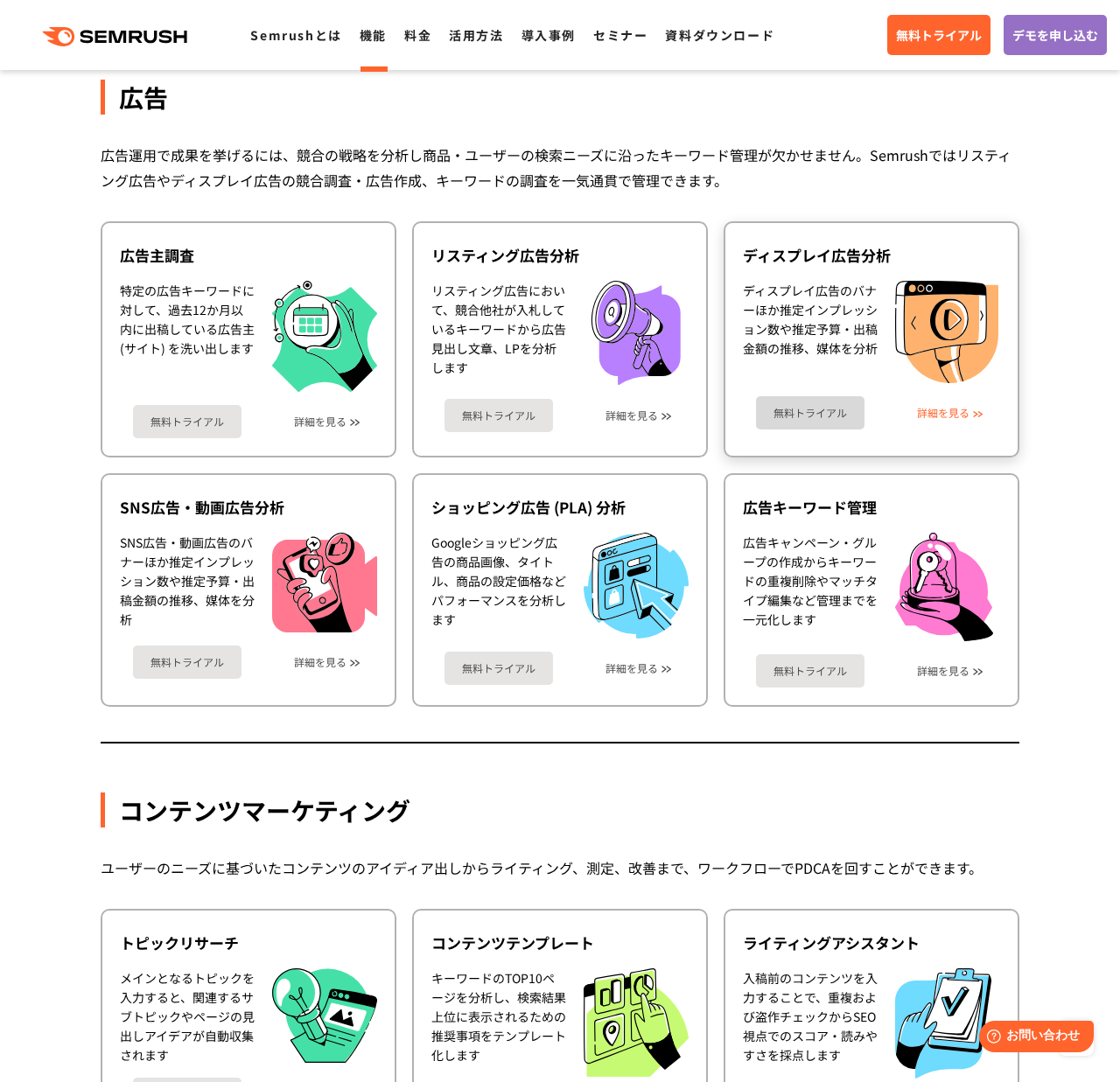
click at [938, 407] on link "詳細を見る" at bounding box center [943, 412] width 53 height 12
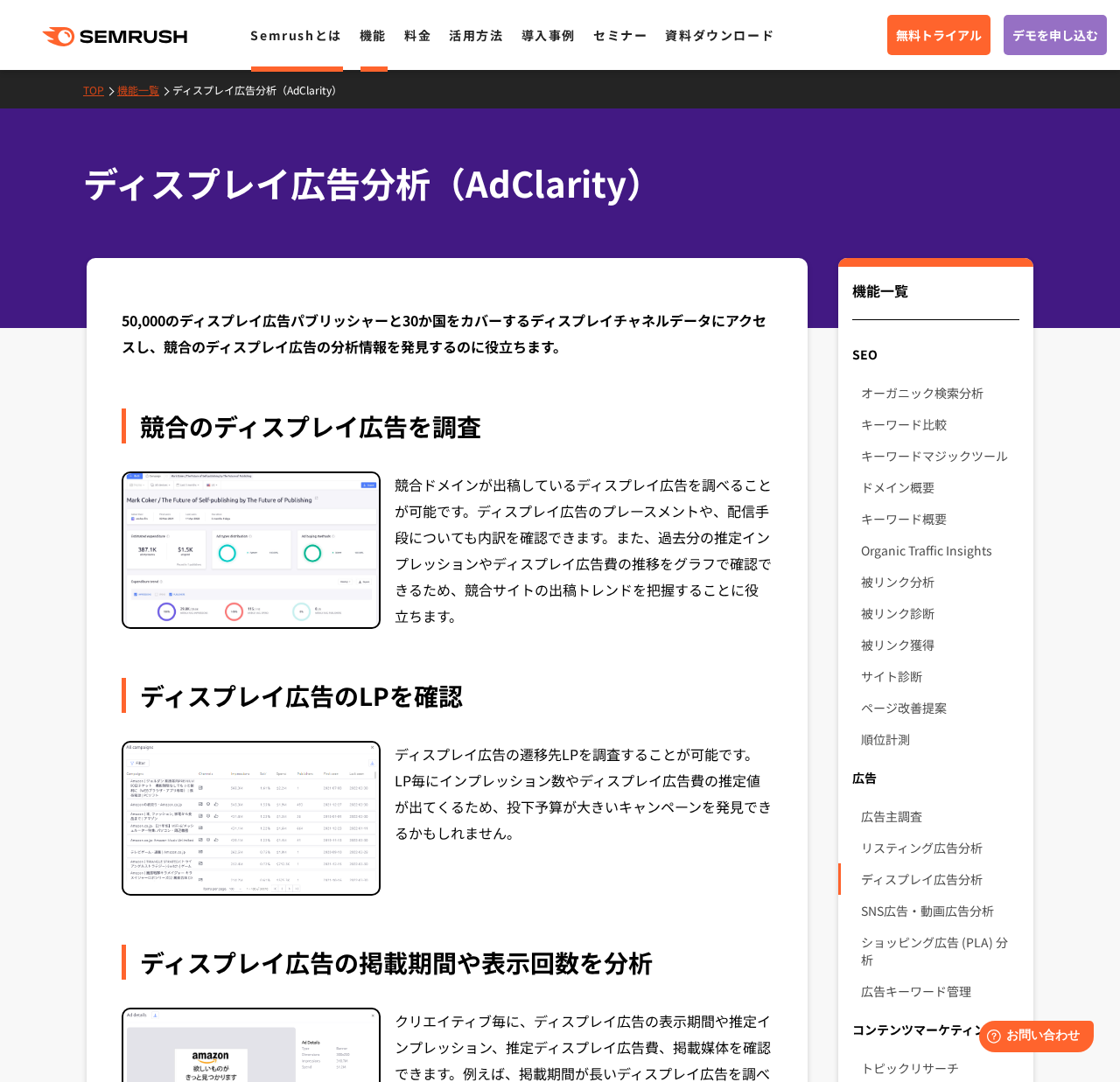
click at [278, 36] on link "Semrushとは" at bounding box center [296, 34] width 91 height 17
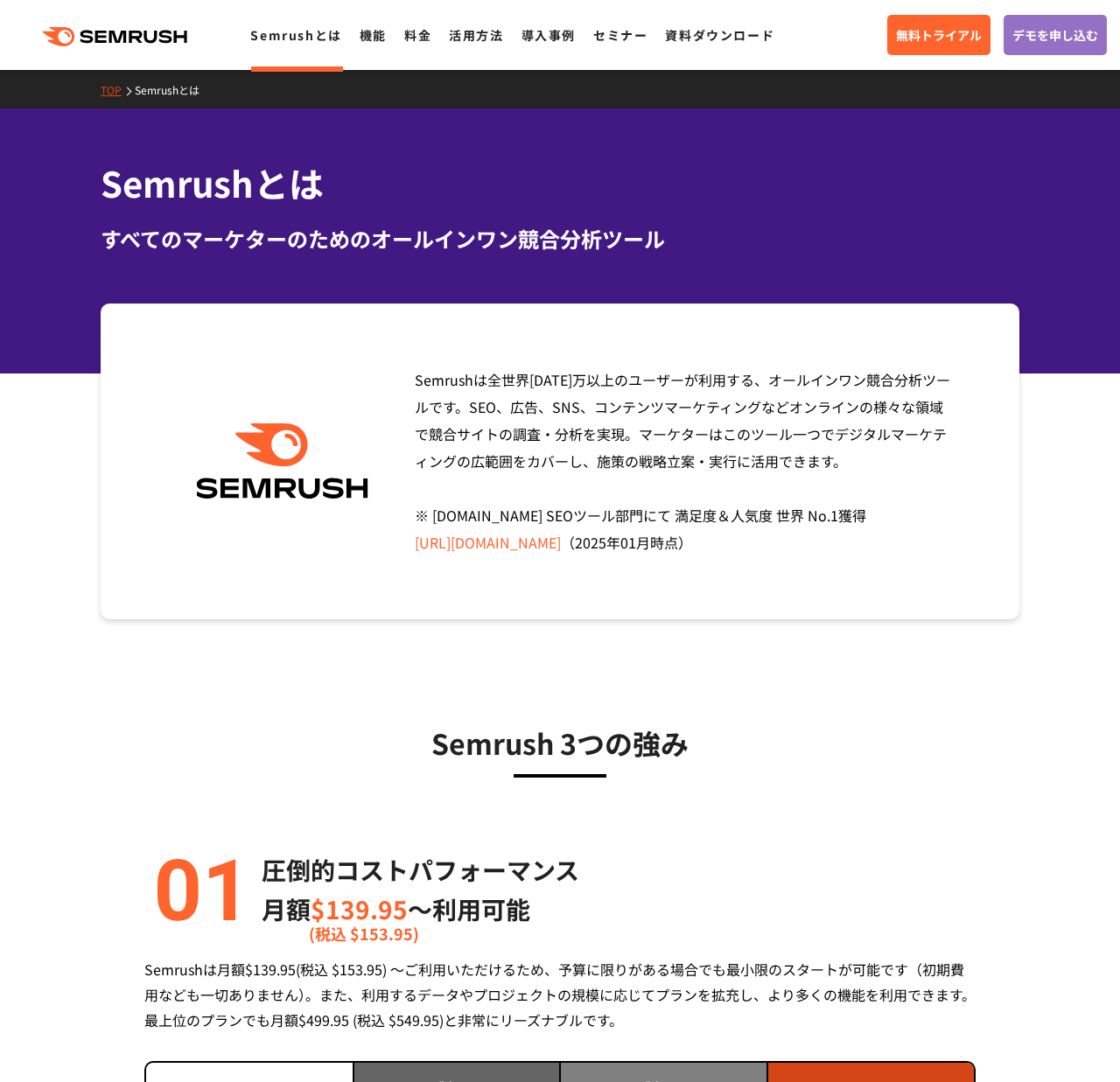
click at [150, 36] on icon ".cls {fill: #FF642D;}" at bounding box center [116, 36] width 198 height 19
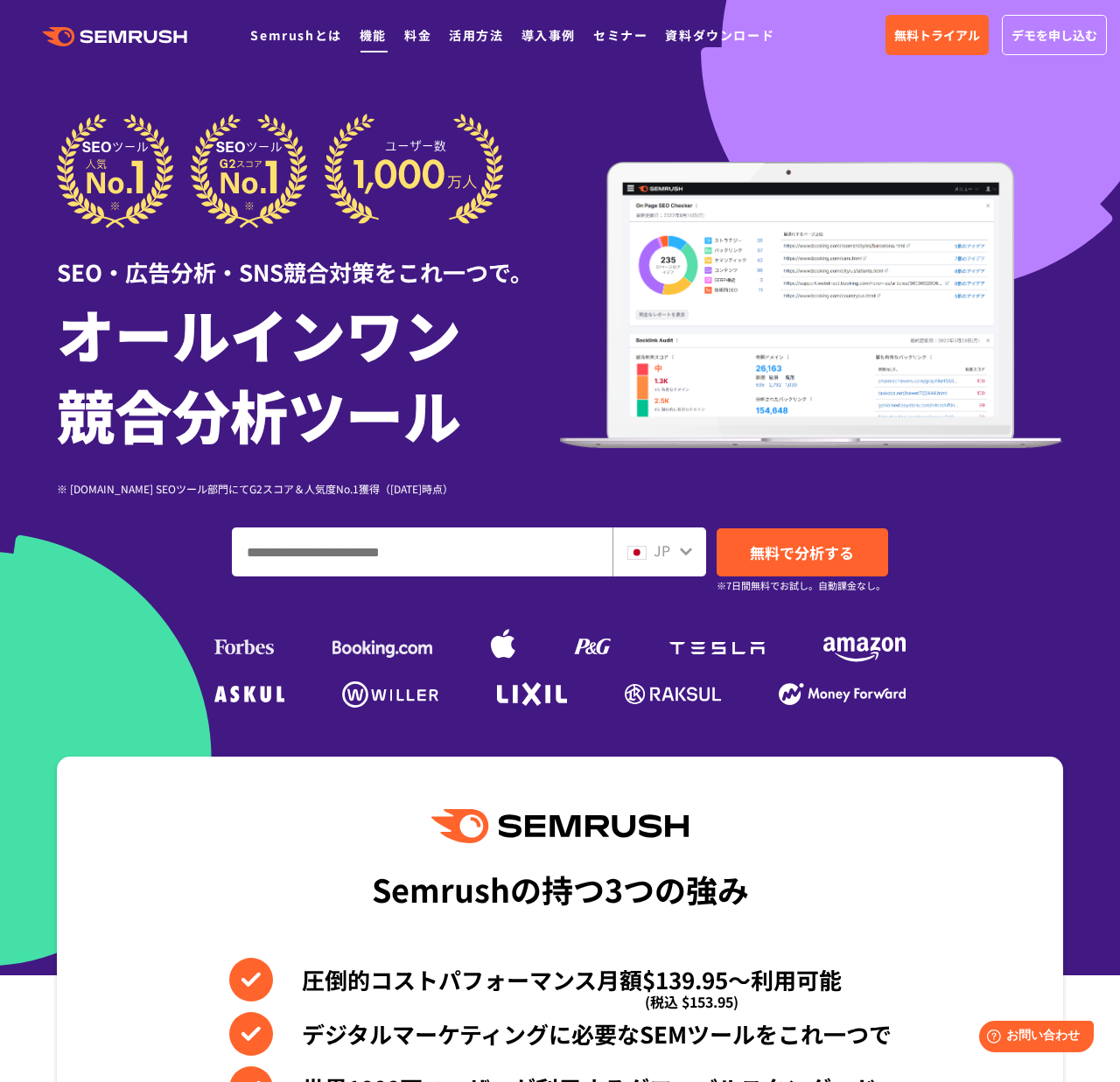
click at [381, 36] on link "機能" at bounding box center [373, 34] width 27 height 17
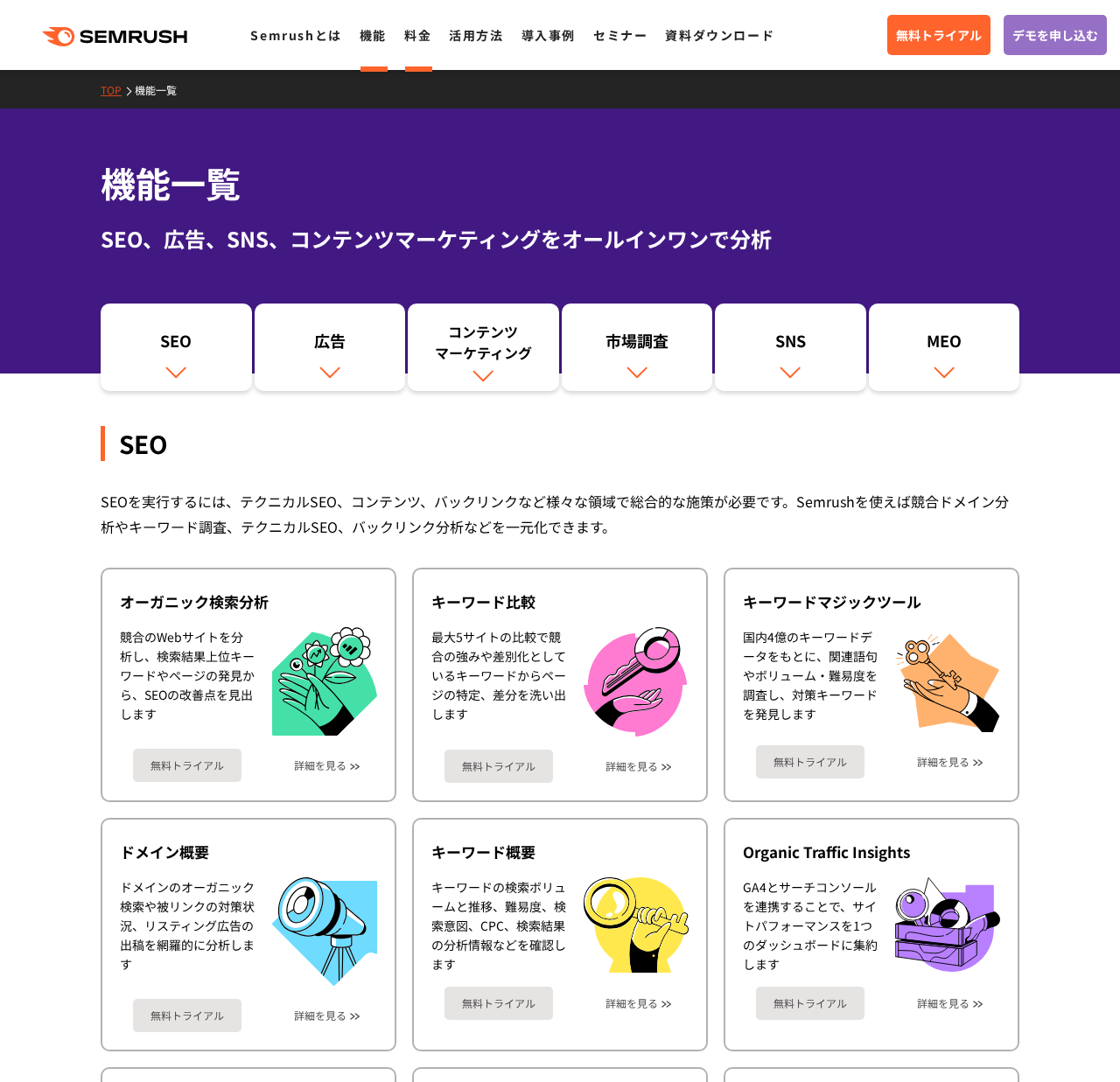
click at [408, 36] on link "料金" at bounding box center [418, 34] width 27 height 17
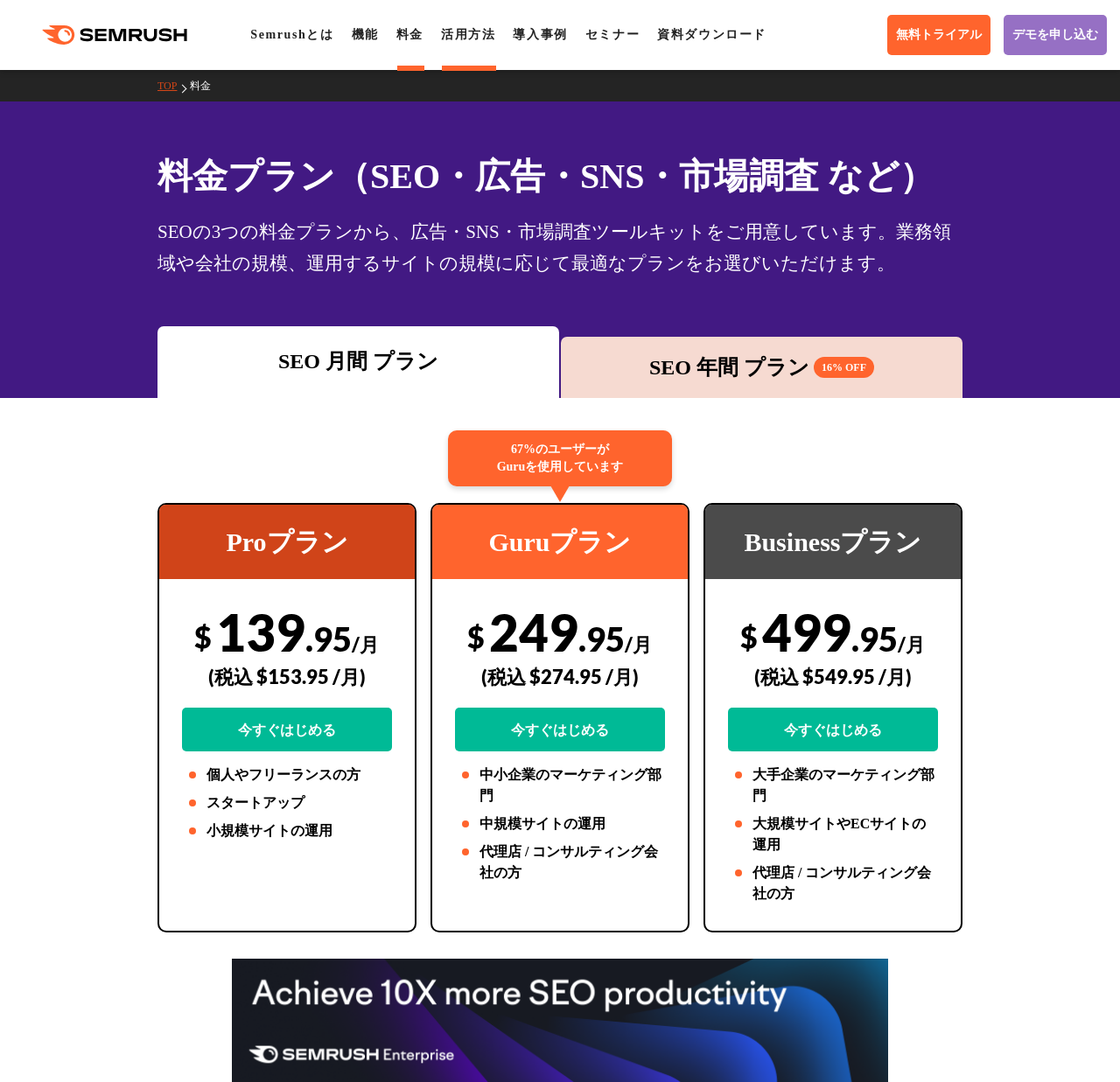
click at [476, 38] on link "活用方法" at bounding box center [468, 34] width 54 height 13
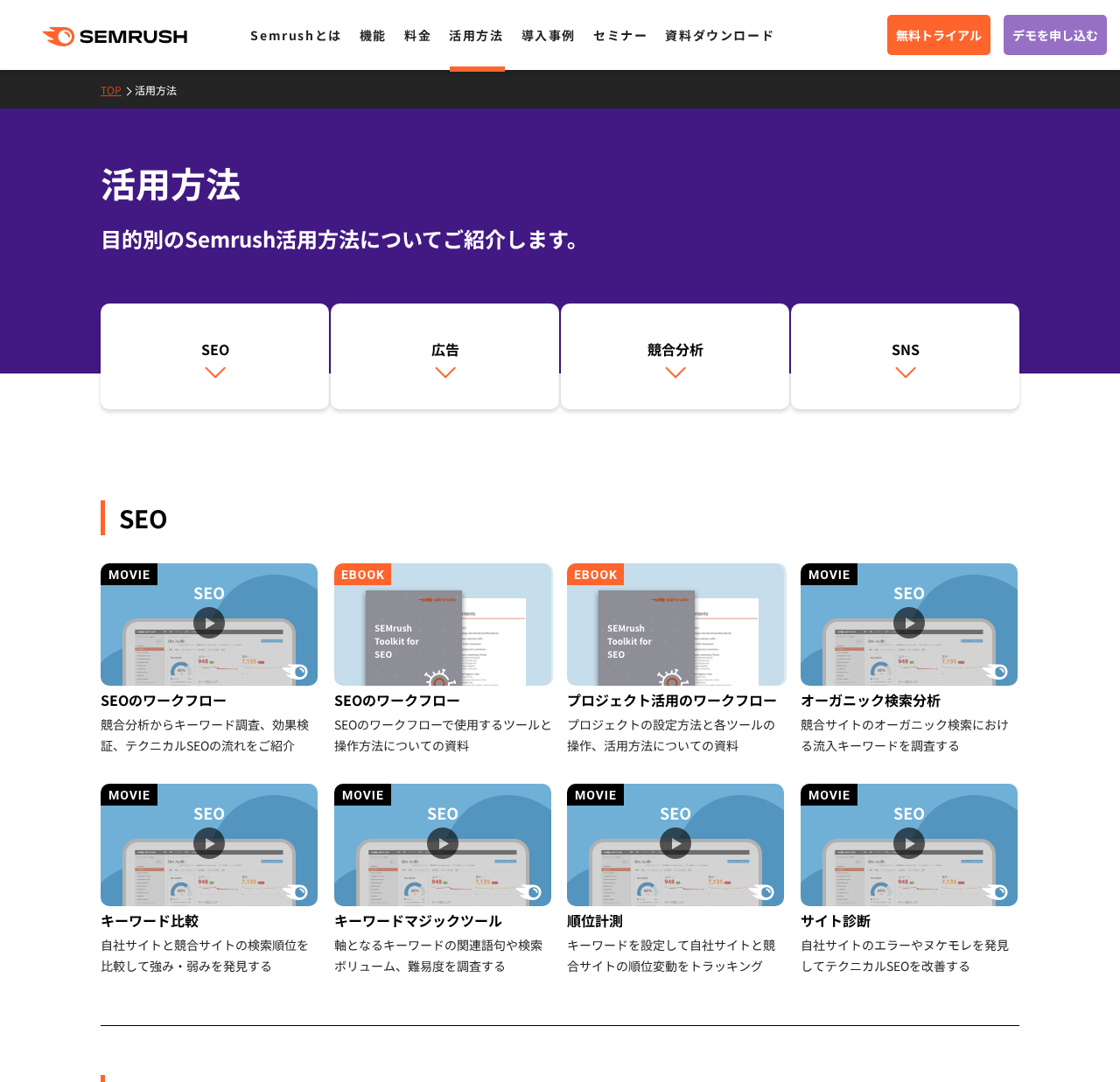
click at [556, 39] on link "導入事例" at bounding box center [548, 34] width 54 height 17
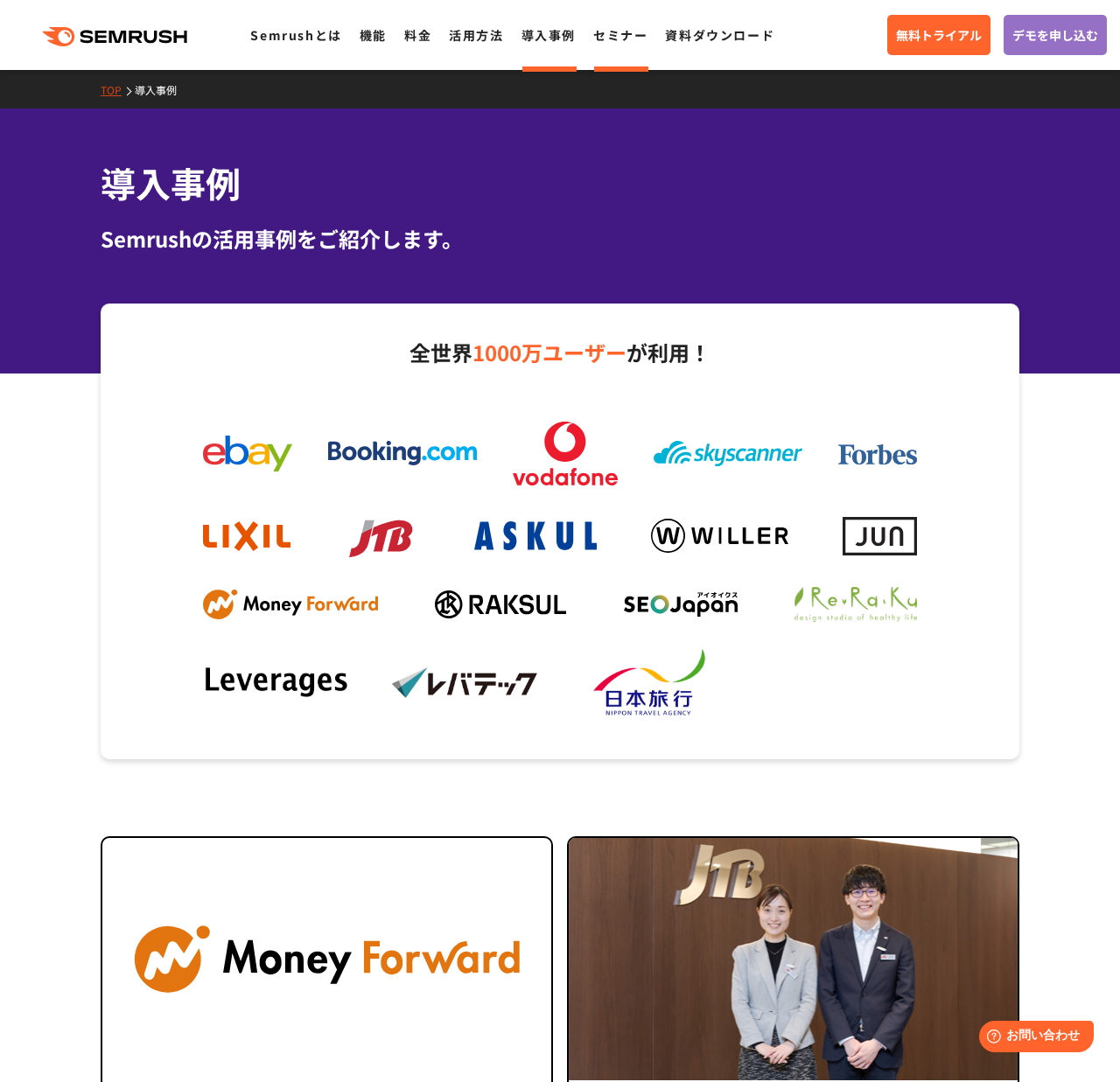
click at [622, 37] on link "セミナー" at bounding box center [620, 34] width 54 height 17
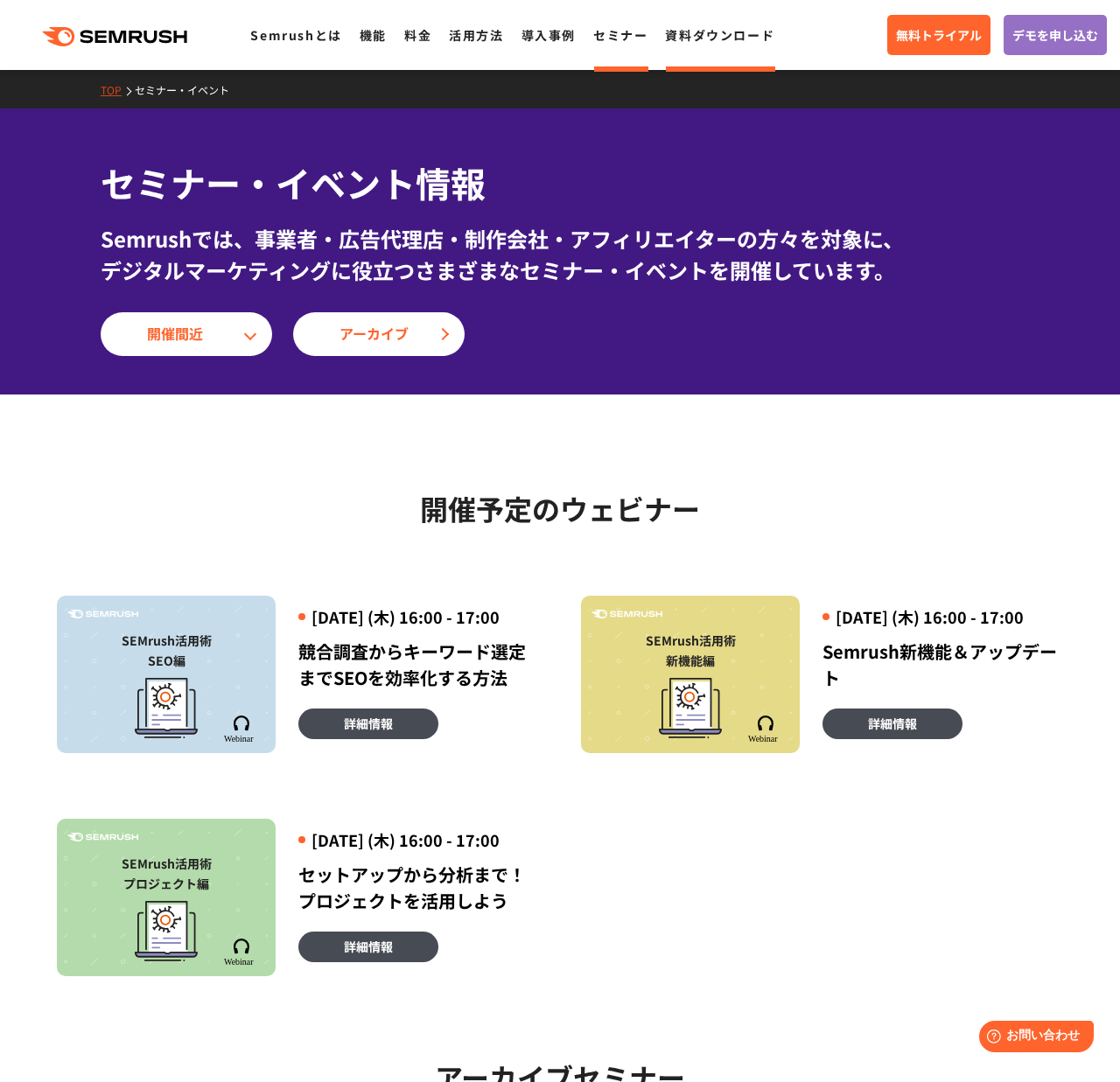
click at [700, 37] on link "資料ダウンロード" at bounding box center [720, 34] width 109 height 17
